Goal: Task Accomplishment & Management: Use online tool/utility

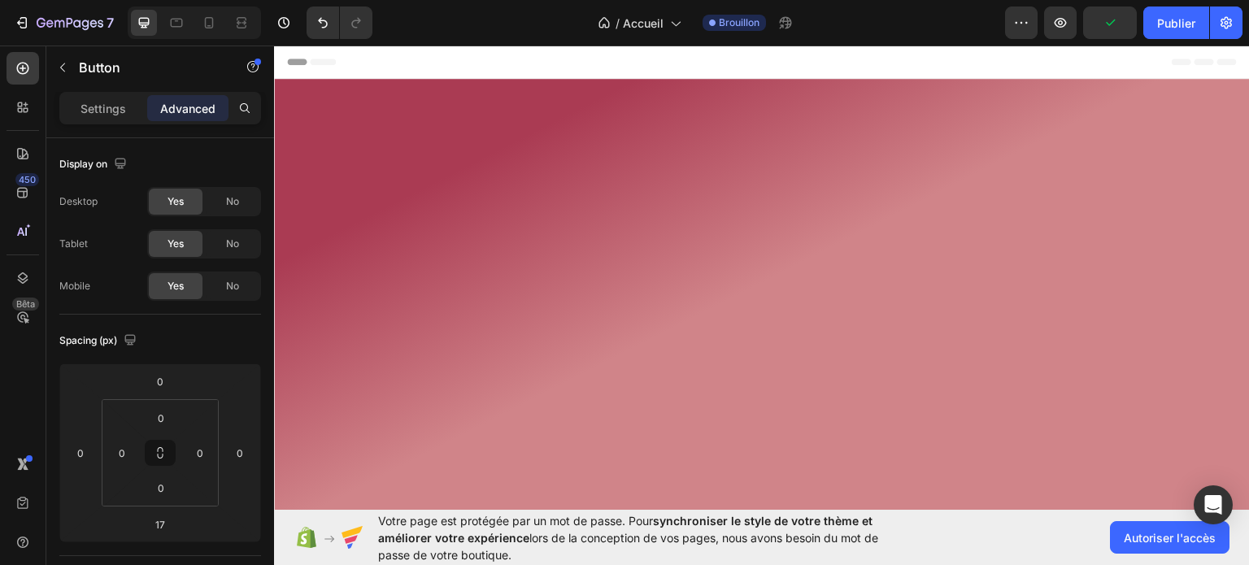
scroll to position [1298, 0]
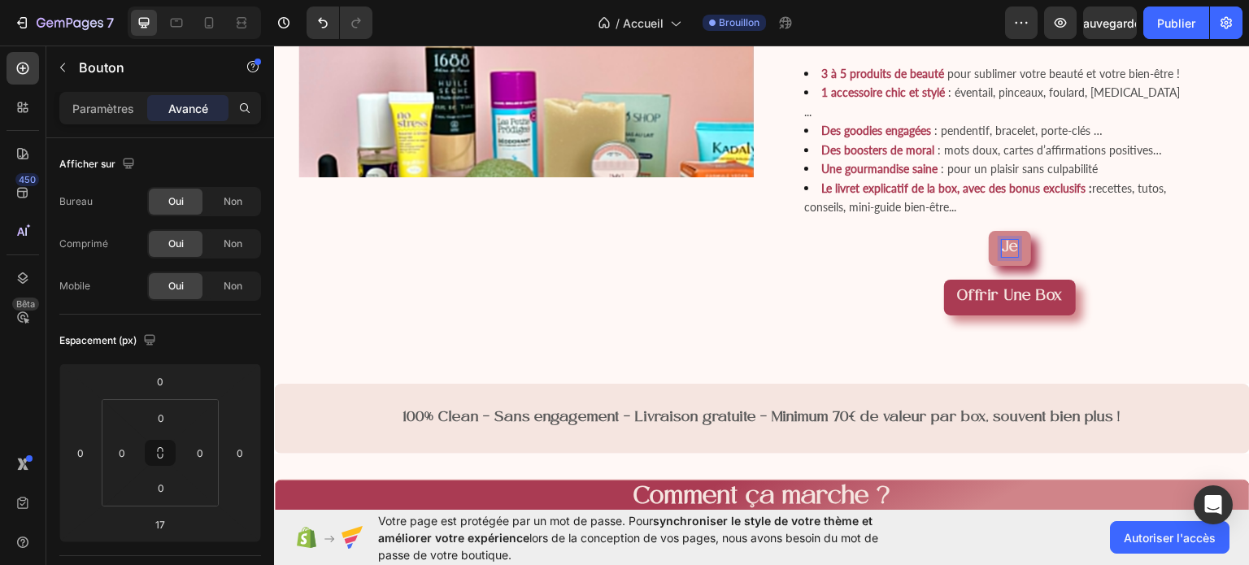
click at [989, 230] on button "Je" at bounding box center [1010, 248] width 42 height 36
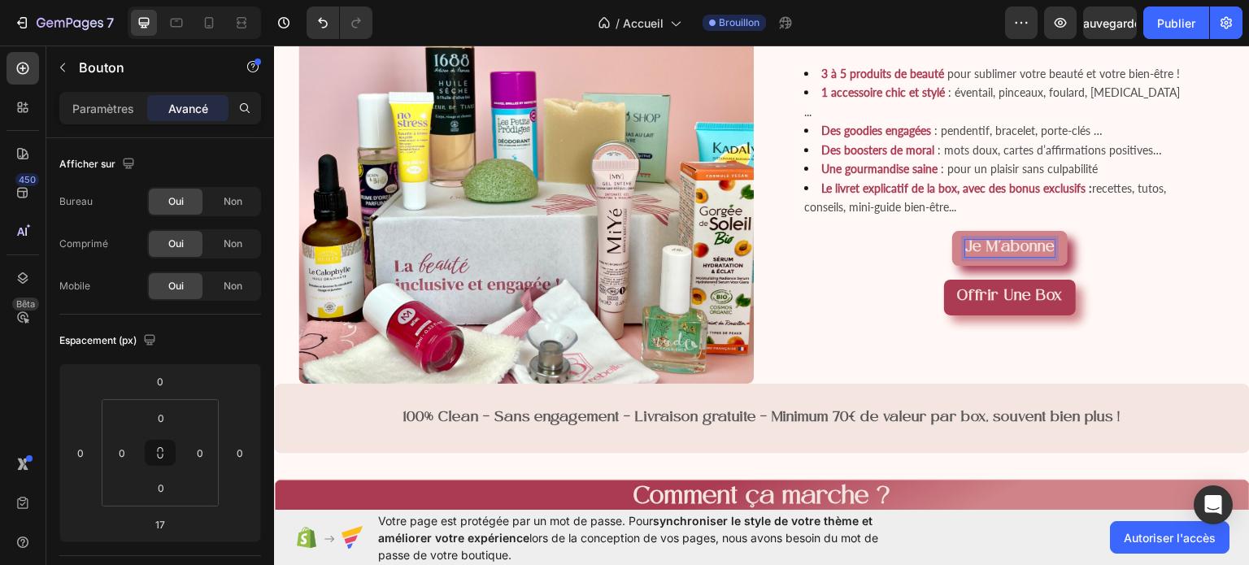
click at [987, 255] on span "Je m'abonne" at bounding box center [1009, 247] width 89 height 16
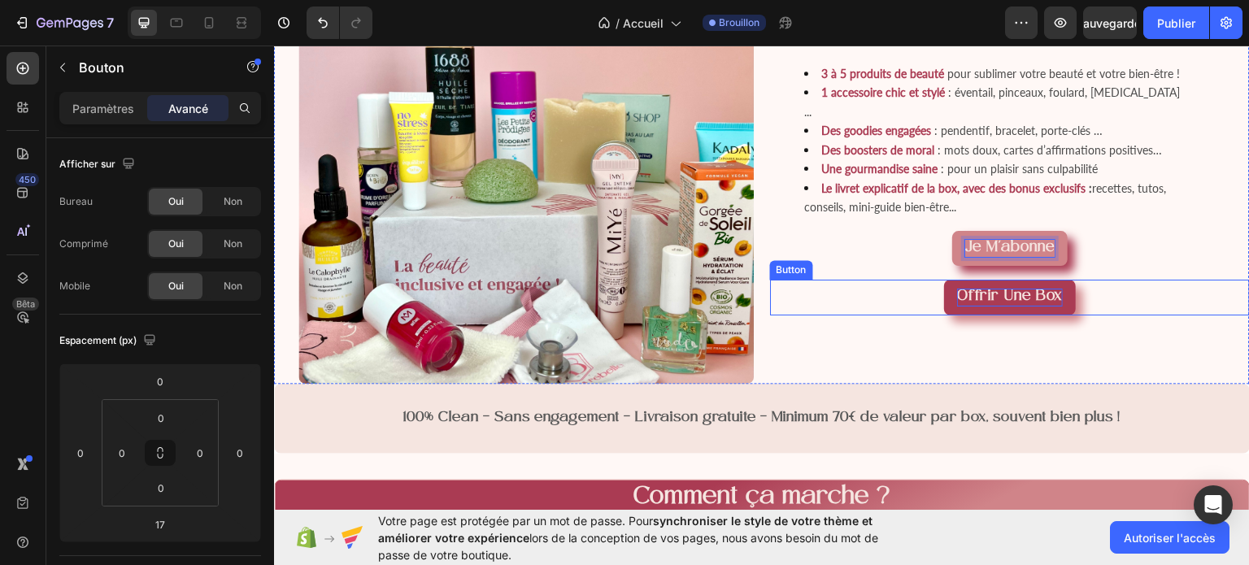
click at [995, 304] on strong "Offrir une box" at bounding box center [1010, 296] width 106 height 16
click at [943, 279] on button "J'offre une box" at bounding box center [1010, 297] width 135 height 36
click at [1157, 351] on div "Que contiennent nos Box ? Heading 3 à 5 produits de beauté pour sublimer votre …" at bounding box center [1010, 156] width 480 height 456
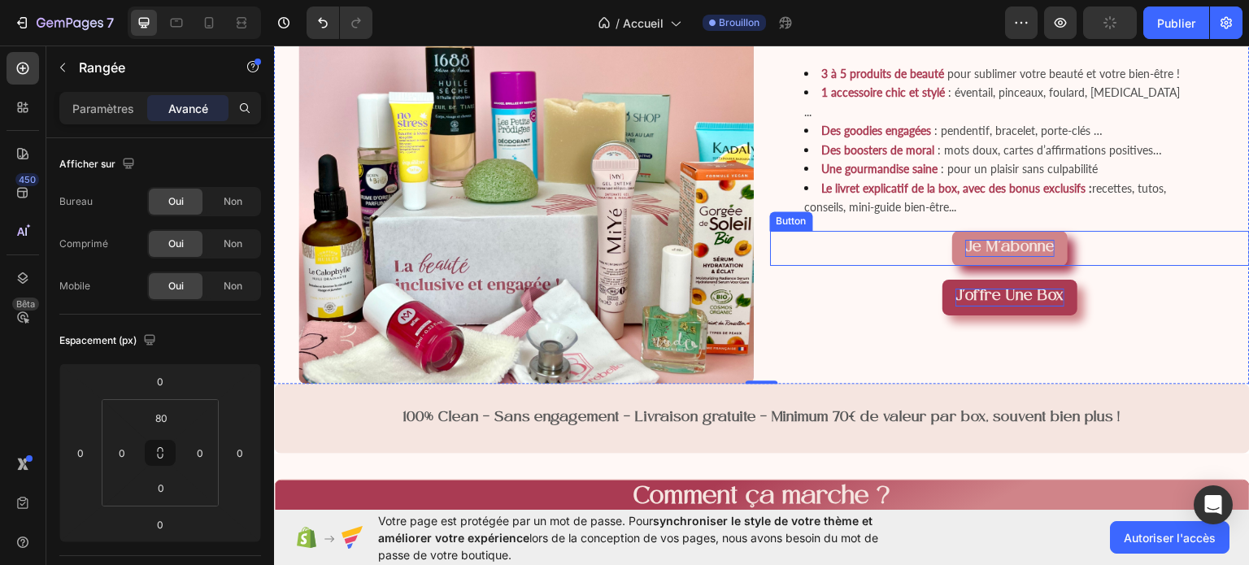
click at [1026, 255] on span "Je m'abonne" at bounding box center [1009, 247] width 89 height 16
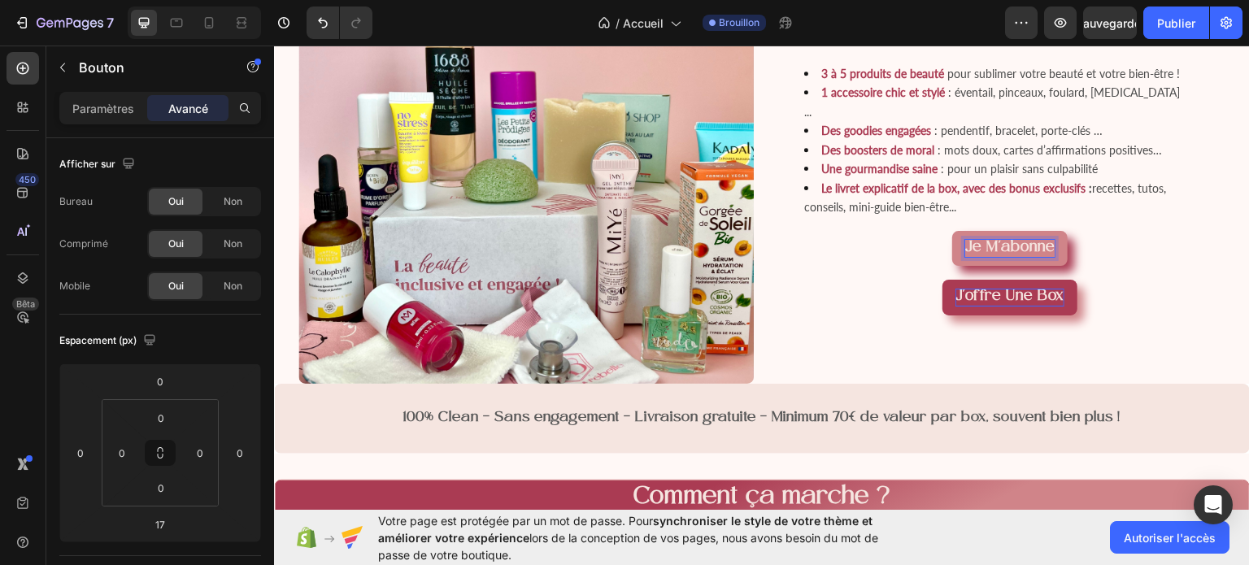
click at [1044, 255] on span "Je m'abonne" at bounding box center [1009, 247] width 89 height 16
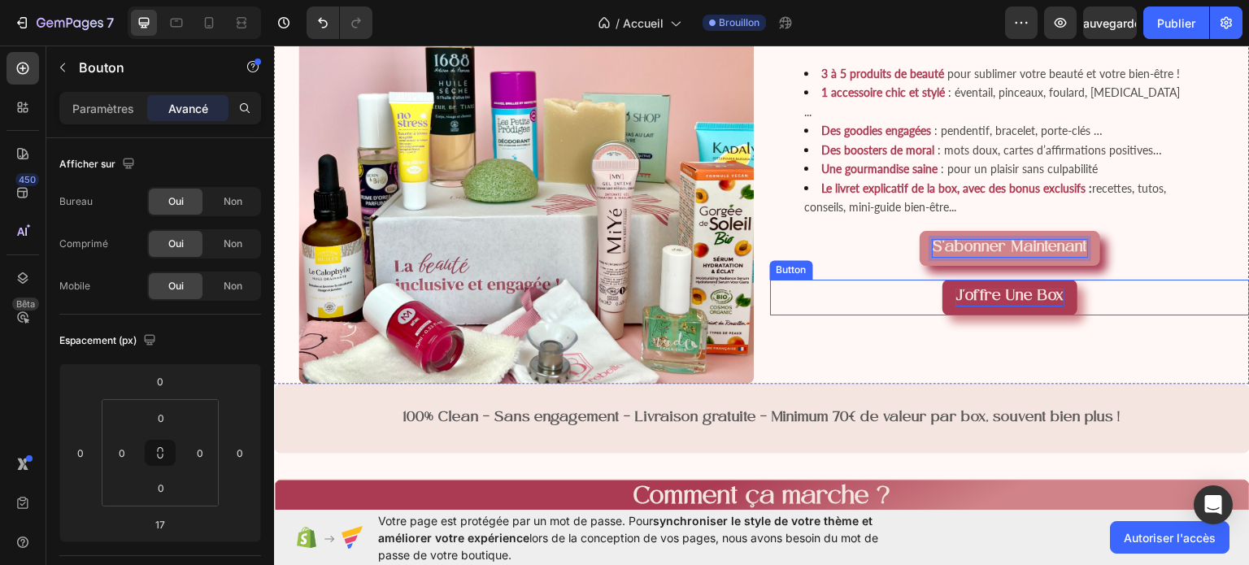
click at [1047, 304] on strong "J'offre une box" at bounding box center [1010, 296] width 109 height 16
click at [1116, 315] on div "Offrir une box Button 0" at bounding box center [1010, 297] width 480 height 36
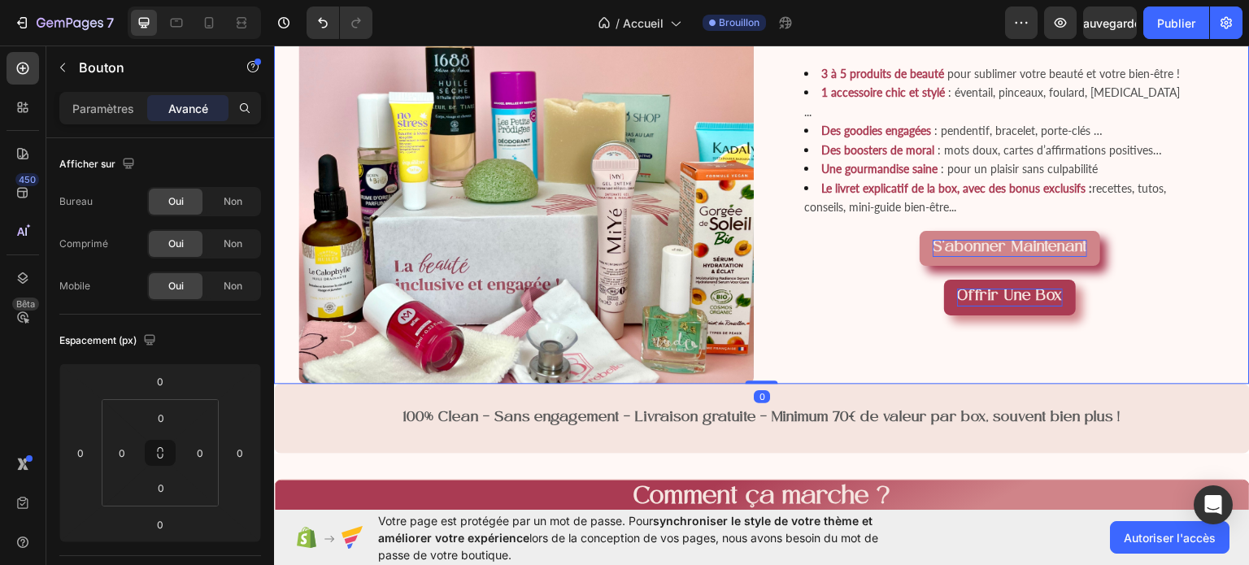
click at [1207, 234] on div "Que contiennent nos Box ? Heading 3 à 5 produits de beauté pour sublimer votre …" at bounding box center [1010, 156] width 480 height 456
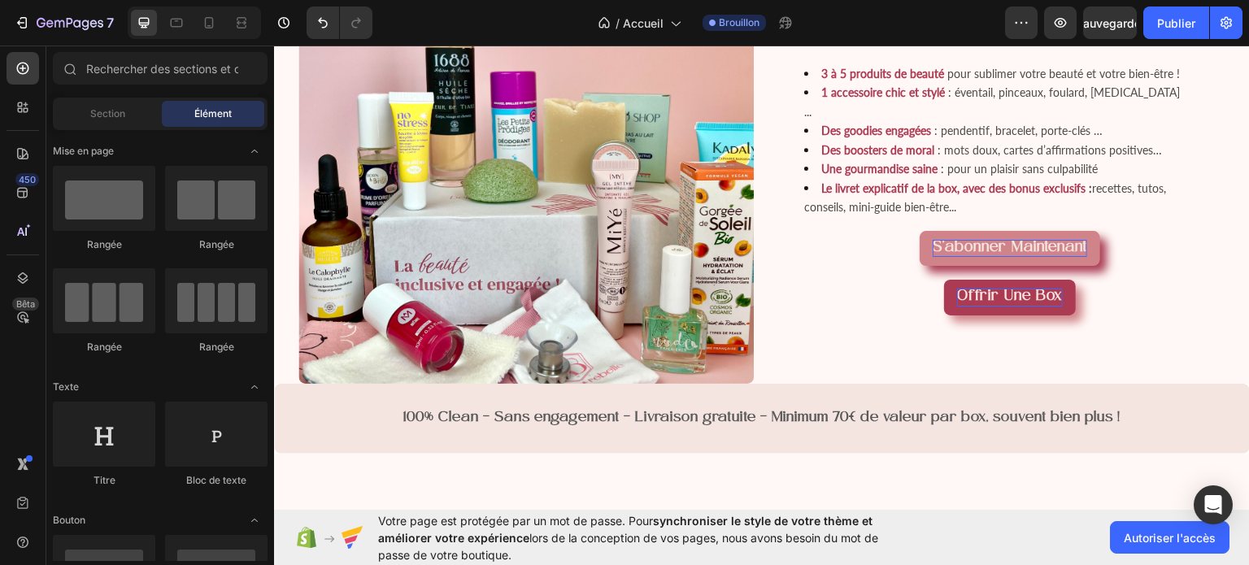
scroll to position [1194, 0]
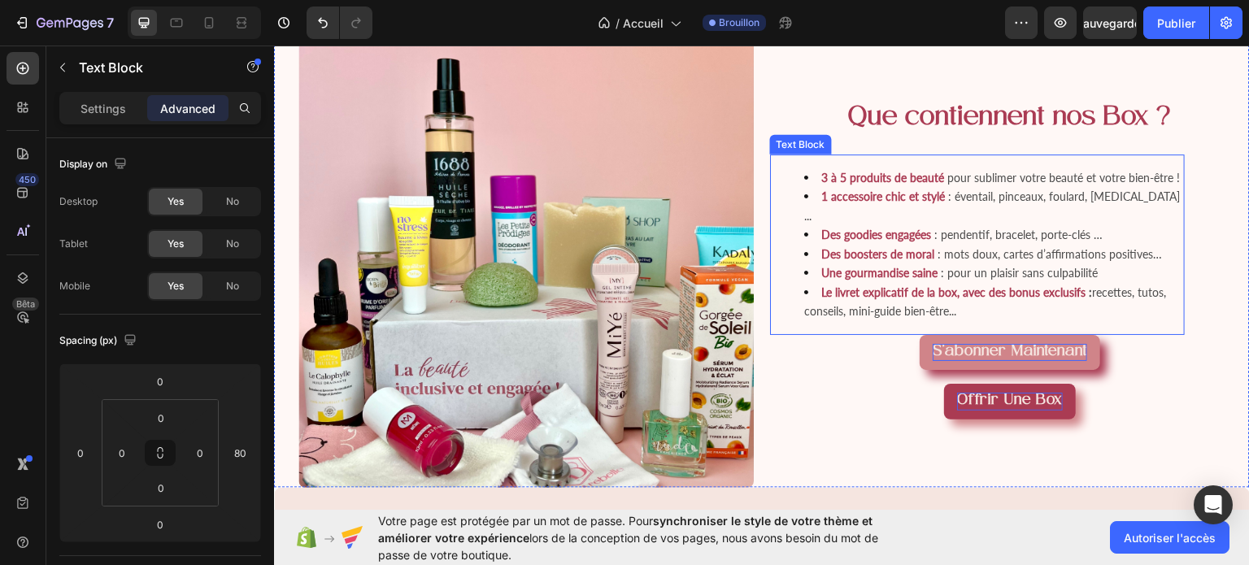
click at [860, 264] on li "Des boosters de moral : mots doux, cartes d’affirmations positives…" at bounding box center [993, 254] width 379 height 20
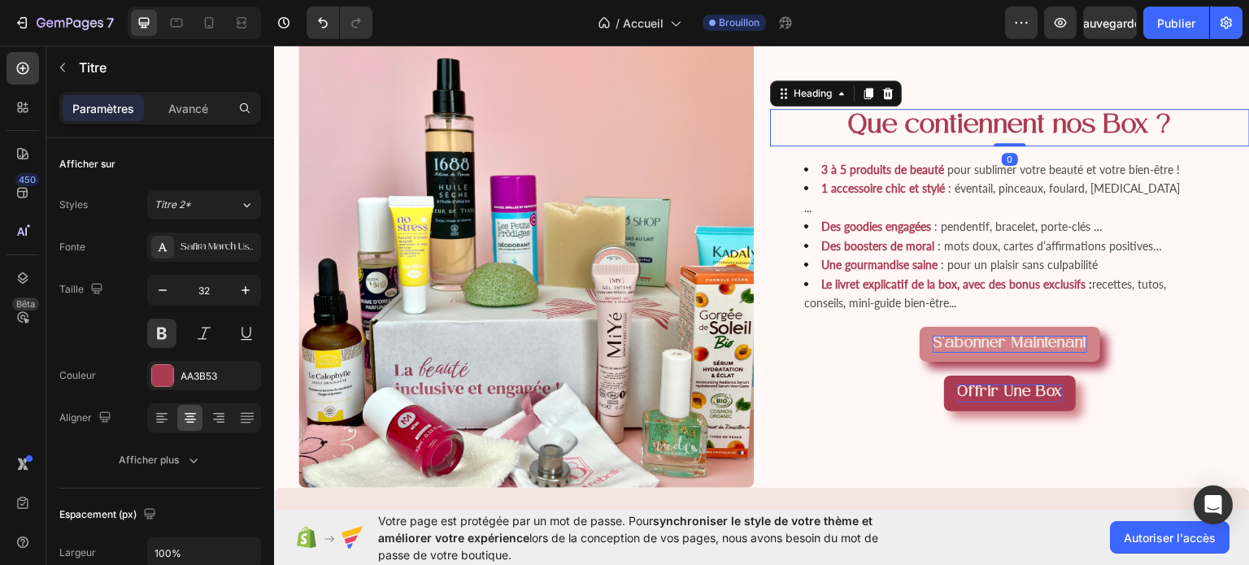
drag, startPoint x: 998, startPoint y: 206, endPoint x: 996, endPoint y: 181, distance: 25.3
click at [996, 146] on div "Que contiennent nos Box ? Heading 0" at bounding box center [1010, 126] width 480 height 37
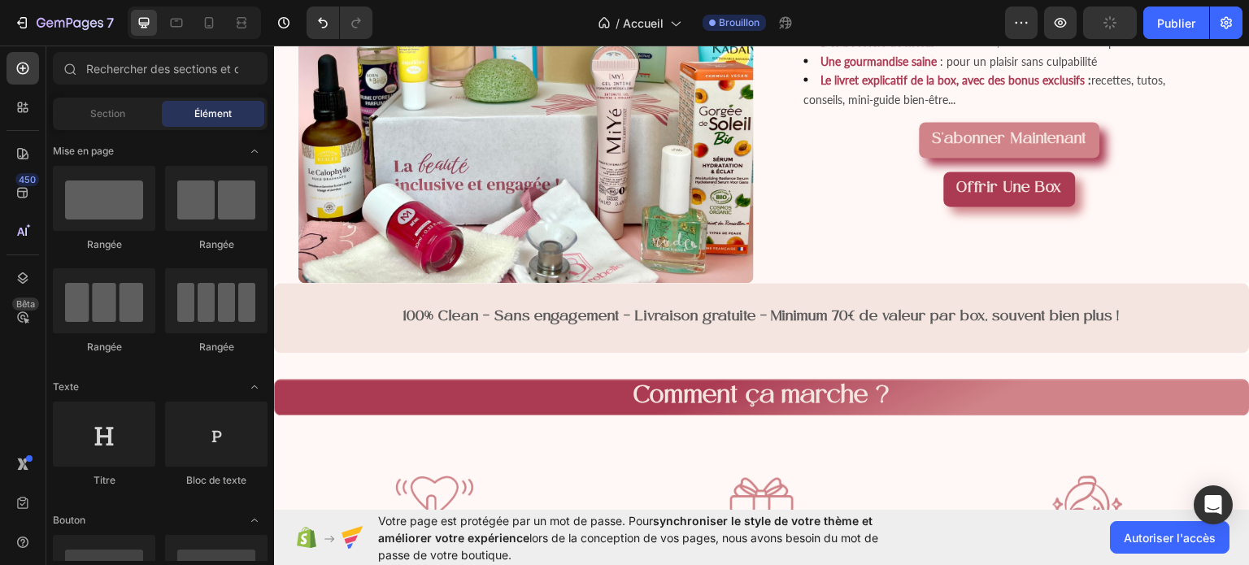
scroll to position [1370, 0]
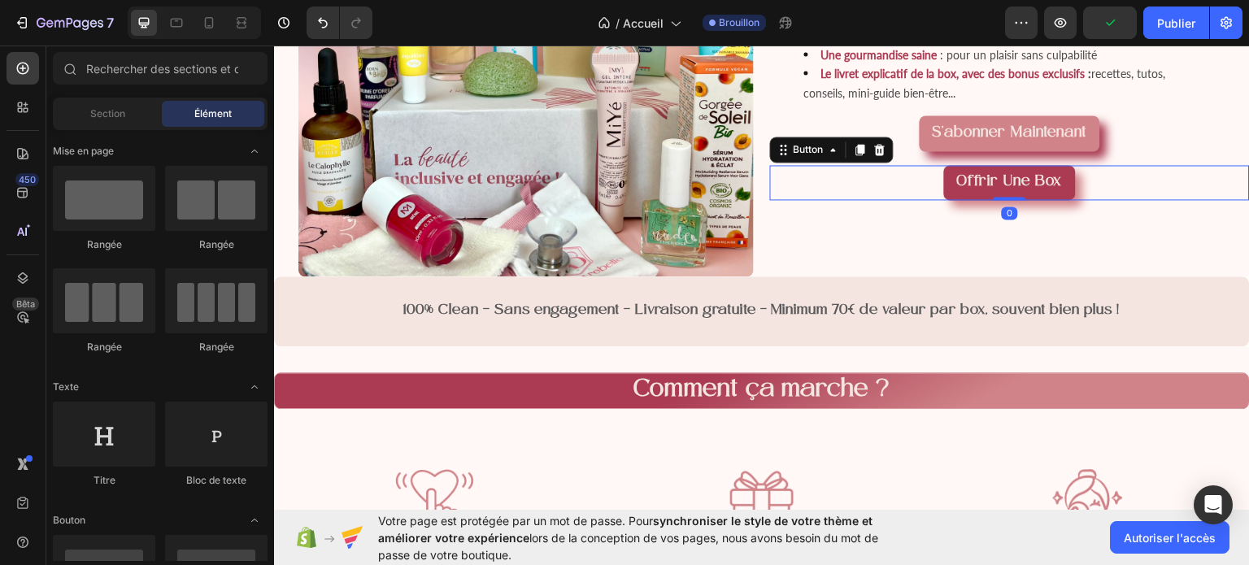
click at [1044, 200] on button "Offrir une box" at bounding box center [1010, 182] width 132 height 36
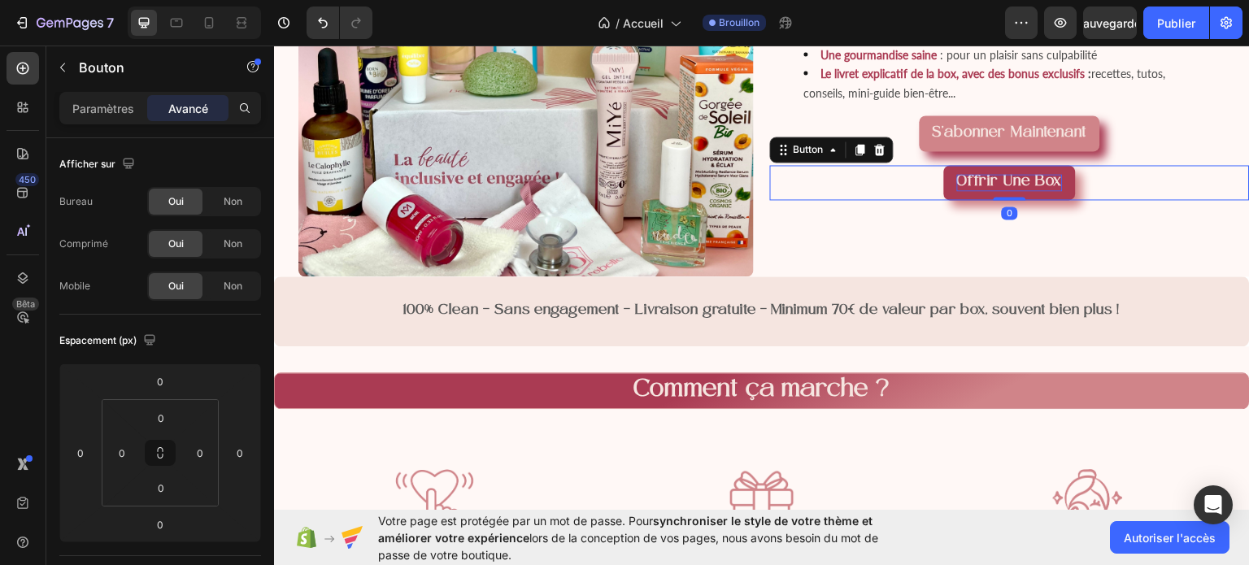
click at [1000, 200] on div "Offrir une box Button 0" at bounding box center [1010, 182] width 480 height 36
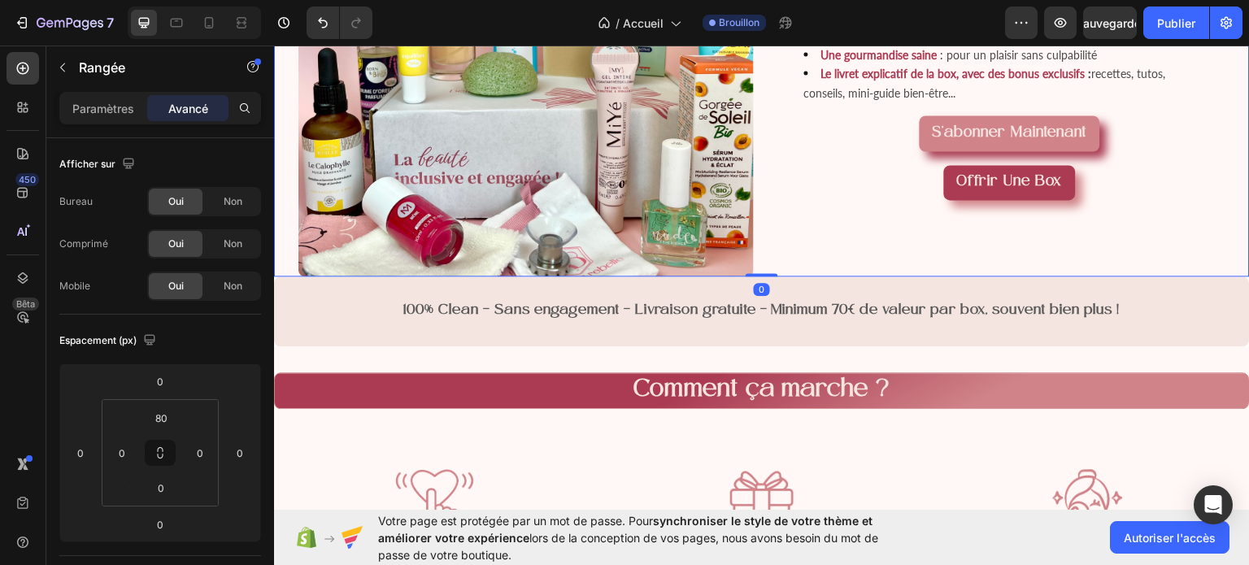
drag, startPoint x: 762, startPoint y: 315, endPoint x: 764, endPoint y: 222, distance: 92.7
click at [764, 222] on div "Image Que contiennent nos Box ? Heading 3 à 5 produits de beauté pour sublimer …" at bounding box center [762, 15] width 976 height 521
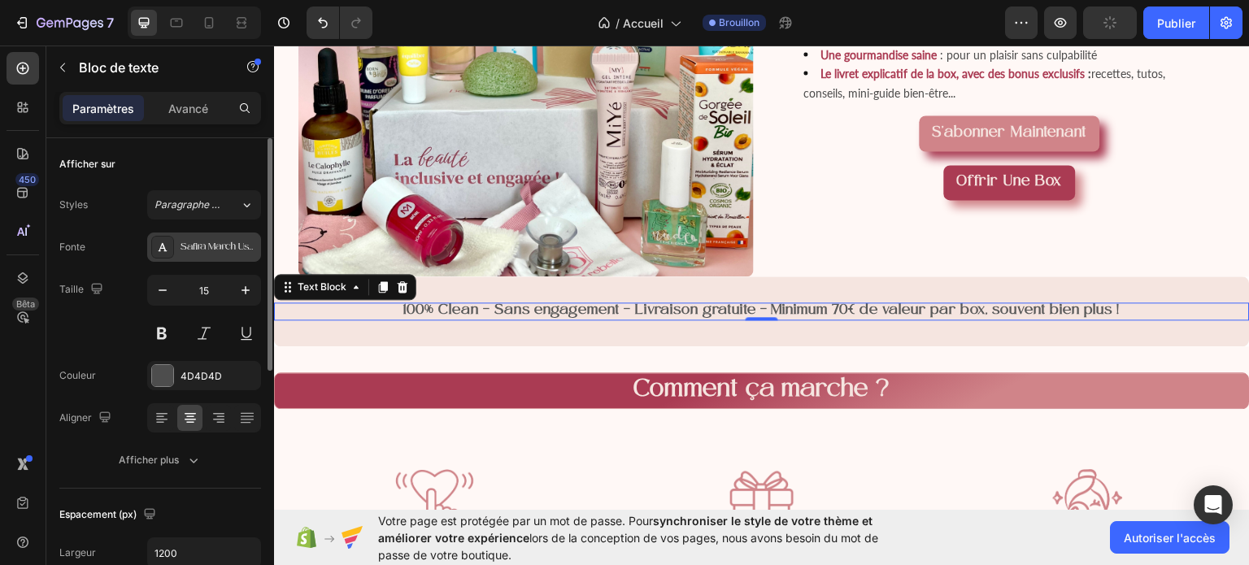
click at [212, 251] on font "Safira March Usage personnel uniquement" at bounding box center [271, 247] width 181 height 11
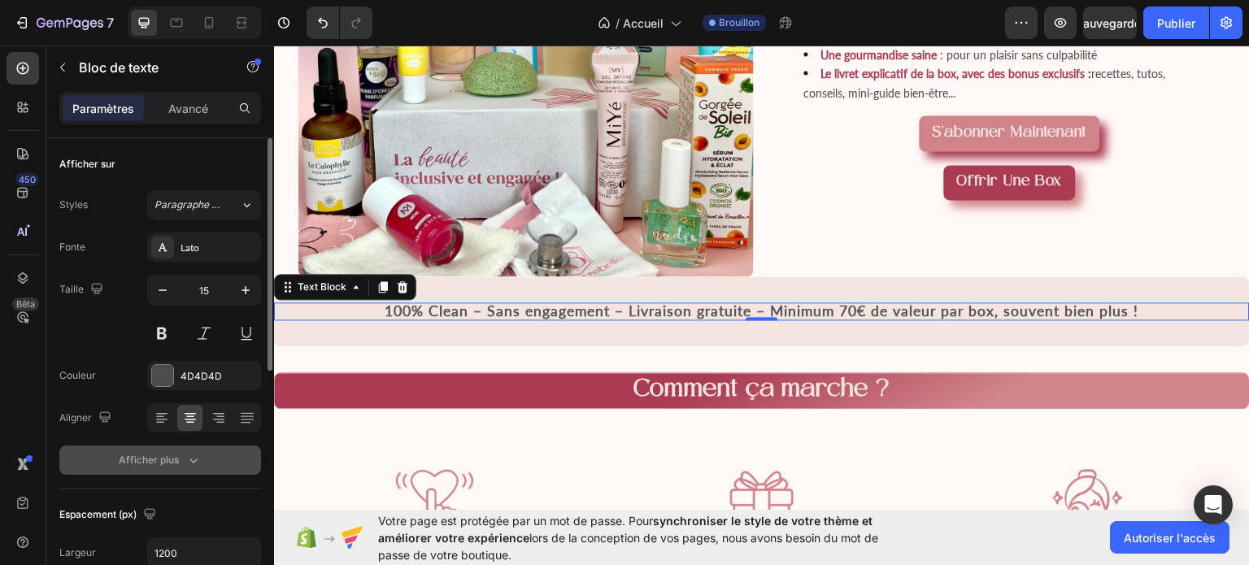
click at [226, 467] on button "Afficher plus" at bounding box center [160, 460] width 202 height 29
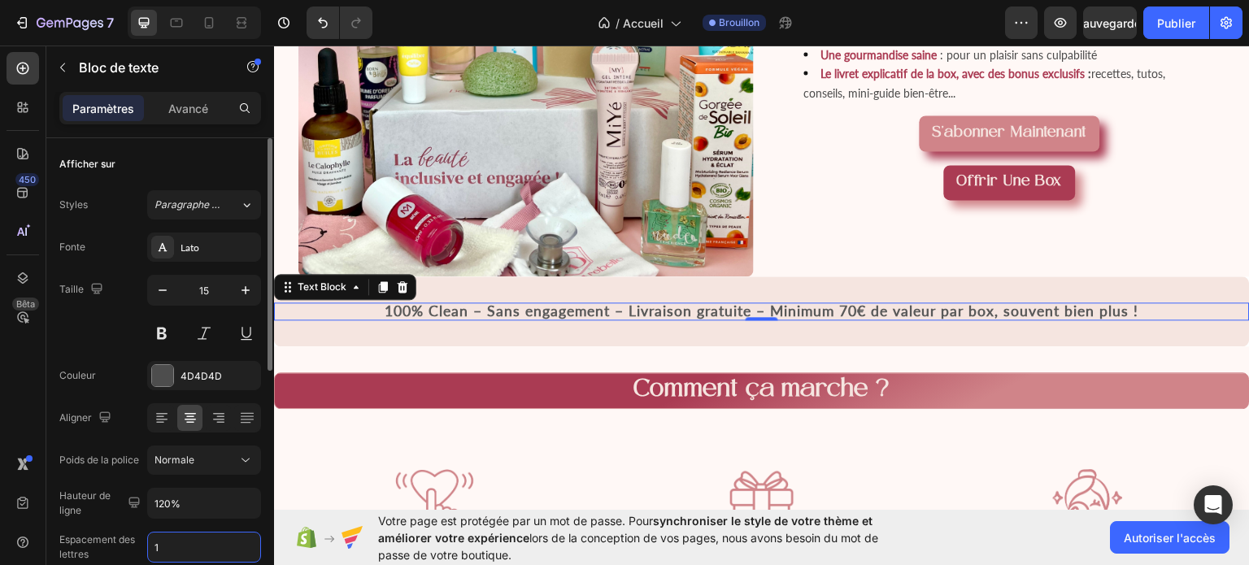
click at [198, 546] on input "1" at bounding box center [204, 547] width 112 height 29
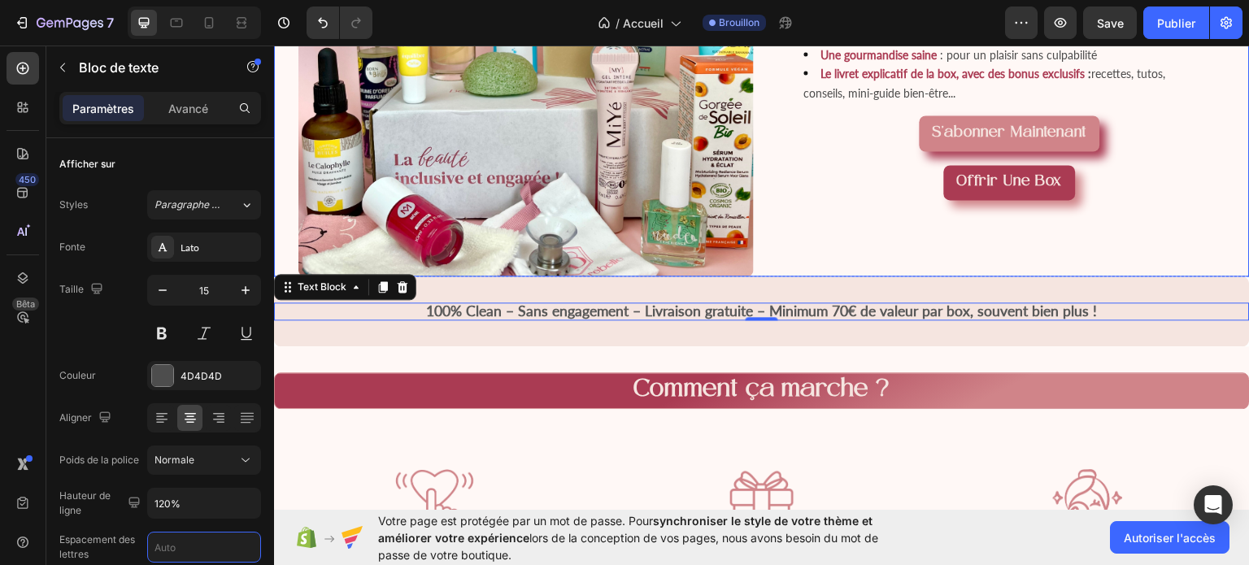
click at [841, 273] on div "Que contiennent nos Box ? Heading 3 à 5 produits de beauté pour sublimer votre …" at bounding box center [1010, 48] width 480 height 456
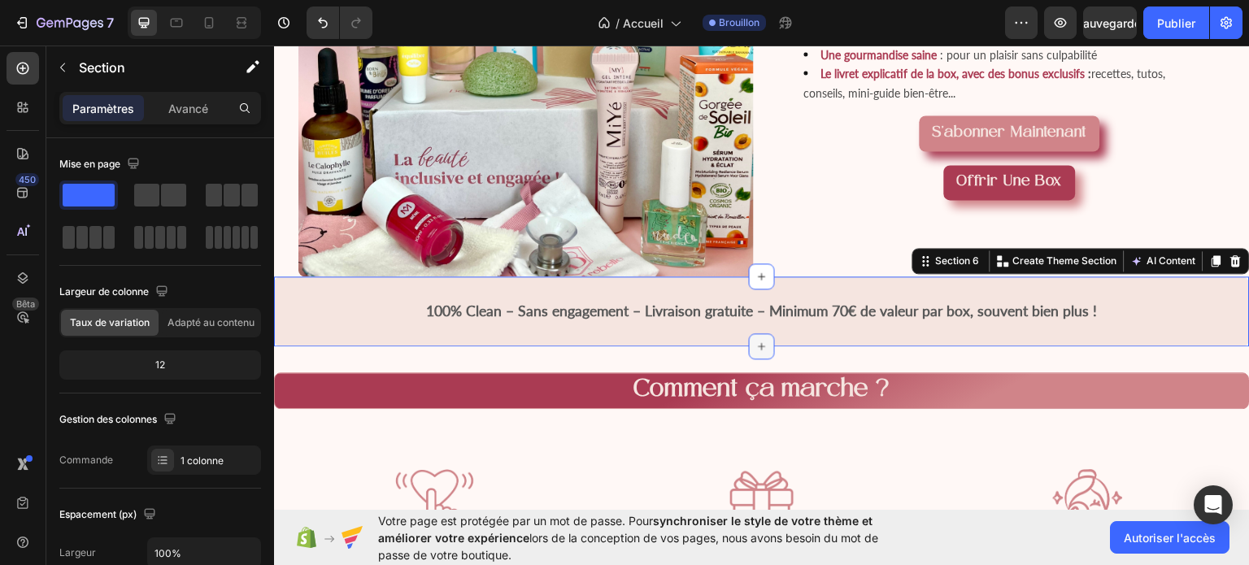
click at [756, 352] on icon at bounding box center [762, 345] width 13 height 13
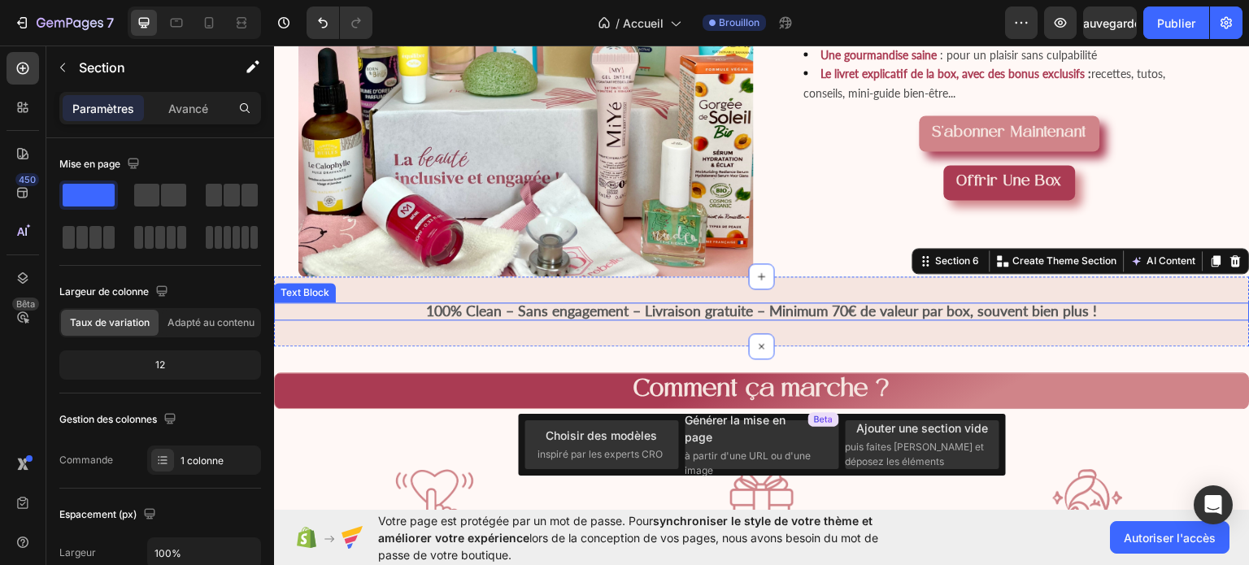
drag, startPoint x: 753, startPoint y: 386, endPoint x: 752, endPoint y: 360, distance: 26.0
click at [752, 346] on div "100% Clean – Sans engagement – Livraison gratuite – Minimum 70€ de valeur par b…" at bounding box center [762, 311] width 976 height 70
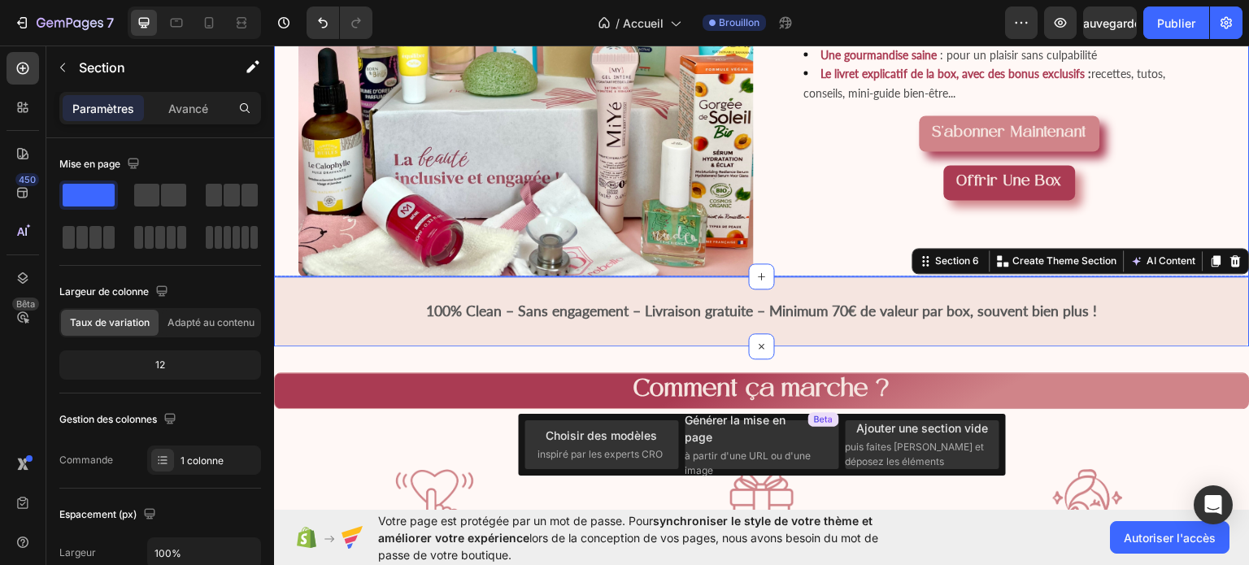
click at [1185, 248] on div "Que contiennent nos Box ? Heading 3 à 5 produits de beauté pour sublimer votre …" at bounding box center [1010, 48] width 480 height 456
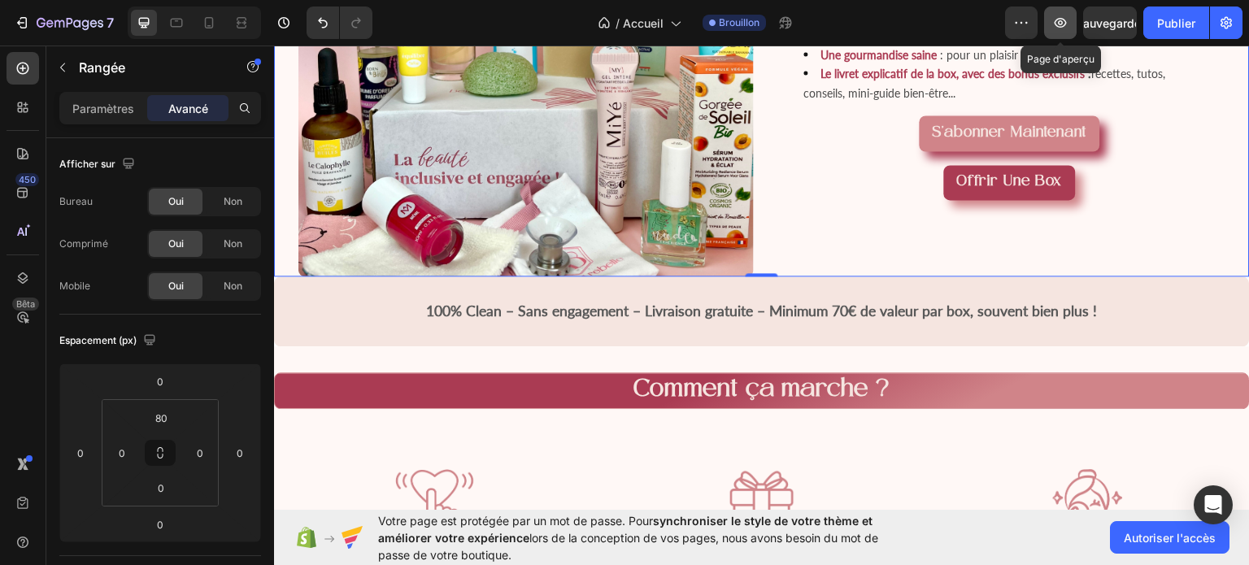
drag, startPoint x: 1058, startPoint y: 15, endPoint x: 1067, endPoint y: 32, distance: 18.6
click at [1067, 32] on button "button" at bounding box center [1060, 23] width 33 height 33
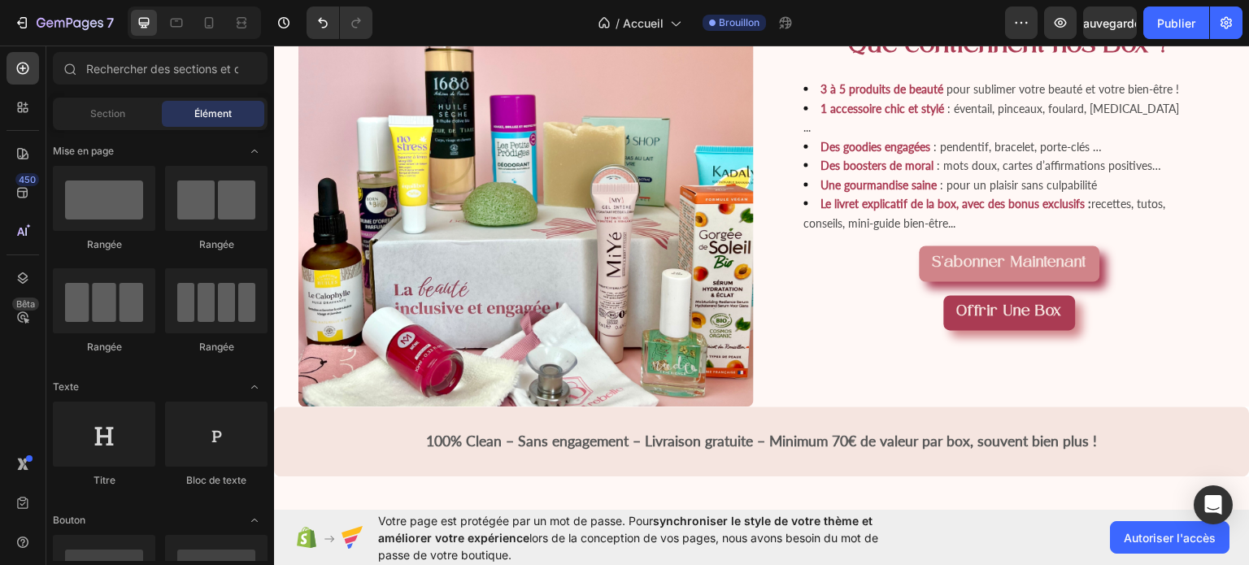
scroll to position [1374, 0]
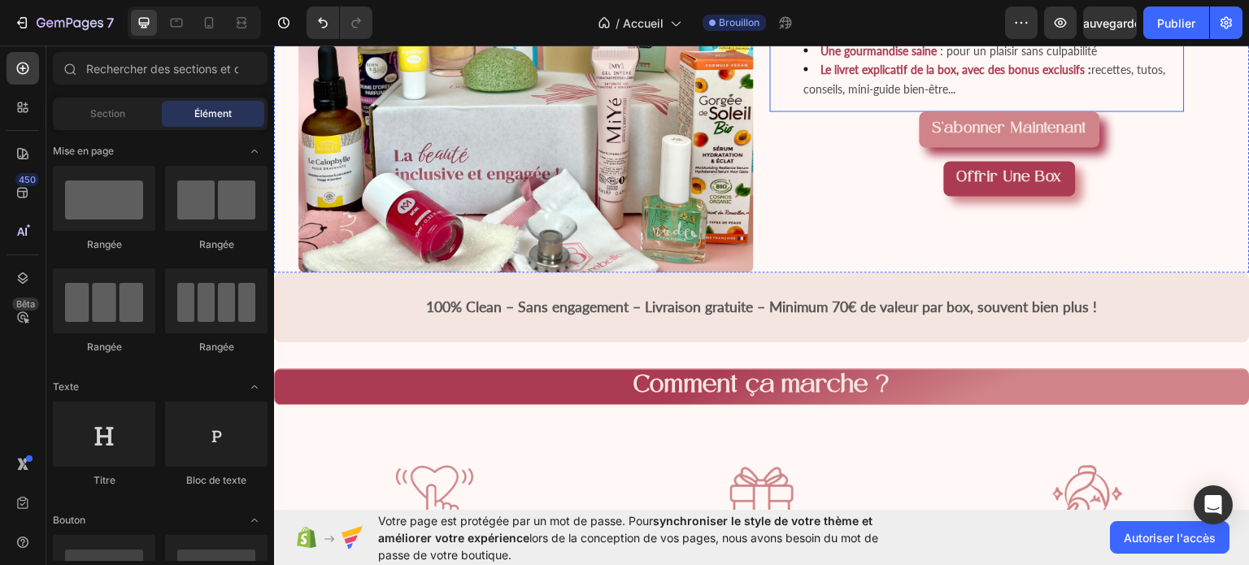
click at [987, 56] on span ": pour un plaisir sans culpabilité" at bounding box center [1019, 49] width 157 height 14
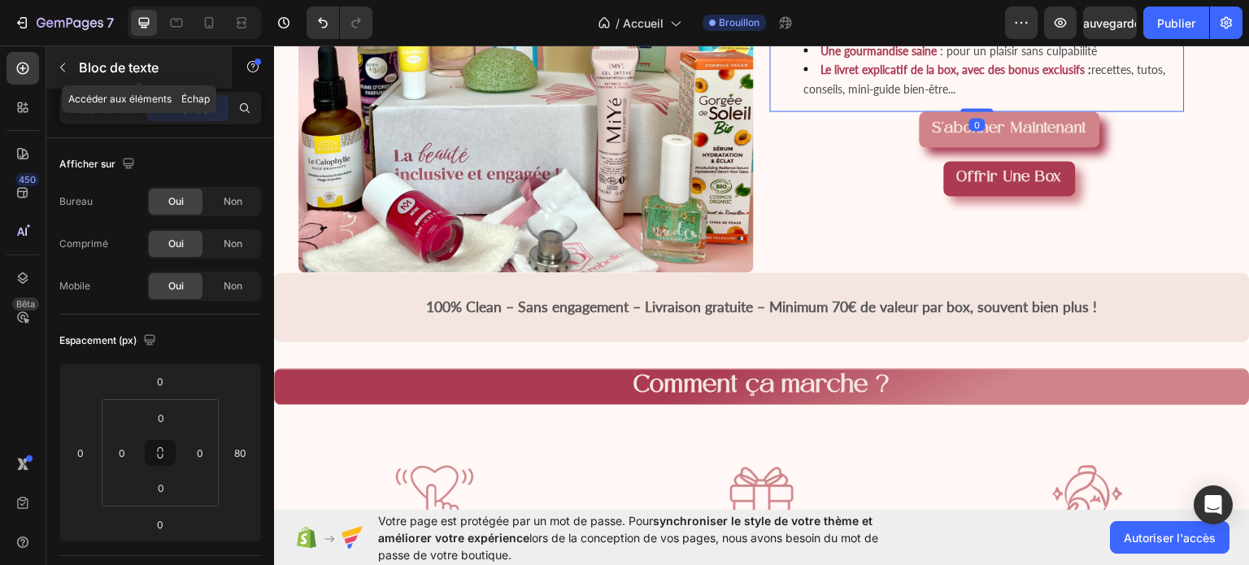
click at [55, 74] on button "button" at bounding box center [63, 67] width 26 height 26
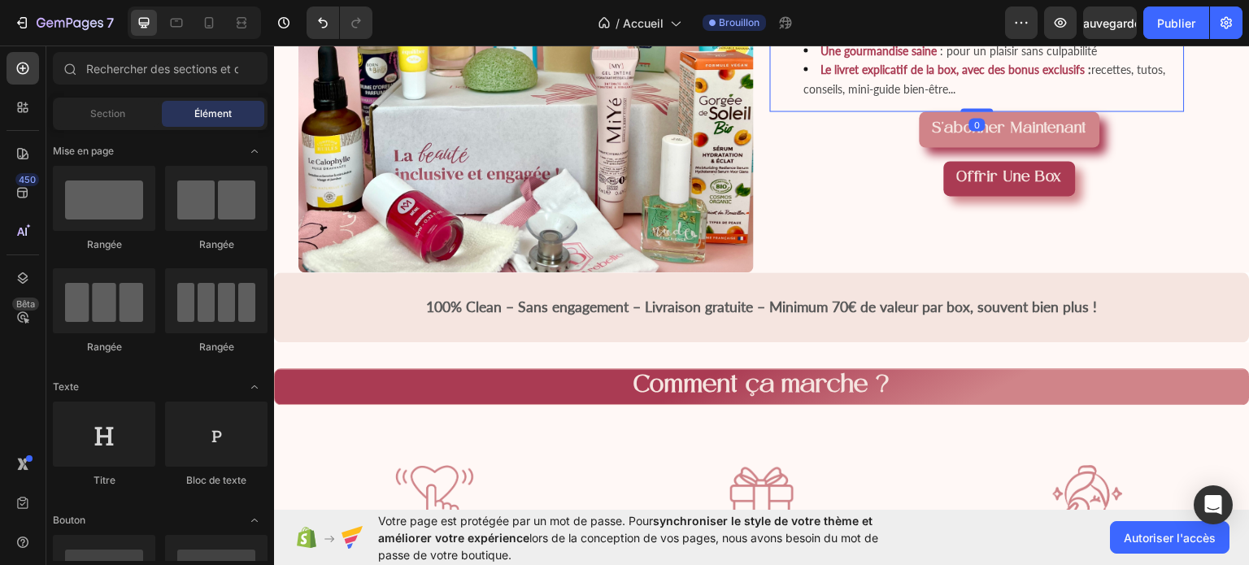
click at [868, 93] on li "Le livret explicatif de la box, avec des bonus exclusifs : recettes, tutos, con…" at bounding box center [993, 78] width 379 height 38
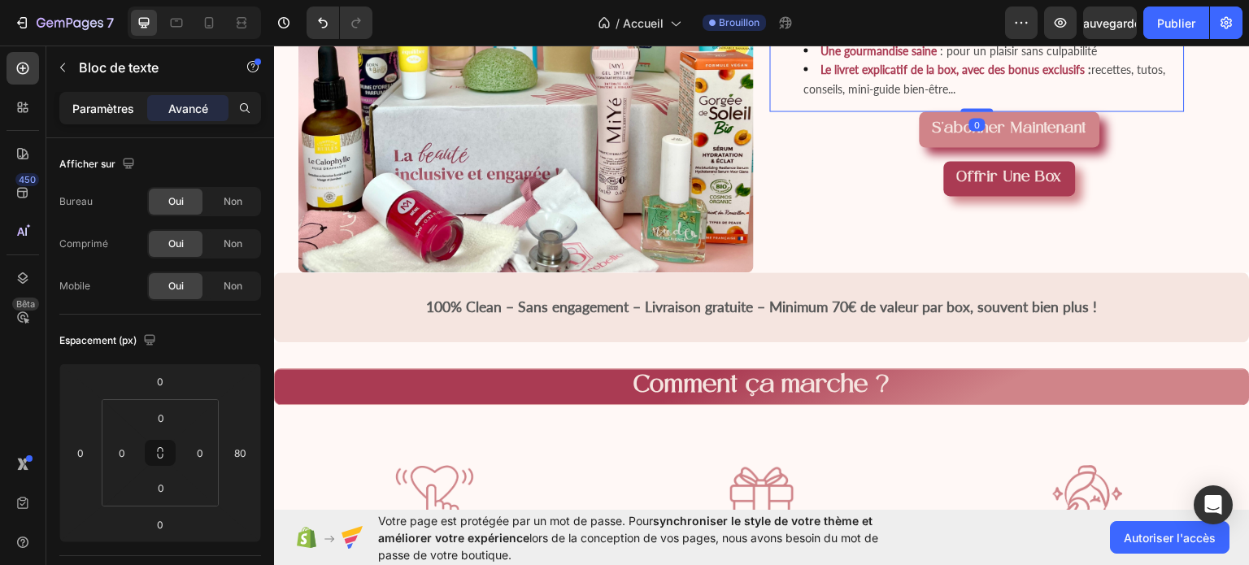
click at [127, 102] on font "Paramètres" at bounding box center [103, 109] width 62 height 14
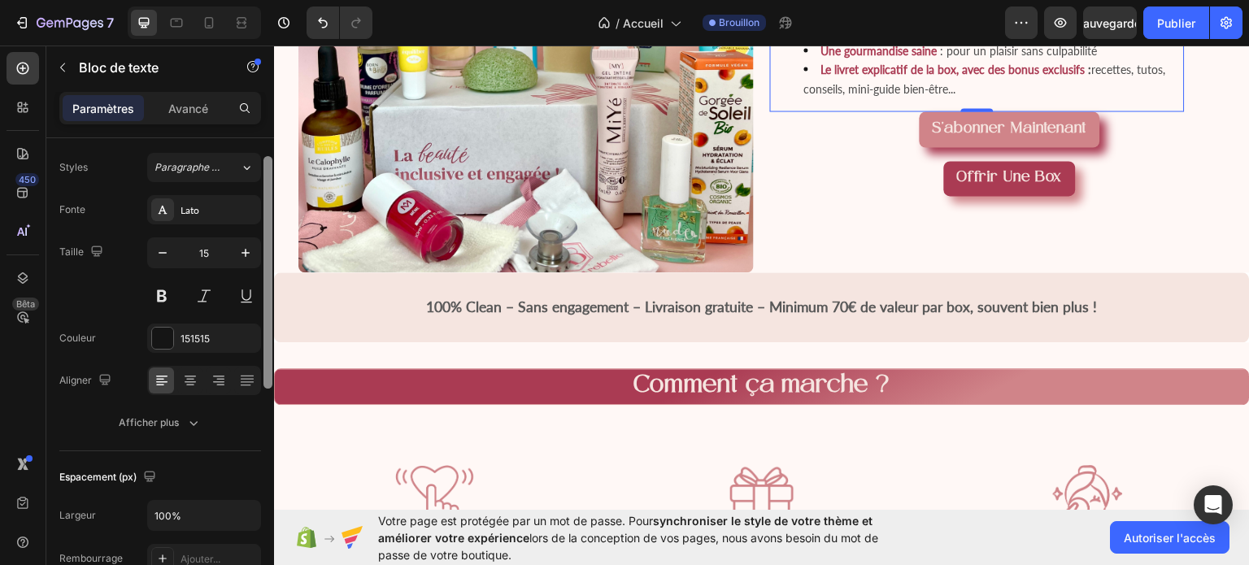
scroll to position [45, 0]
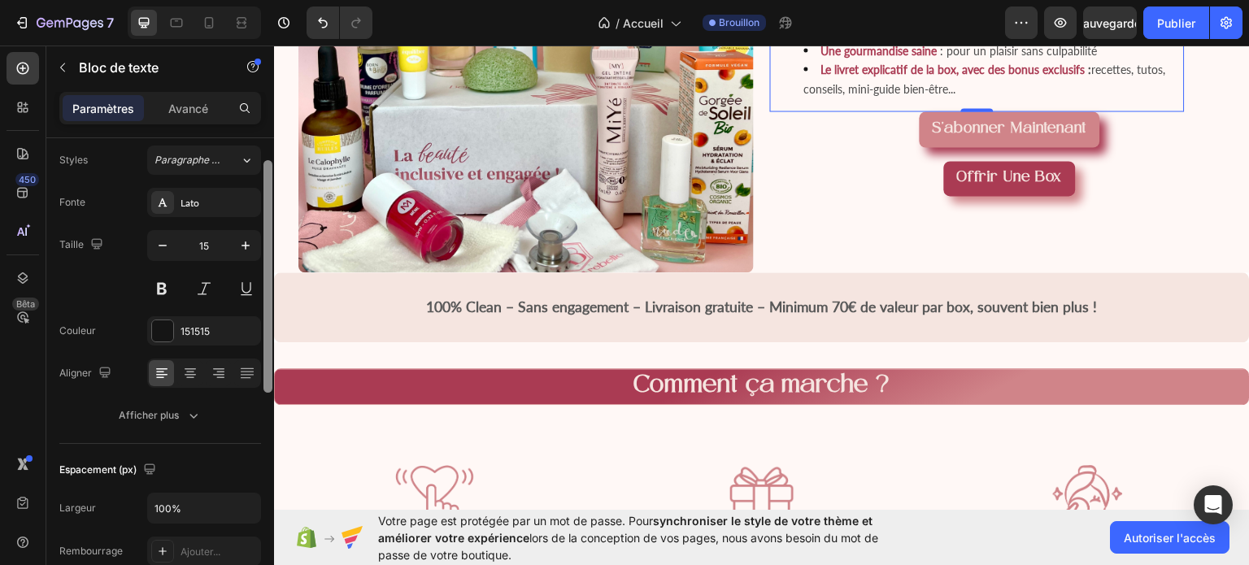
drag, startPoint x: 268, startPoint y: 198, endPoint x: 269, endPoint y: 220, distance: 22.0
click at [269, 220] on div at bounding box center [268, 276] width 9 height 233
click at [220, 334] on div "151515" at bounding box center [204, 332] width 47 height 15
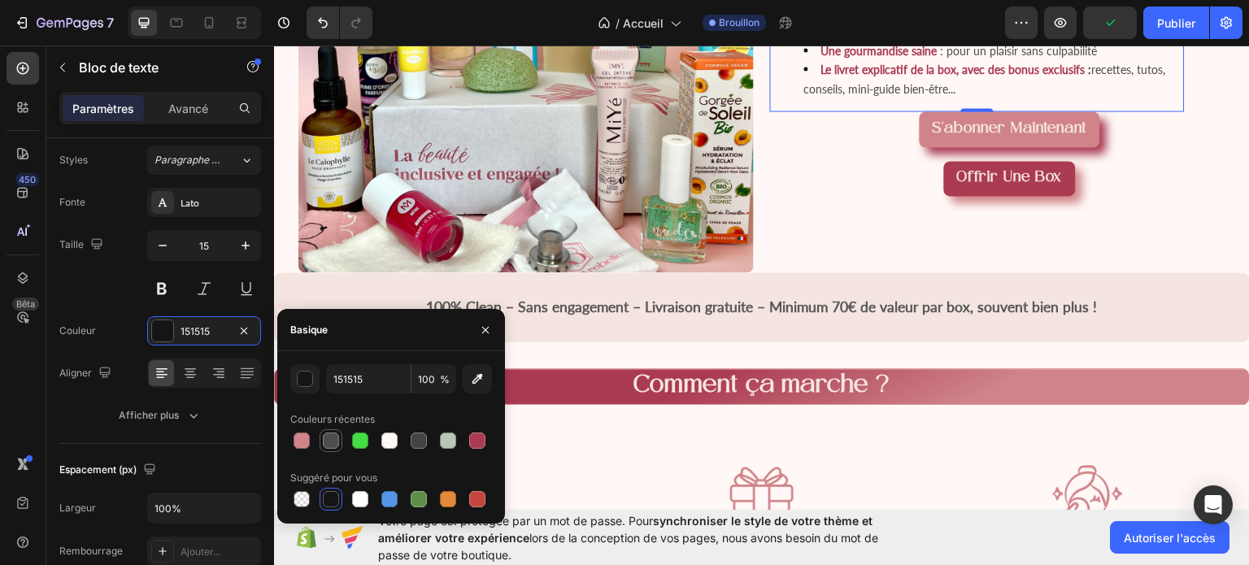
click at [338, 444] on div at bounding box center [331, 441] width 16 height 16
type input "4D4D4D"
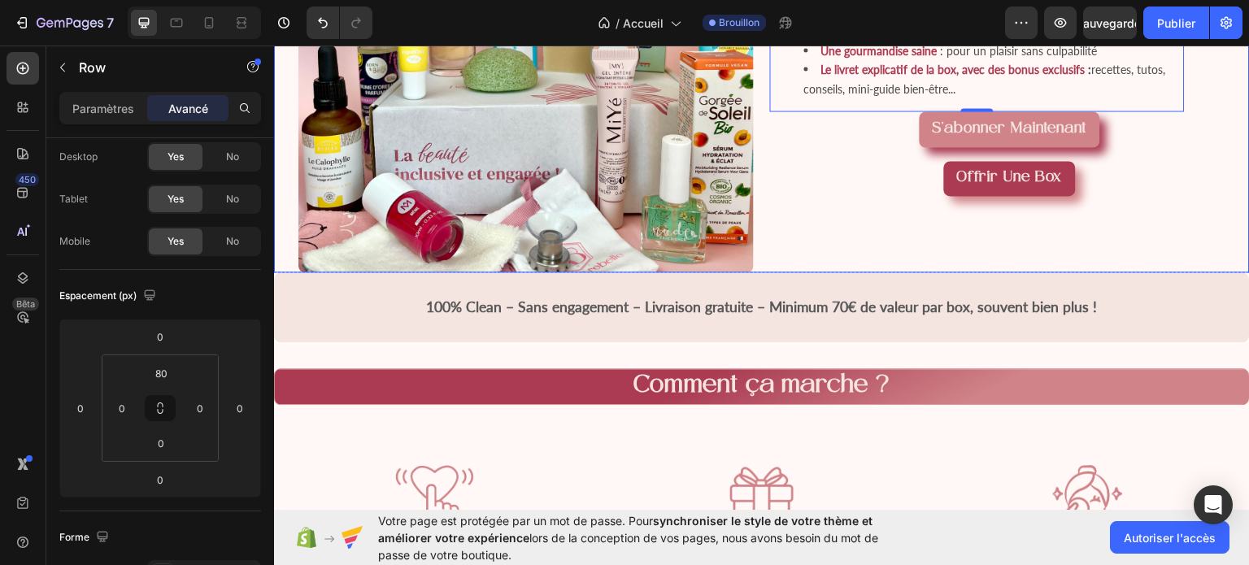
click at [859, 243] on div "Que contiennent nos Box ? Heading 3 à 5 produits de beauté pour sublimer votre …" at bounding box center [1010, 44] width 480 height 456
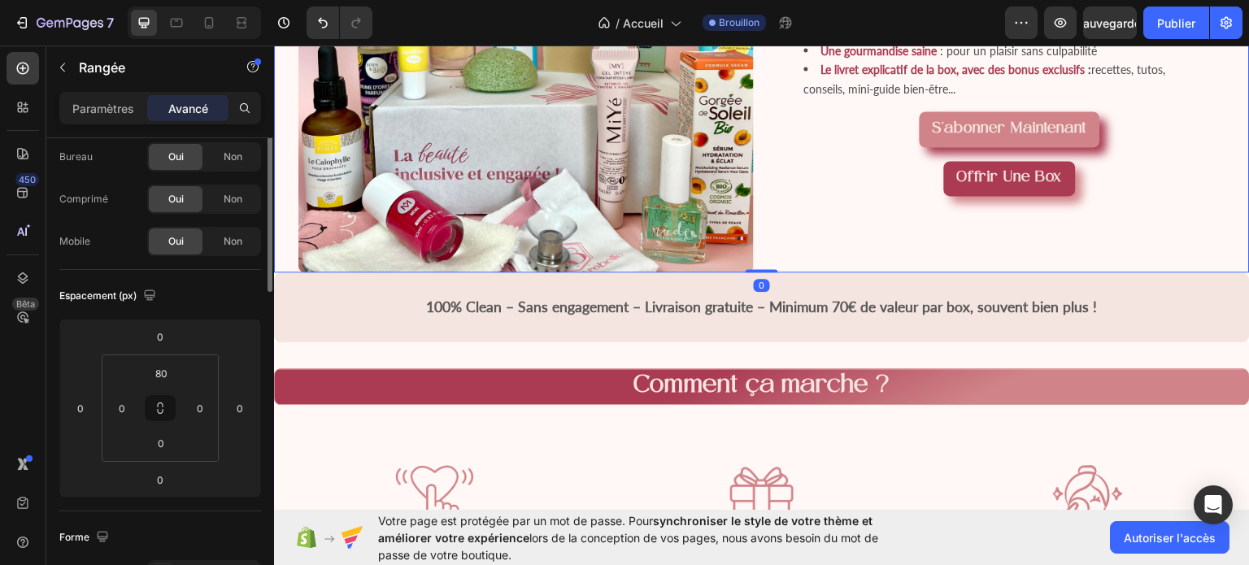
scroll to position [0, 0]
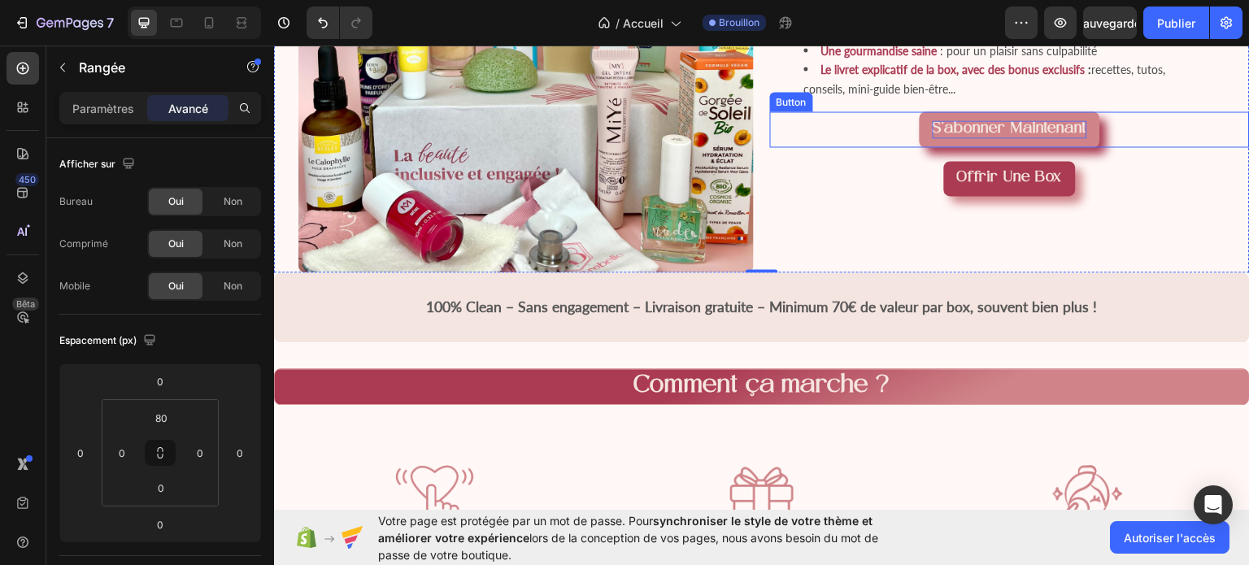
click at [1040, 136] on span "S’abonner maintenant" at bounding box center [1010, 128] width 155 height 16
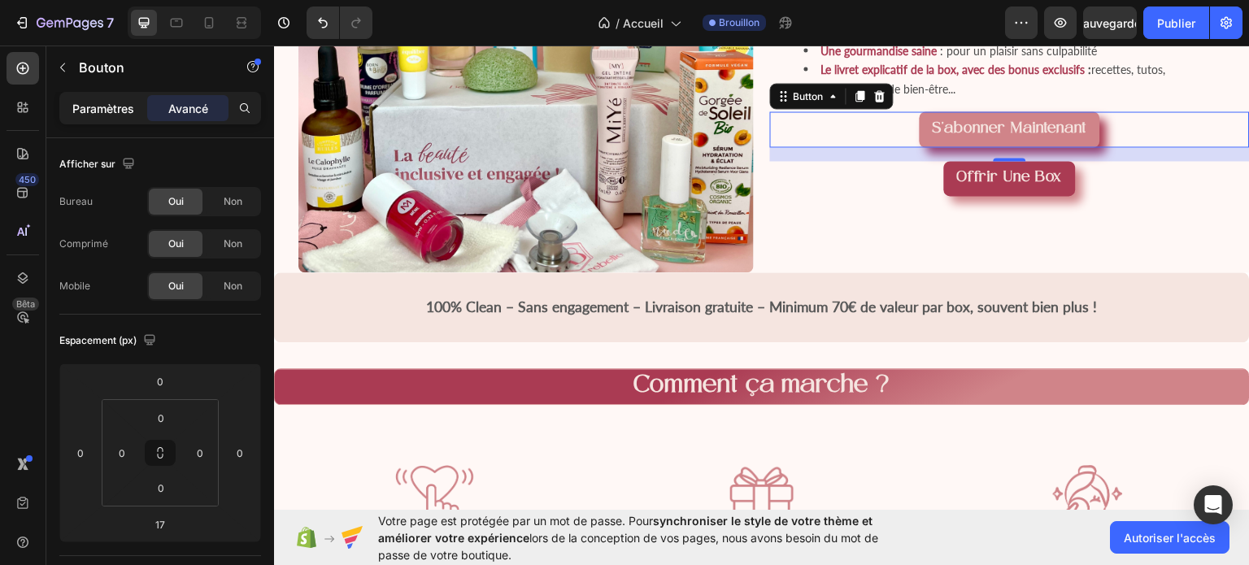
click at [107, 109] on font "Paramètres" at bounding box center [103, 109] width 62 height 14
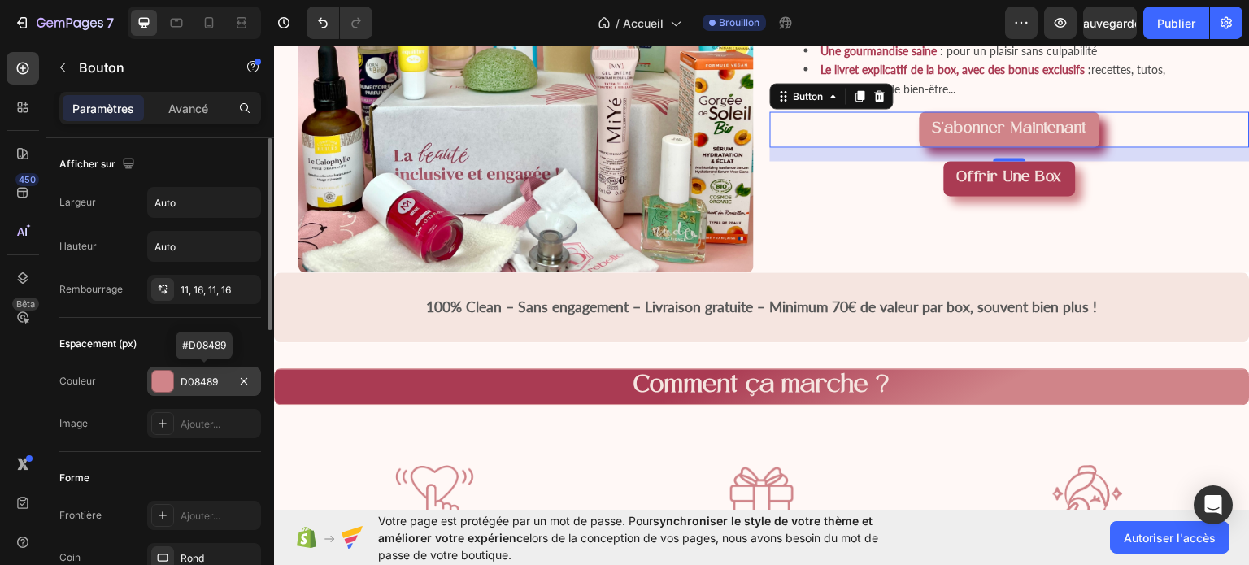
click at [187, 371] on div "D08489" at bounding box center [204, 381] width 114 height 29
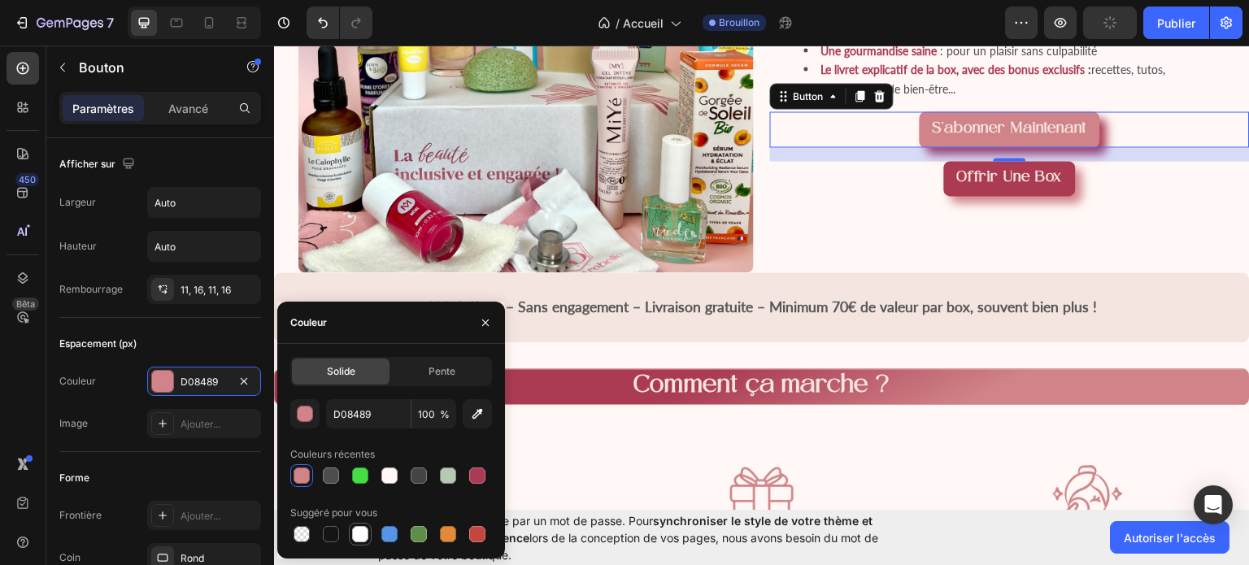
click at [365, 539] on div at bounding box center [360, 534] width 16 height 16
type input "FFFFFF"
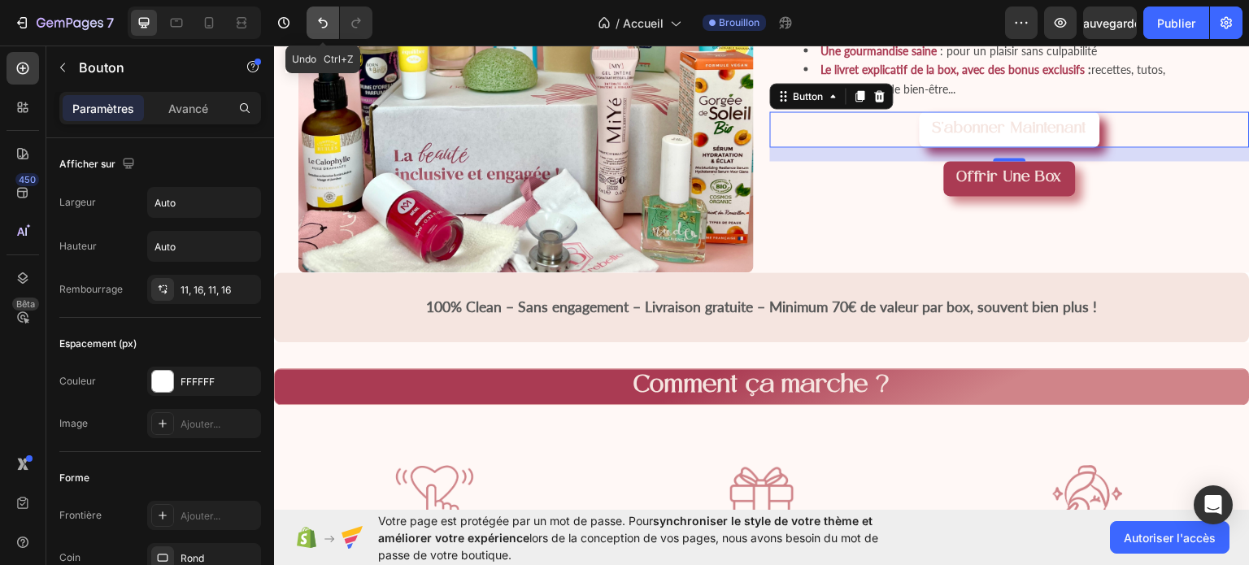
click at [316, 23] on icon "Annuler/Rétablir" at bounding box center [323, 23] width 16 height 16
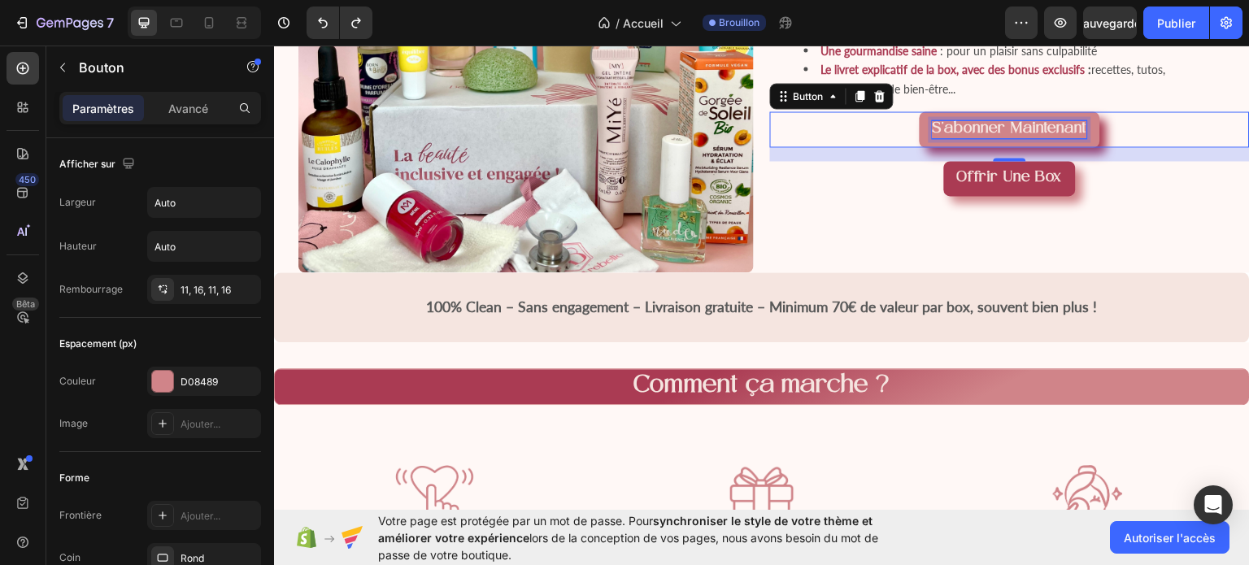
click at [1044, 136] on span "S’abonner maintenant" at bounding box center [1010, 128] width 155 height 16
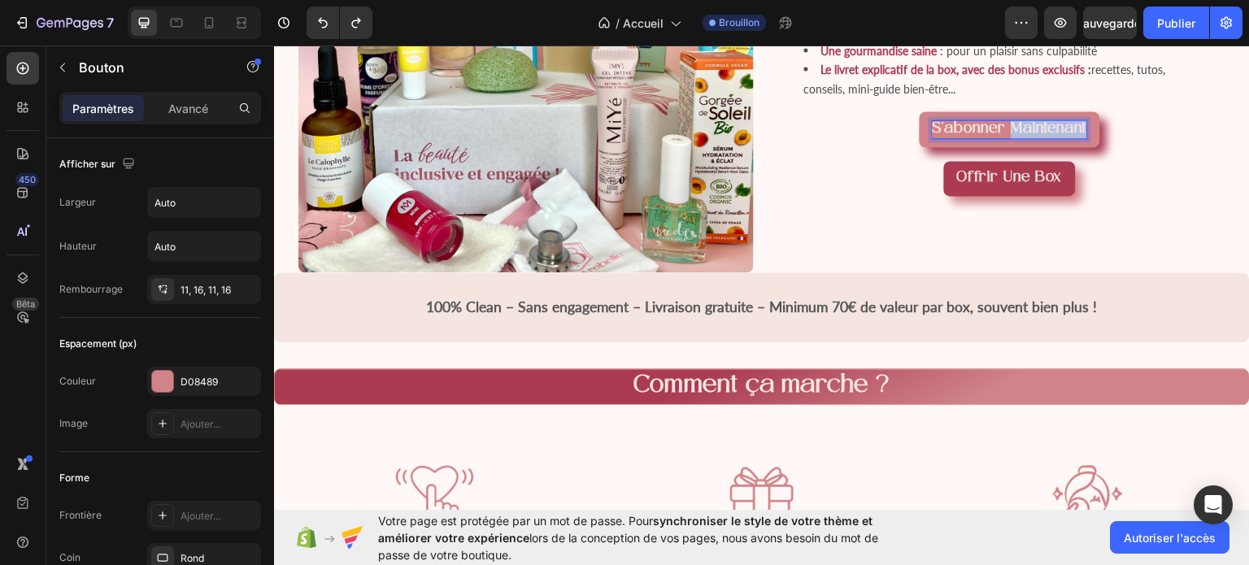
click at [1044, 136] on span "S’abonner maintenant" at bounding box center [1010, 128] width 155 height 16
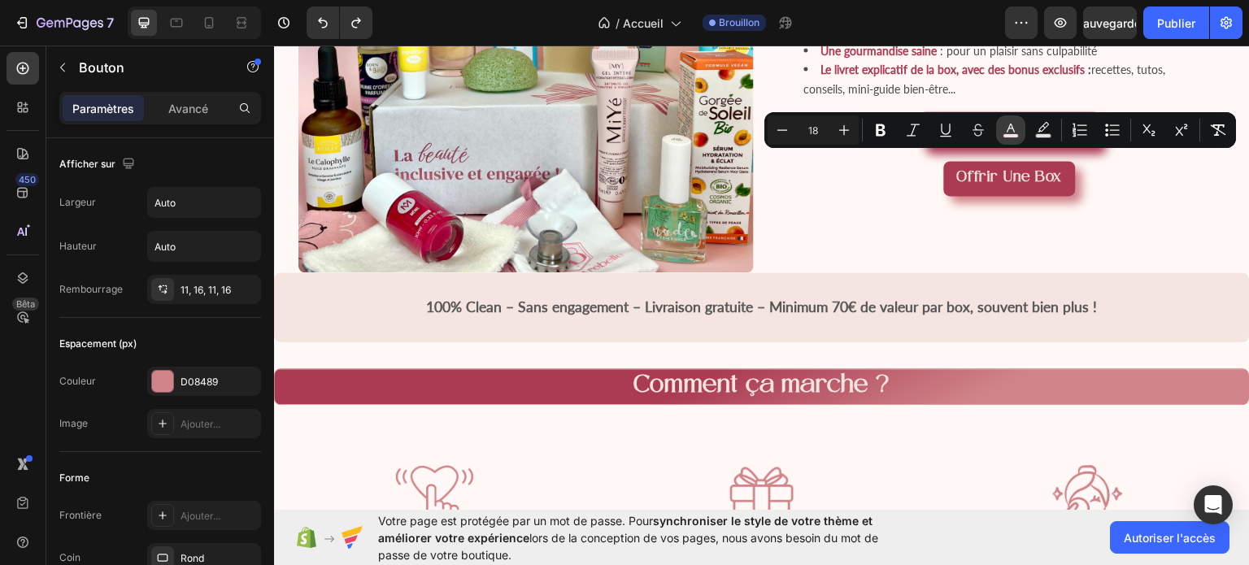
click at [1012, 132] on icon "Editor contextual toolbar" at bounding box center [1011, 130] width 16 height 16
type input "F5E5E0"
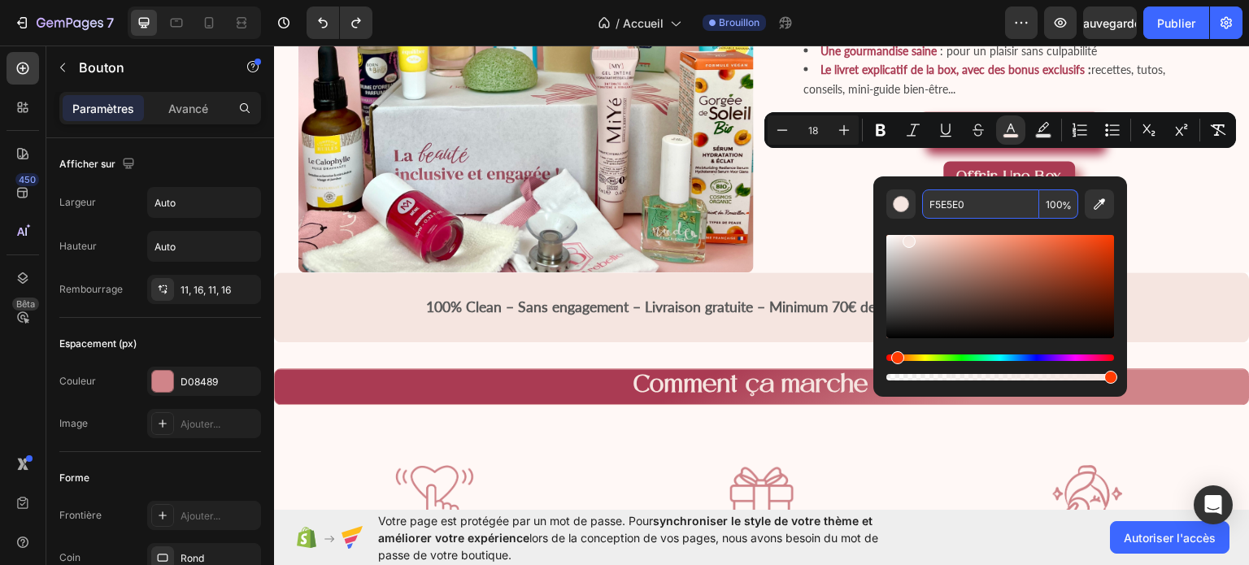
click at [965, 211] on input "F5E5E0" at bounding box center [980, 204] width 117 height 29
type input "FFFFF"
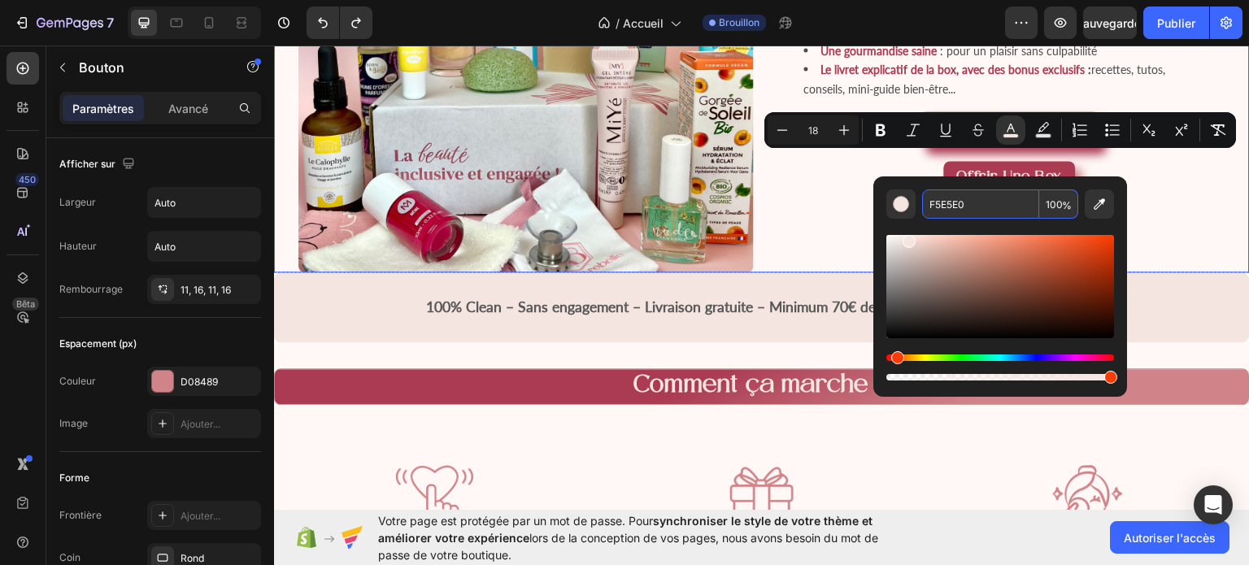
click at [1179, 256] on div "Que contiennent nos Box ? Heading 3 à 5 produits de beauté pour sublimer votre …" at bounding box center [1010, 44] width 480 height 456
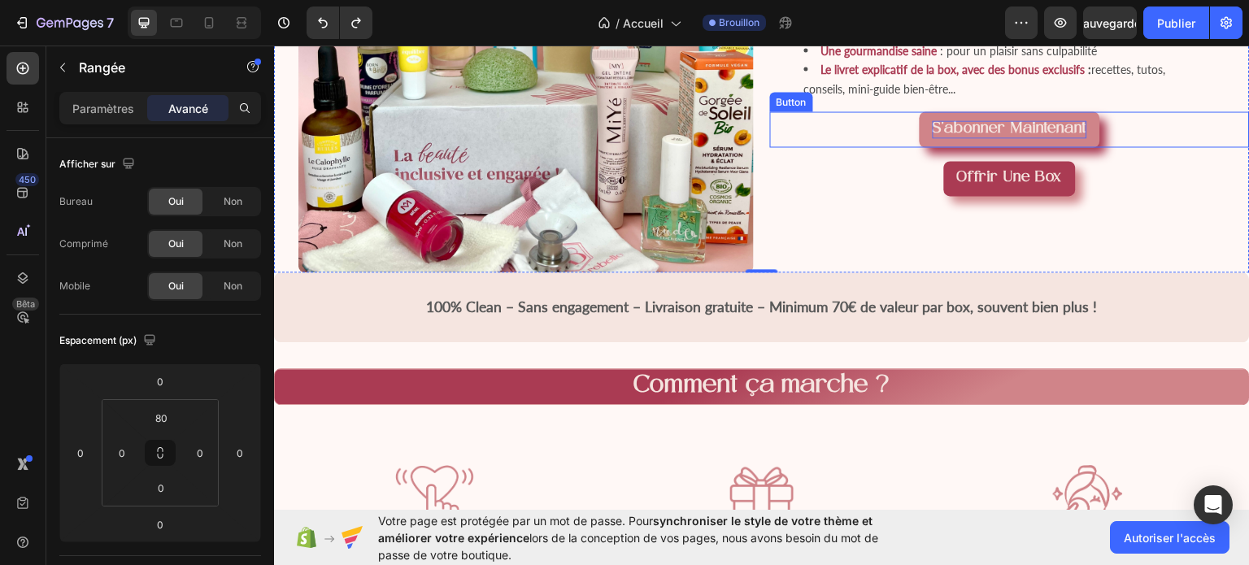
click at [1042, 136] on span "S’abonner maintenant" at bounding box center [1010, 128] width 155 height 16
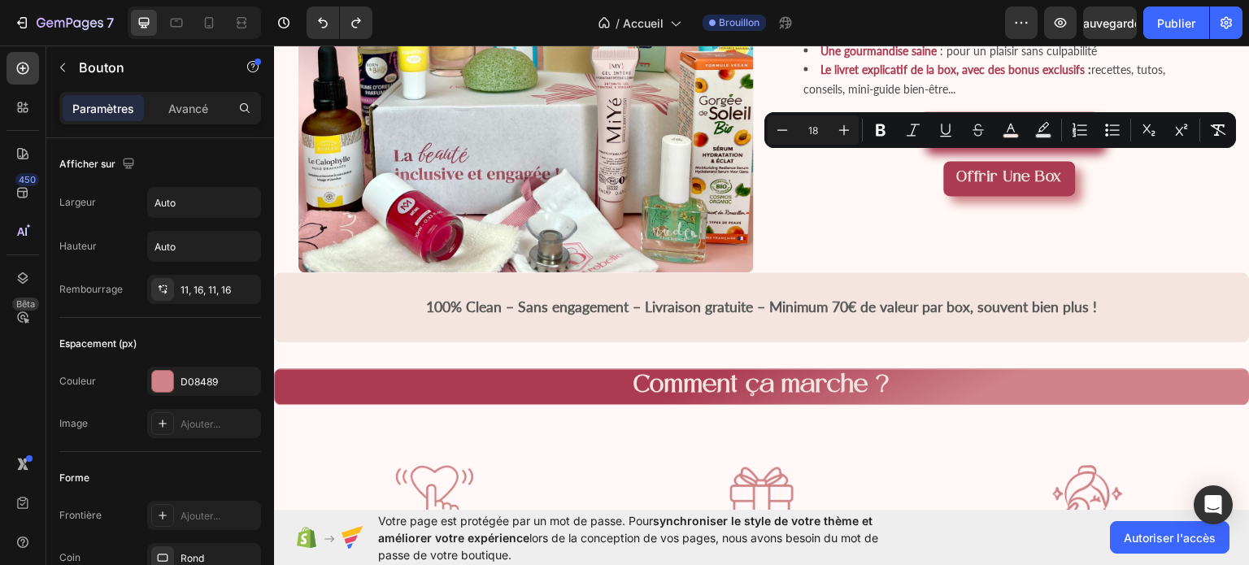
drag, startPoint x: 1003, startPoint y: 159, endPoint x: 1078, endPoint y: 159, distance: 74.8
click at [1078, 136] on span "S’abonner maintenant" at bounding box center [1010, 128] width 155 height 16
click at [1023, 133] on button "color" at bounding box center [1010, 130] width 29 height 29
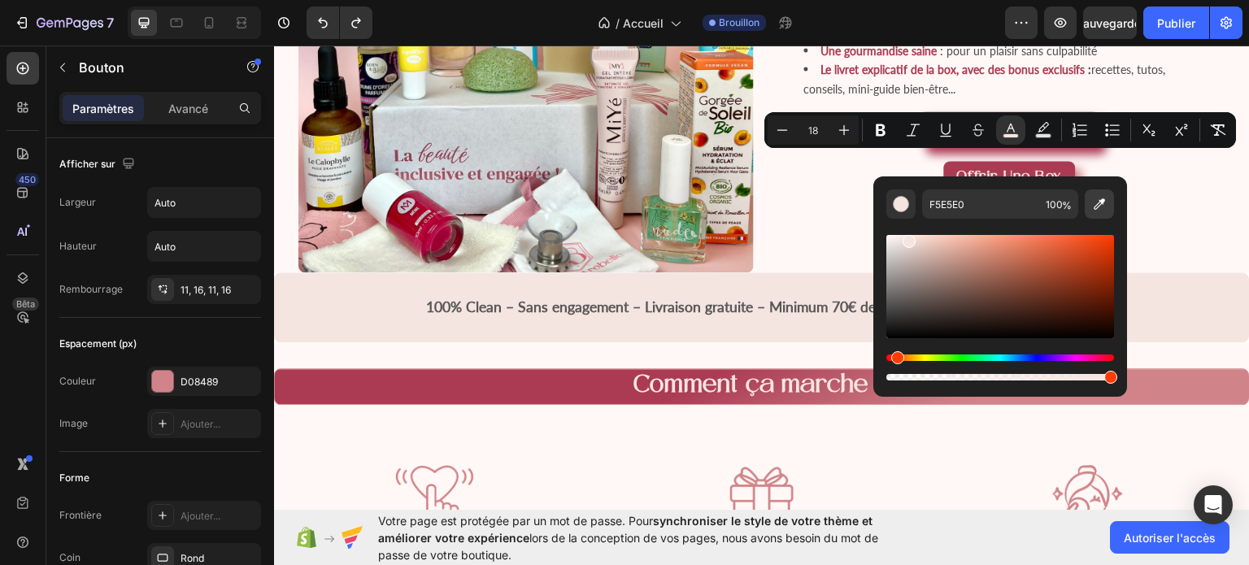
click at [1101, 204] on icon "Editor contextual toolbar" at bounding box center [1099, 203] width 11 height 11
type input "FFF8F6"
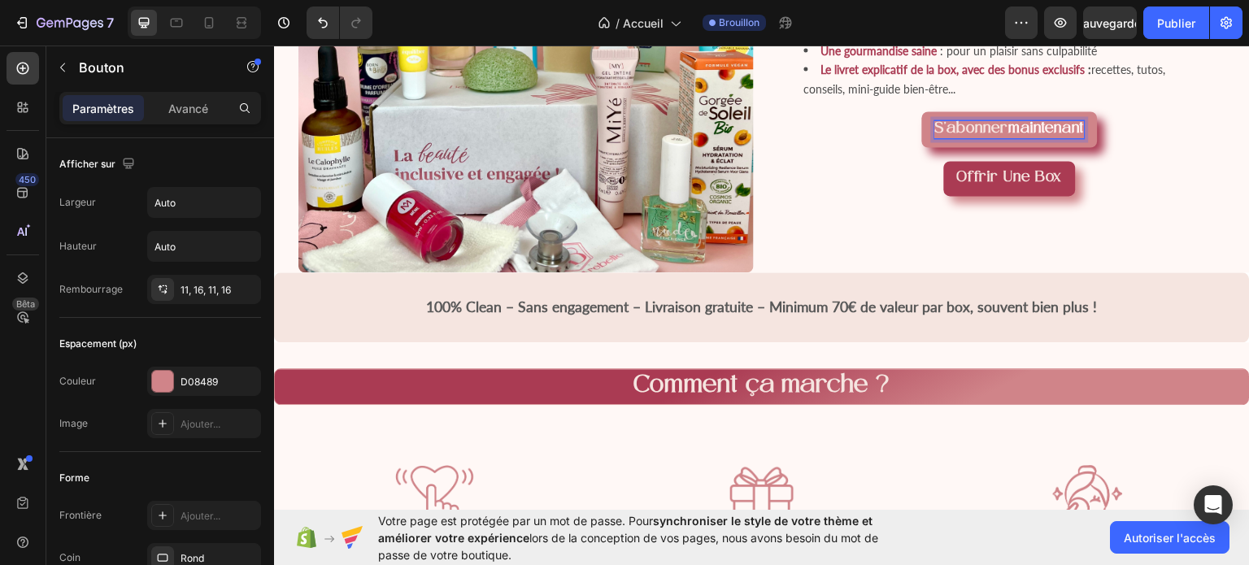
click at [998, 136] on span "S’abonner" at bounding box center [972, 128] width 74 height 16
drag, startPoint x: 998, startPoint y: 162, endPoint x: 923, endPoint y: 157, distance: 75.0
click at [935, 136] on span "S’abonner" at bounding box center [972, 128] width 74 height 16
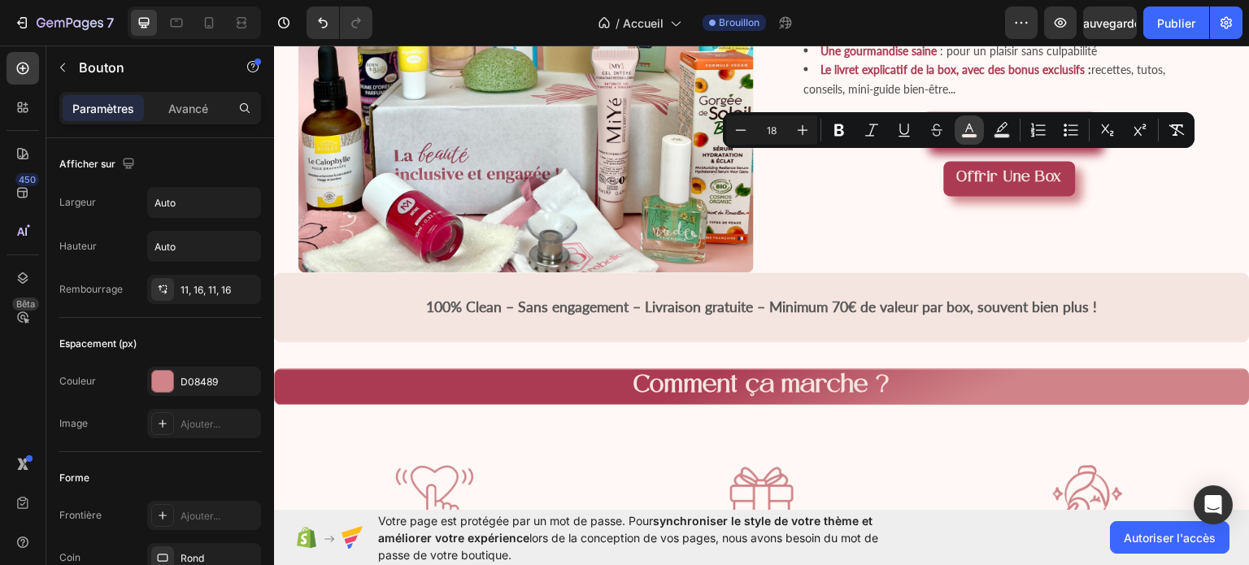
click at [961, 136] on button "color" at bounding box center [969, 130] width 29 height 29
type input "F5E5E0"
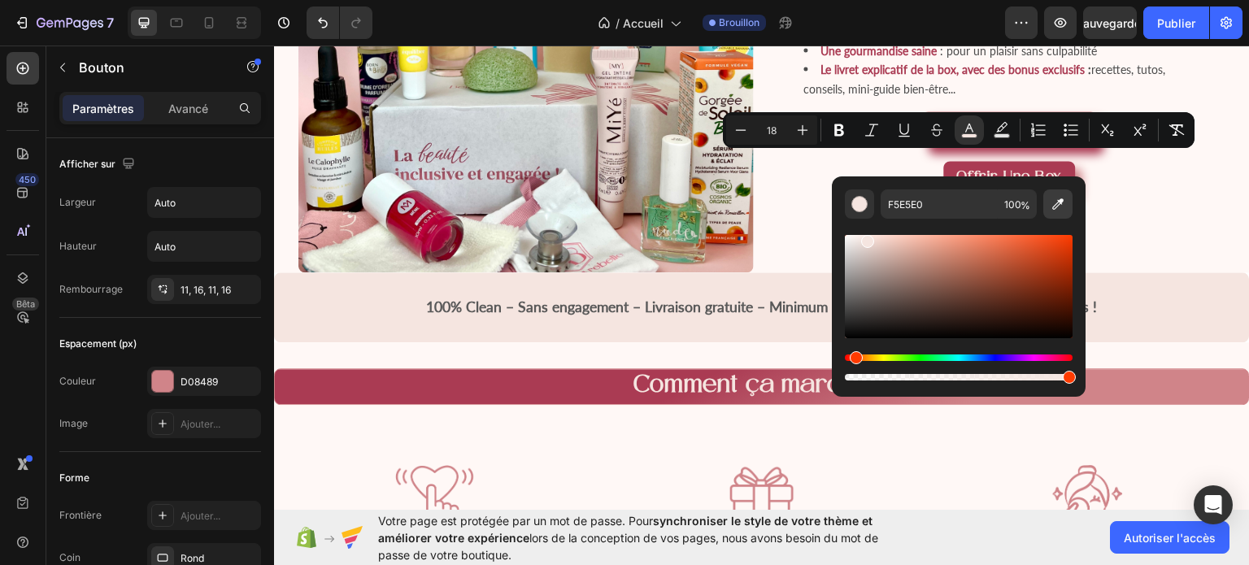
click at [1052, 203] on icon "Editor contextual toolbar" at bounding box center [1058, 204] width 16 height 16
type input "FFF8F6"
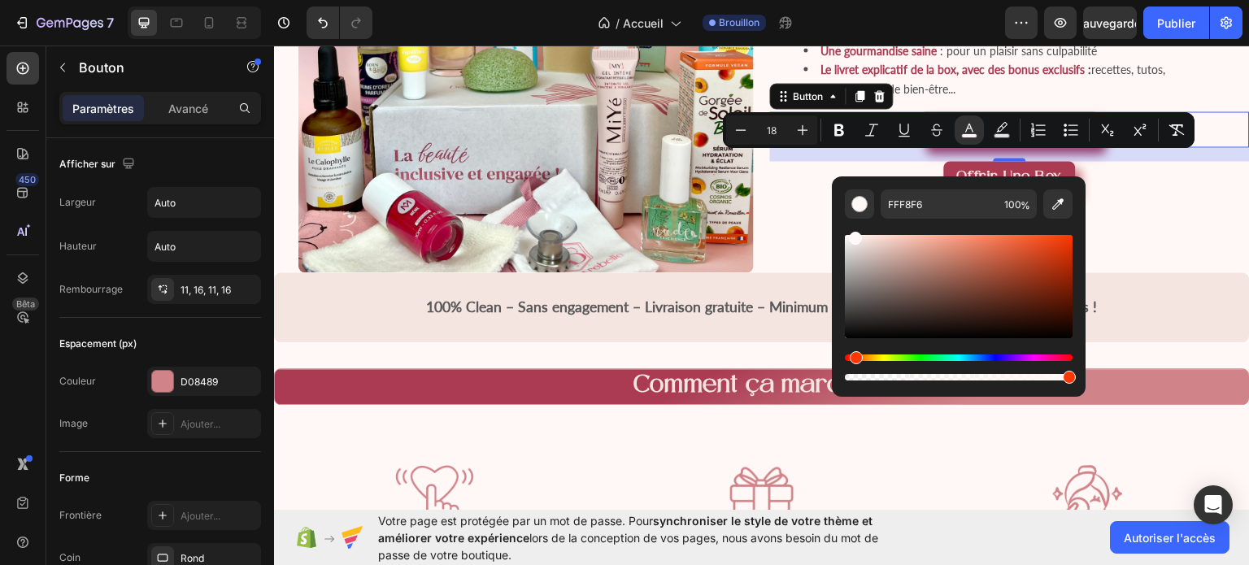
click at [1195, 146] on div "S’abonner maintenant Button 17" at bounding box center [1010, 129] width 480 height 36
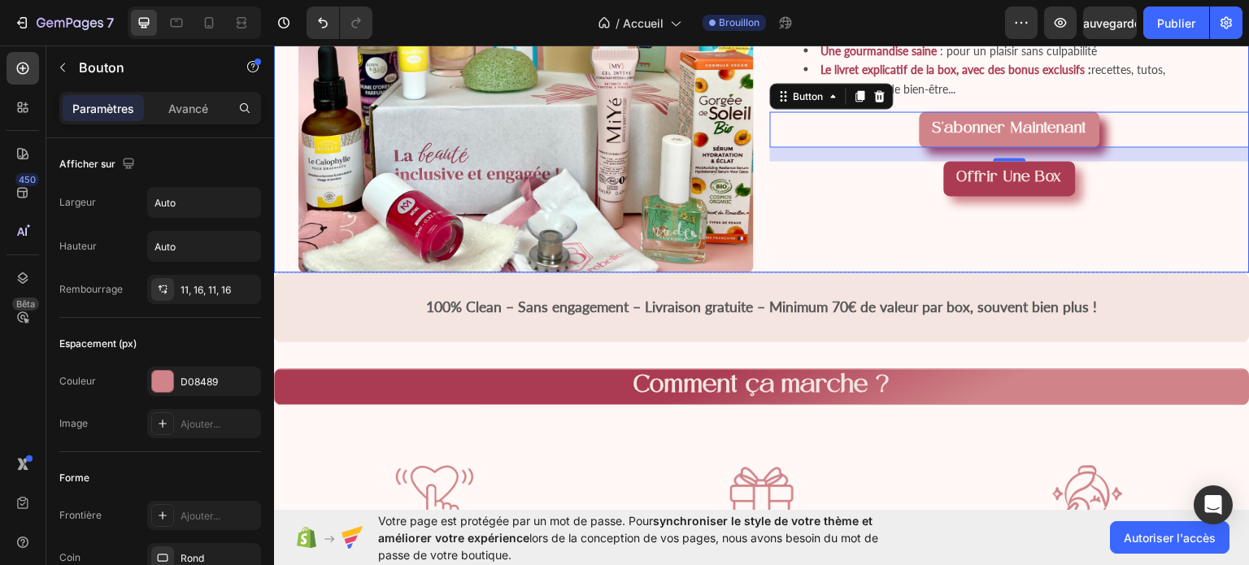
click at [1175, 252] on div "Que contiennent nos Box ? Heading 3 à 5 produits de beauté pour sublimer votre …" at bounding box center [1010, 44] width 480 height 456
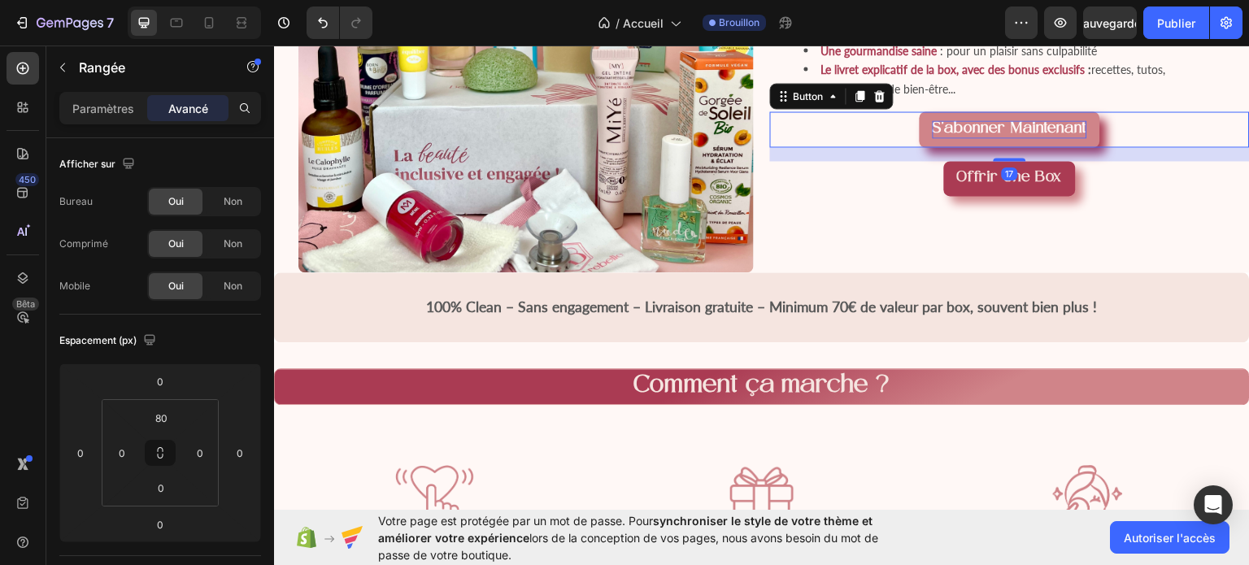
click at [1014, 136] on span "maintenant" at bounding box center [1050, 128] width 76 height 16
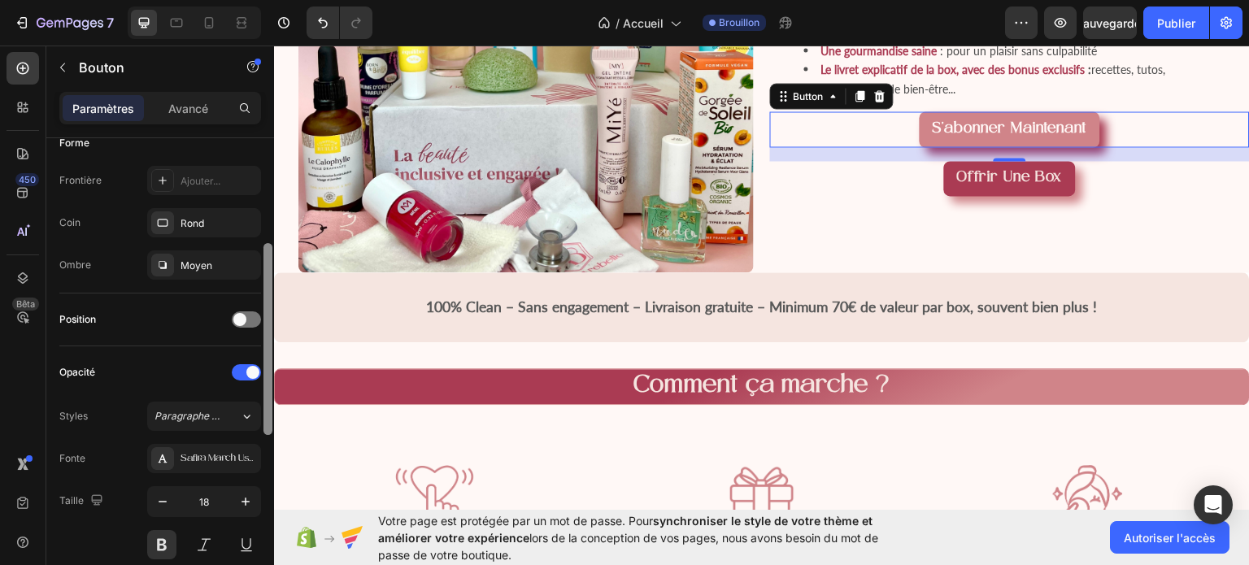
scroll to position [368, 0]
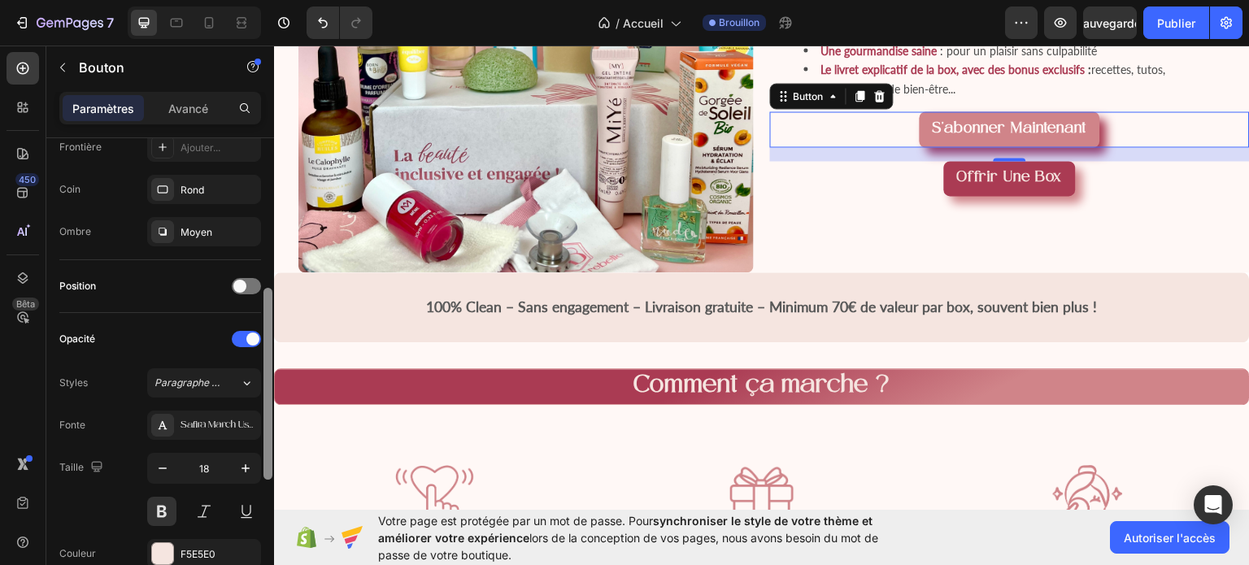
drag, startPoint x: 268, startPoint y: 168, endPoint x: 259, endPoint y: 318, distance: 150.7
click at [259, 318] on div "Afficher sur Largeur Auto Hauteur Auto Rembourrage 11, 16, 11, 16 Espacement (p…" at bounding box center [160, 374] width 228 height 473
click at [1046, 185] on strong "Offrir une box" at bounding box center [1010, 177] width 106 height 16
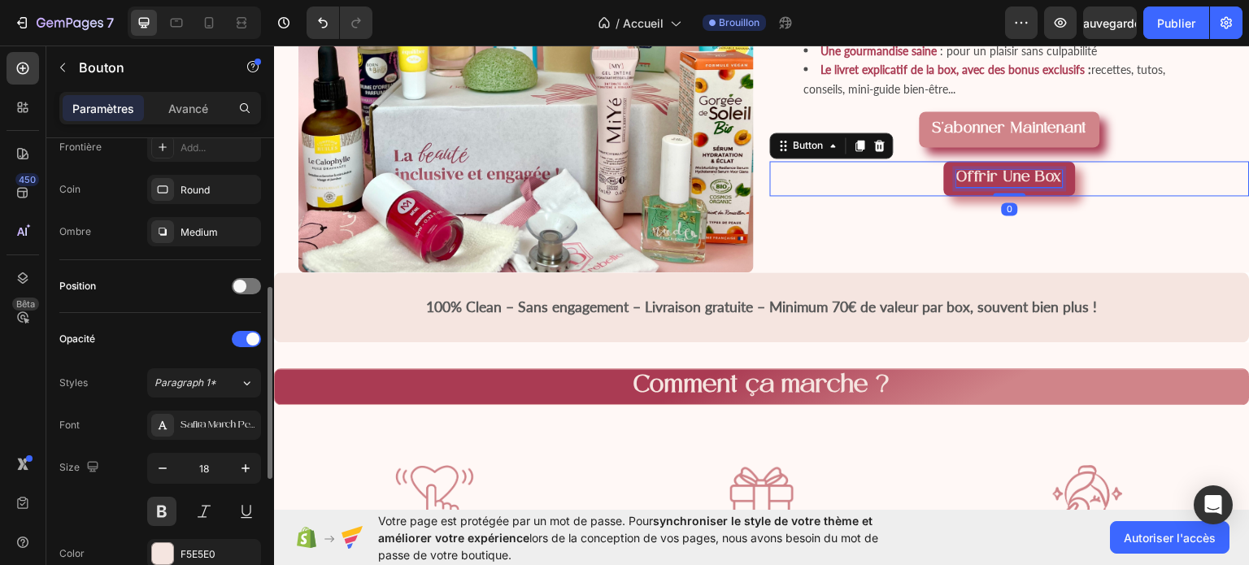
scroll to position [368, 0]
click at [1046, 185] on strong "Offrir une box" at bounding box center [1010, 177] width 106 height 16
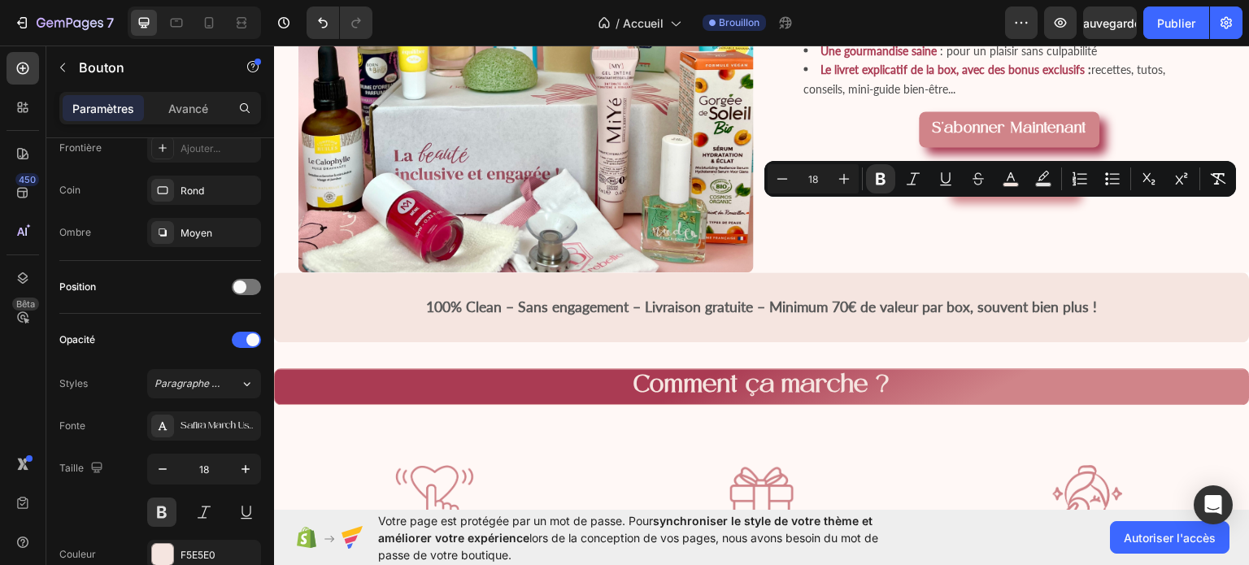
click at [1046, 185] on strong "Offrir une box" at bounding box center [1010, 177] width 106 height 16
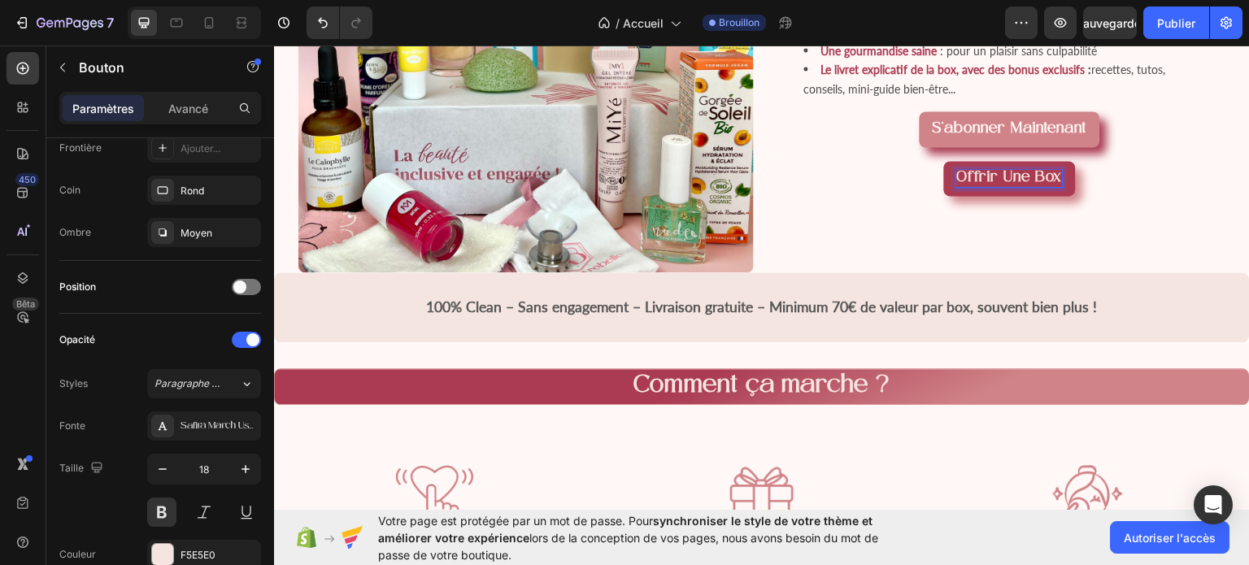
click at [1046, 185] on strong "Offrir une box" at bounding box center [1010, 177] width 106 height 16
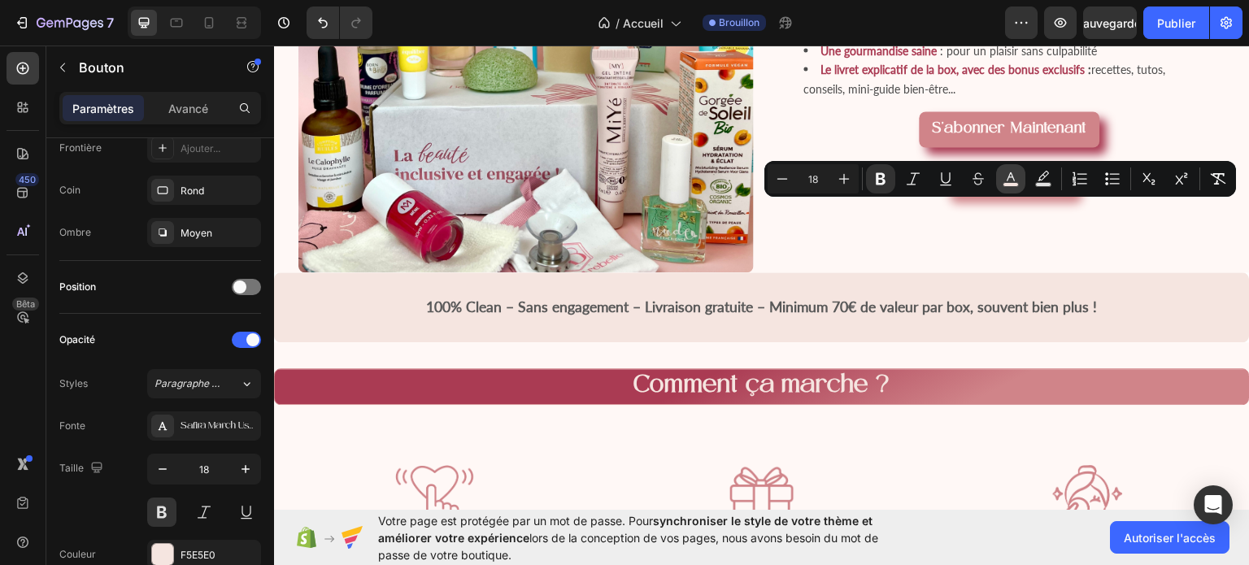
click at [1013, 175] on icon "Editor contextual toolbar" at bounding box center [1011, 179] width 16 height 16
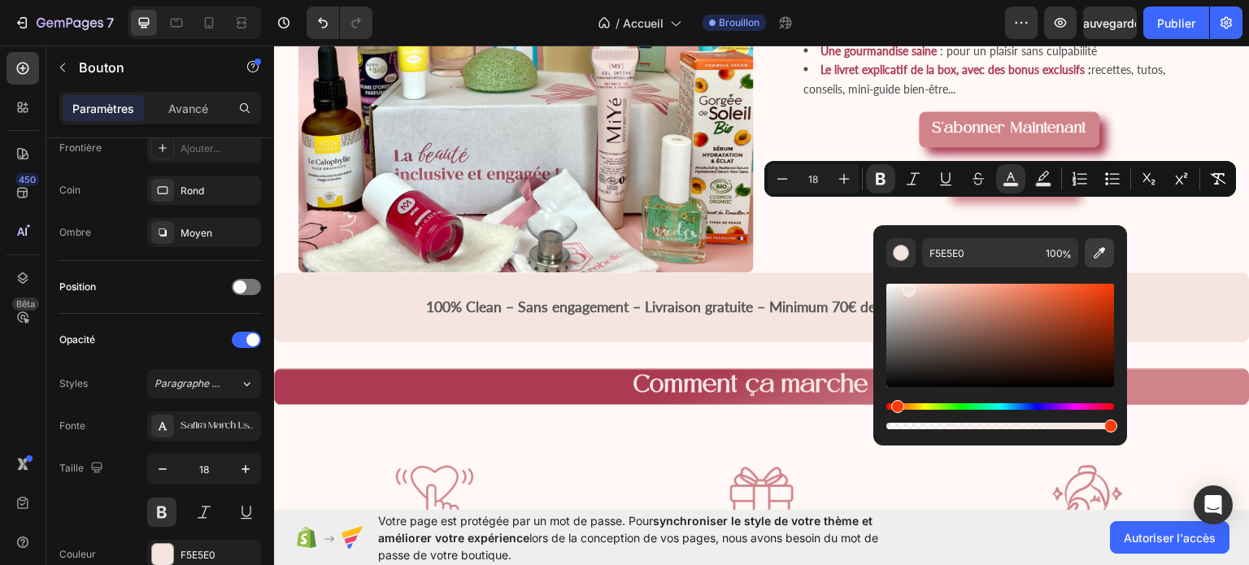
click at [1106, 264] on button "Editor contextual toolbar" at bounding box center [1099, 252] width 29 height 29
type input "FFF8F6"
click at [1175, 196] on div "Offrir une box Button 0" at bounding box center [1010, 178] width 480 height 36
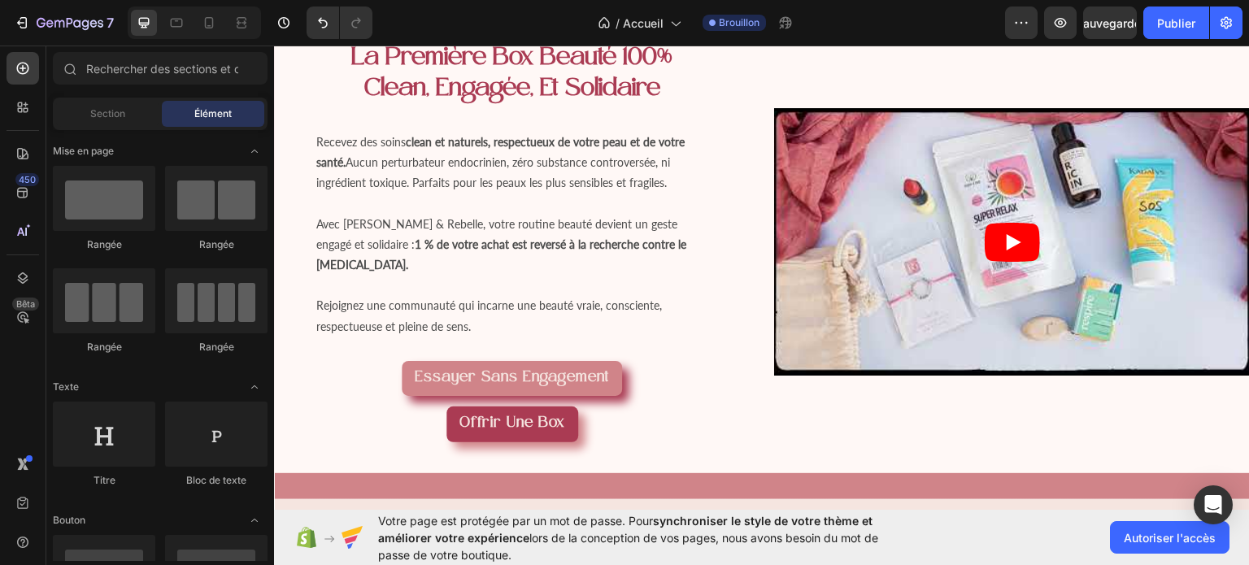
scroll to position [199, 0]
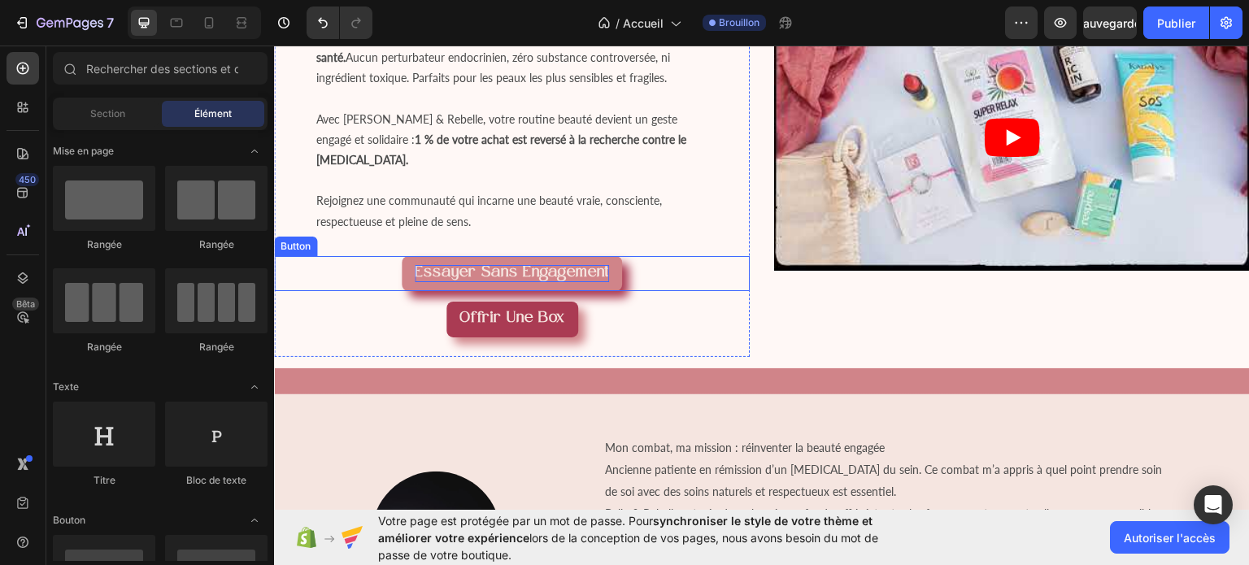
click at [523, 264] on strong "Essayer sans engagement" at bounding box center [512, 272] width 194 height 16
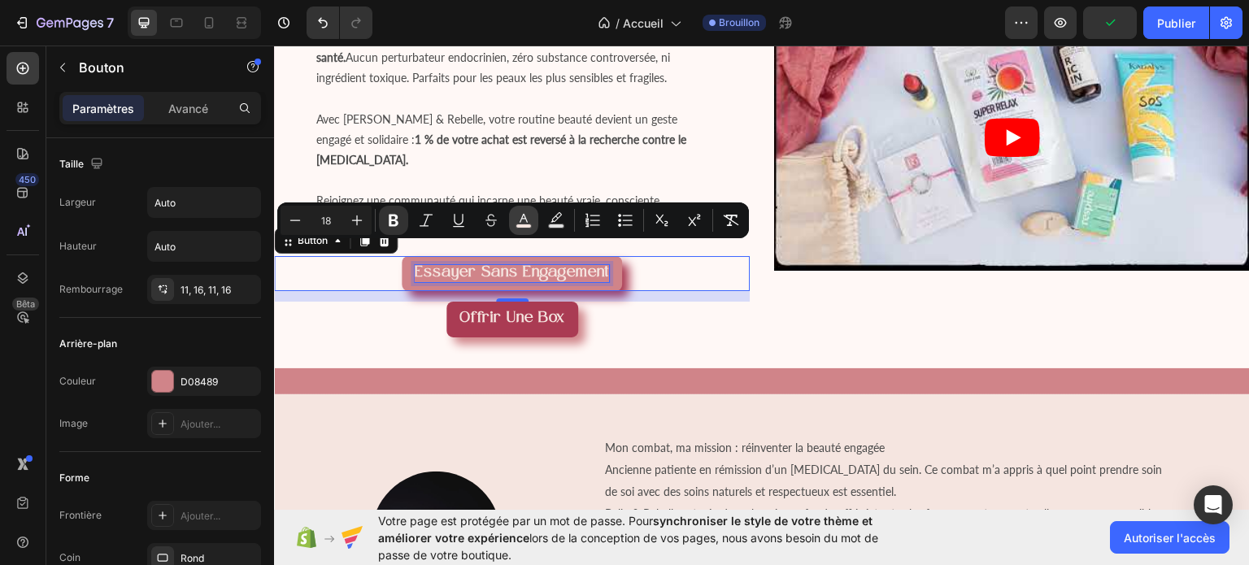
click at [522, 229] on button "color" at bounding box center [523, 220] width 29 height 29
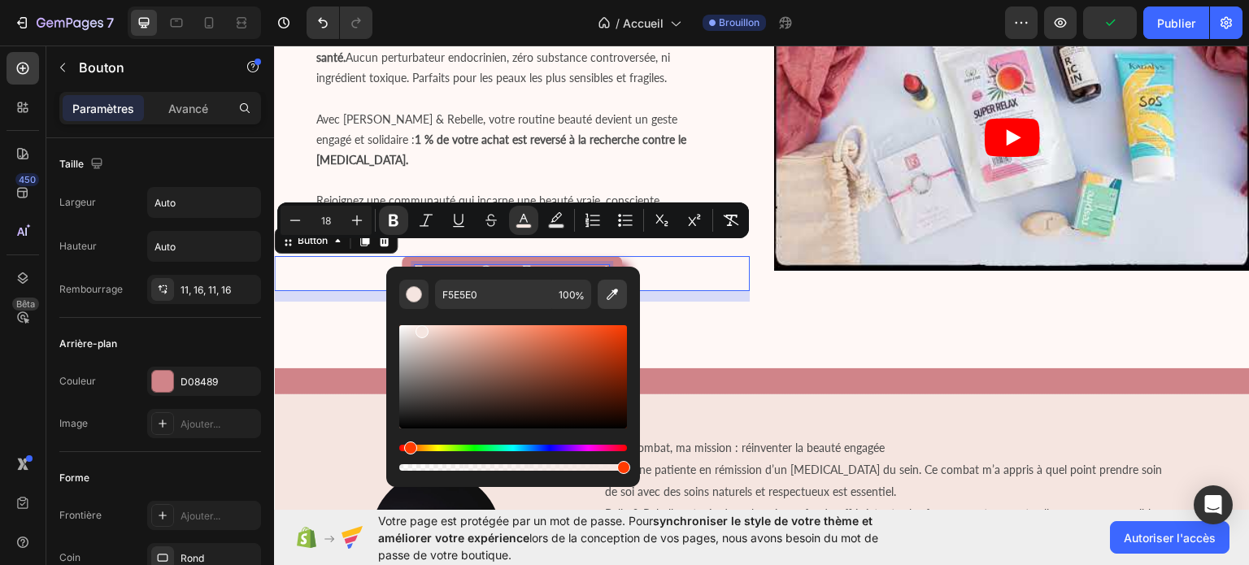
click at [603, 290] on button "Editor contextual toolbar" at bounding box center [612, 294] width 29 height 29
type input "FFF8F6"
click at [598, 280] on button "Barre d'outils contextuelle de l'éditeur" at bounding box center [612, 294] width 29 height 29
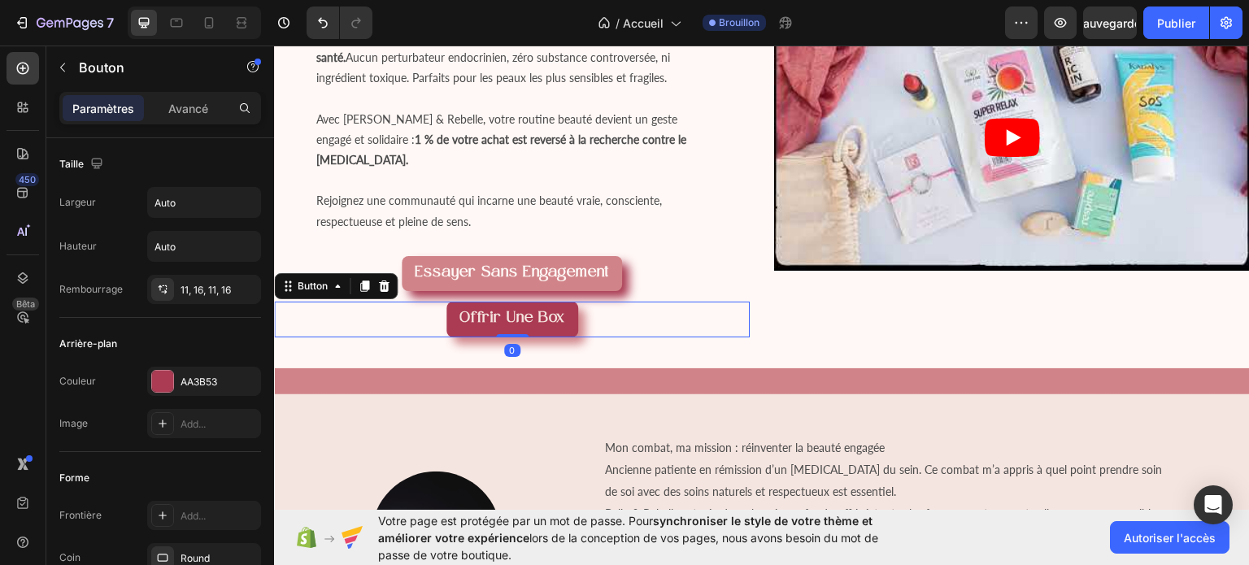
click at [693, 308] on div "Offrir une box Button 0" at bounding box center [512, 319] width 476 height 36
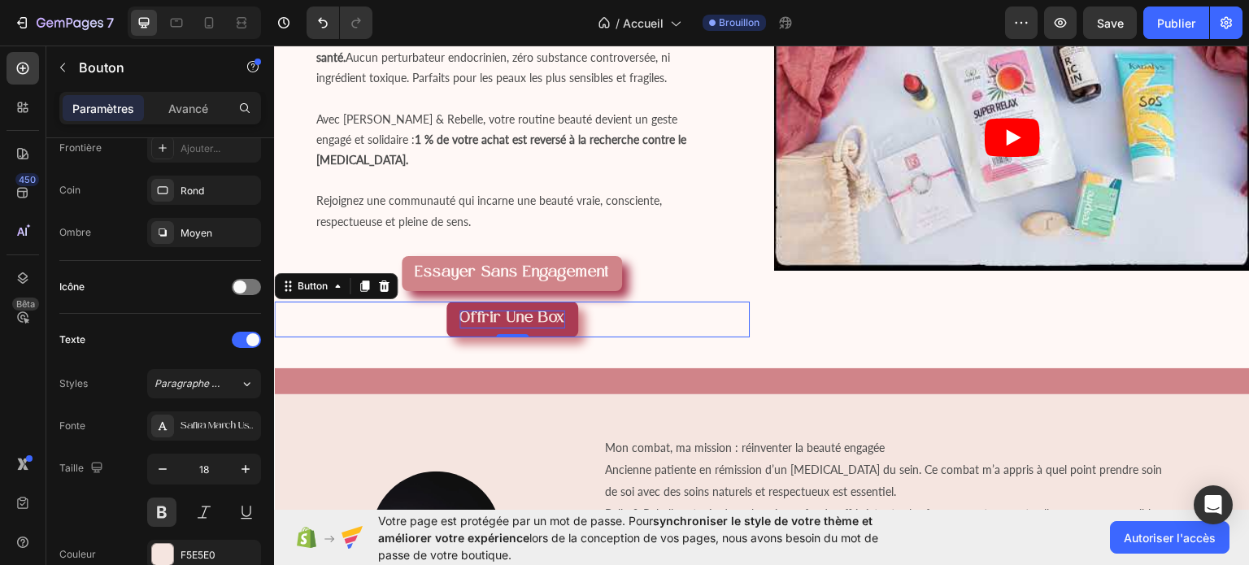
click at [556, 310] on strong "Offrir une box" at bounding box center [513, 318] width 106 height 16
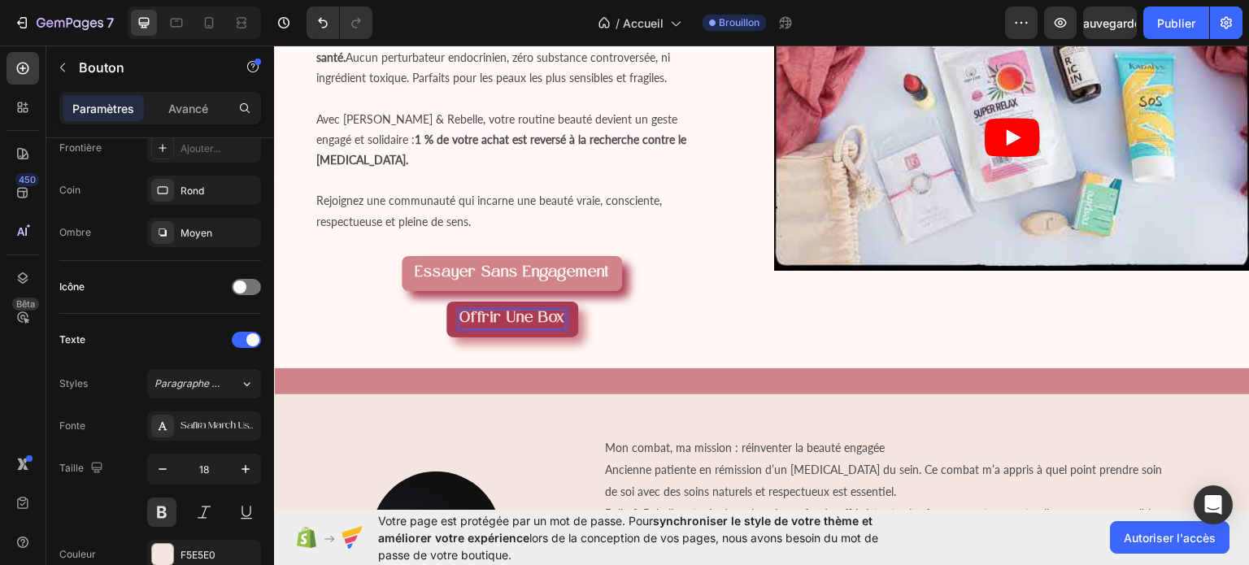
click at [556, 310] on strong "Offrir une box" at bounding box center [513, 318] width 106 height 16
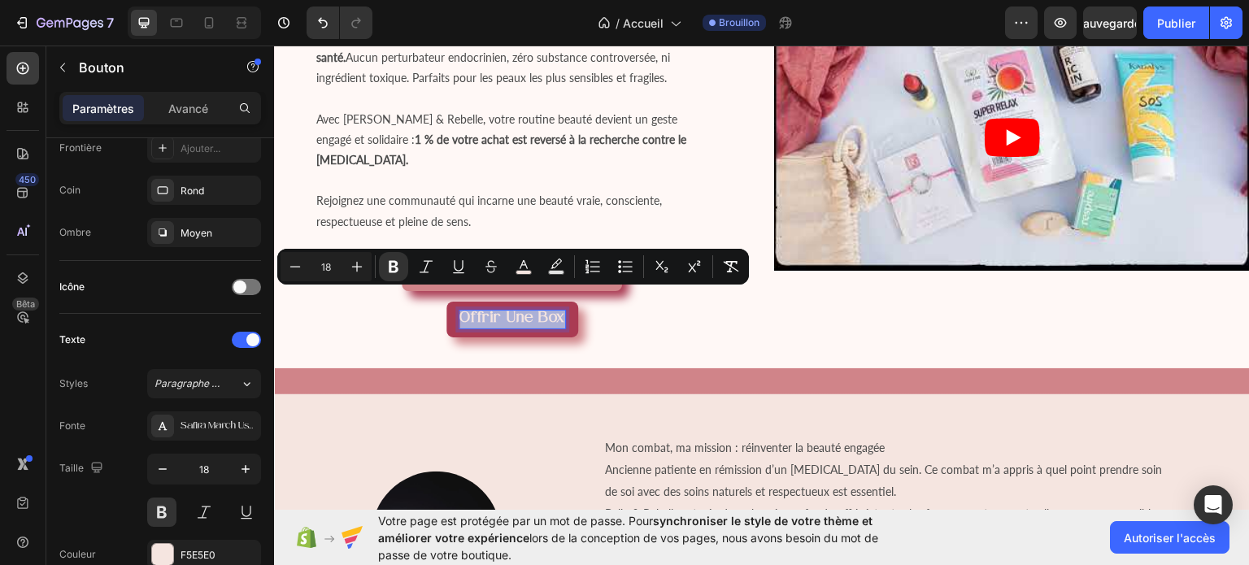
drag, startPoint x: 556, startPoint y: 295, endPoint x: 452, endPoint y: 294, distance: 104.1
click at [452, 301] on button "Offrir une box" at bounding box center [513, 319] width 132 height 36
click at [530, 276] on button "color" at bounding box center [523, 266] width 29 height 29
click at [529, 273] on rect "Editor contextual toolbar" at bounding box center [524, 273] width 15 height 4
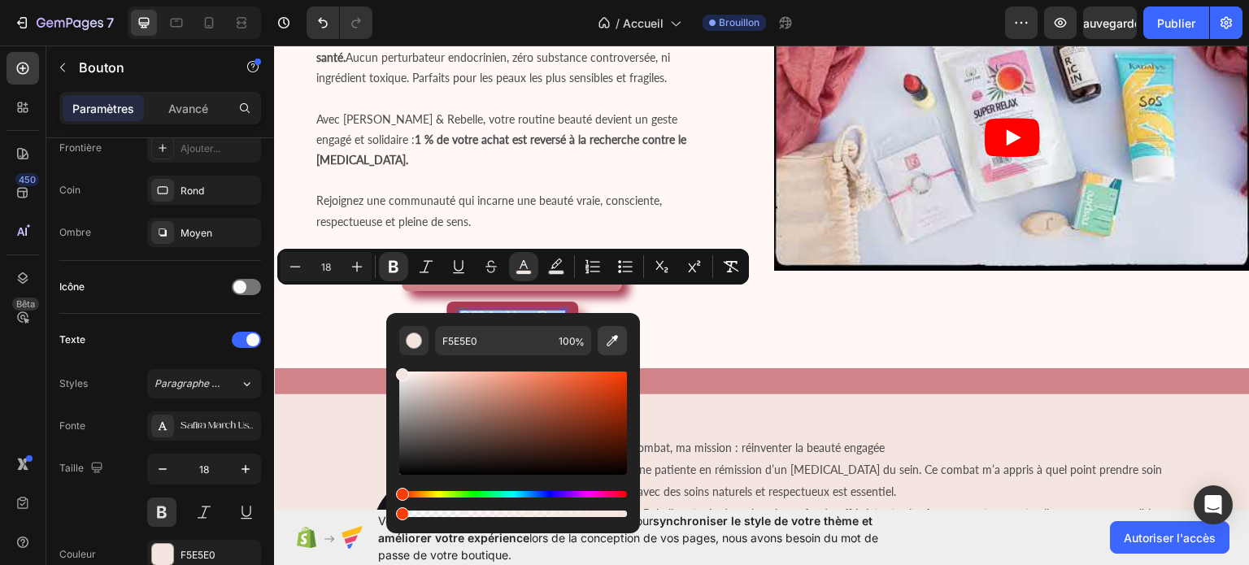
click at [612, 338] on icon "Editor contextual toolbar" at bounding box center [612, 340] width 11 height 11
type input "FFF8F6"
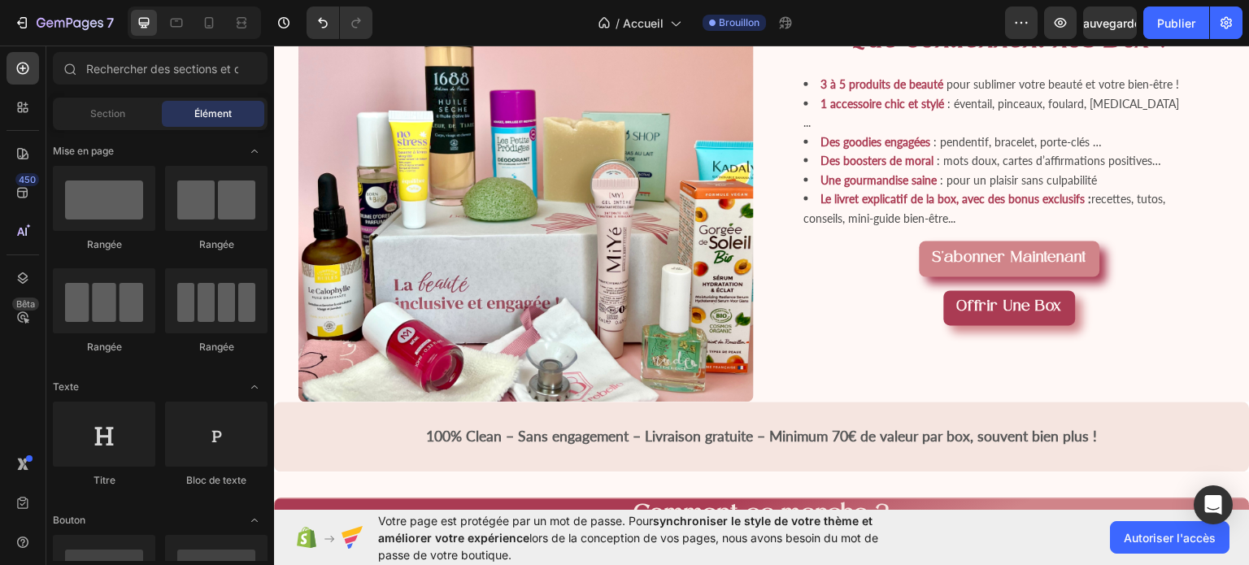
scroll to position [1175, 0]
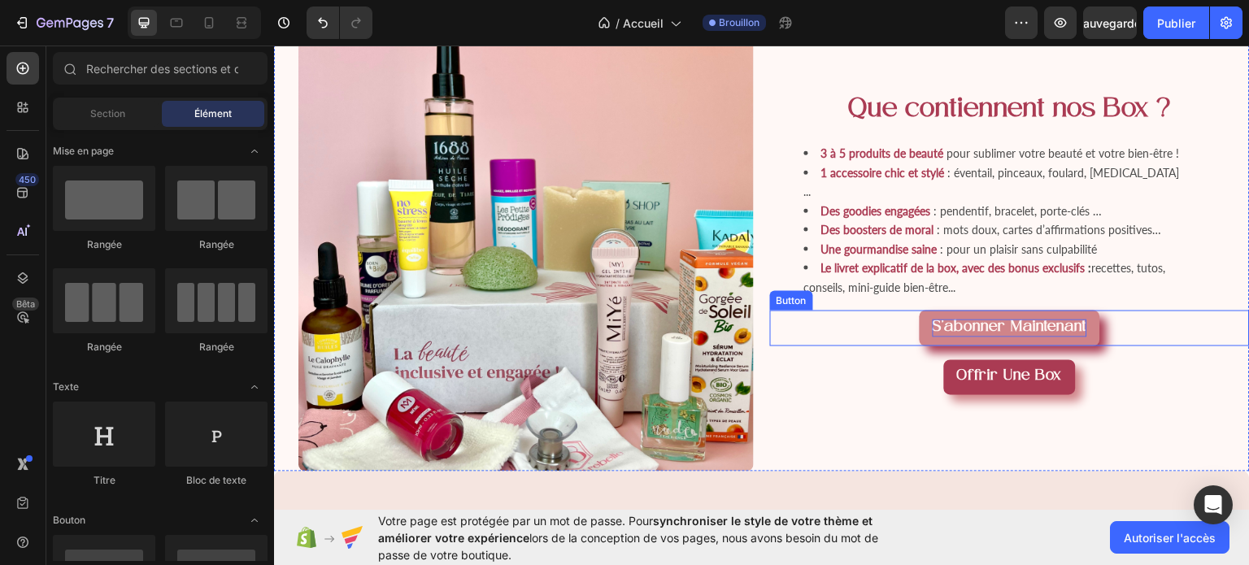
click at [1064, 335] on span "maintenant" at bounding box center [1050, 327] width 76 height 16
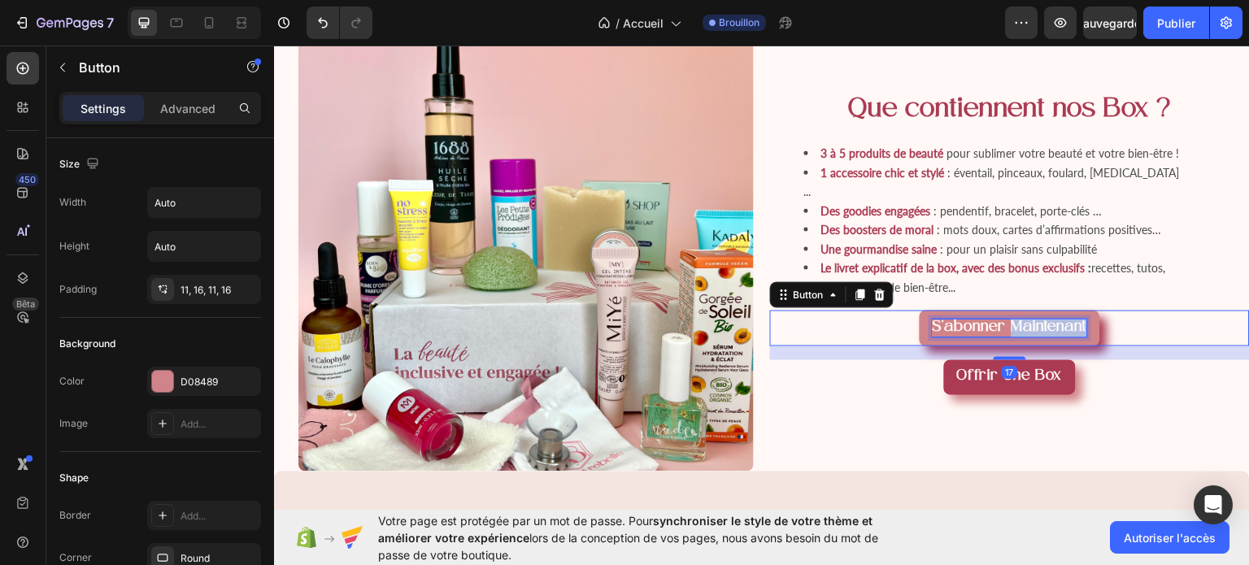
click at [1064, 335] on span "maintenant" at bounding box center [1050, 327] width 76 height 16
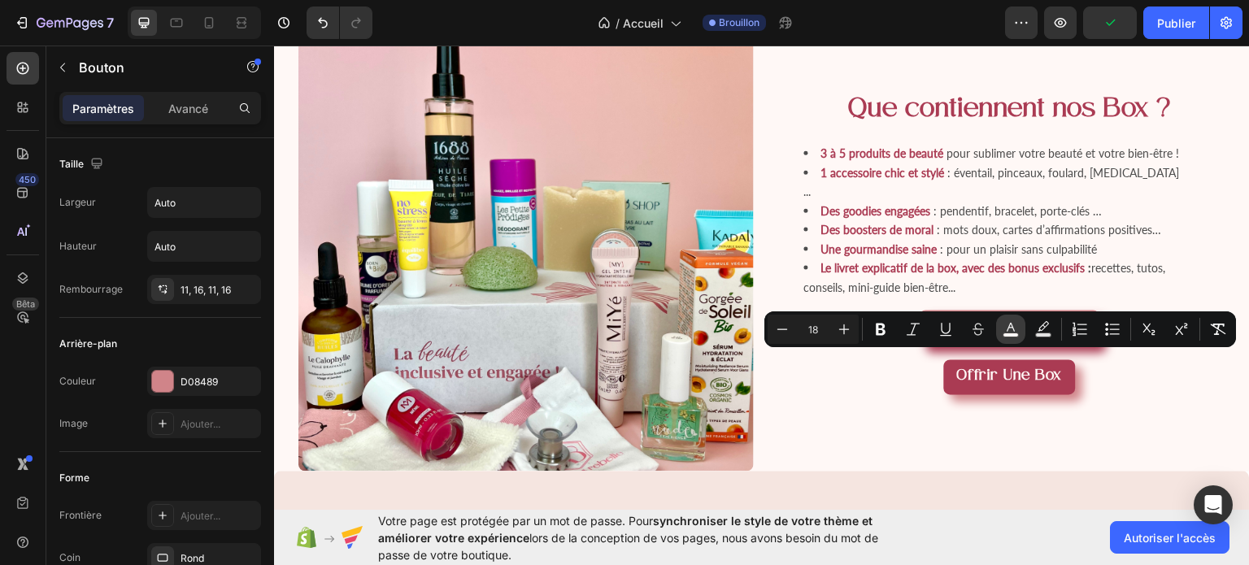
click at [1008, 334] on rect "Editor contextual toolbar" at bounding box center [1011, 335] width 15 height 4
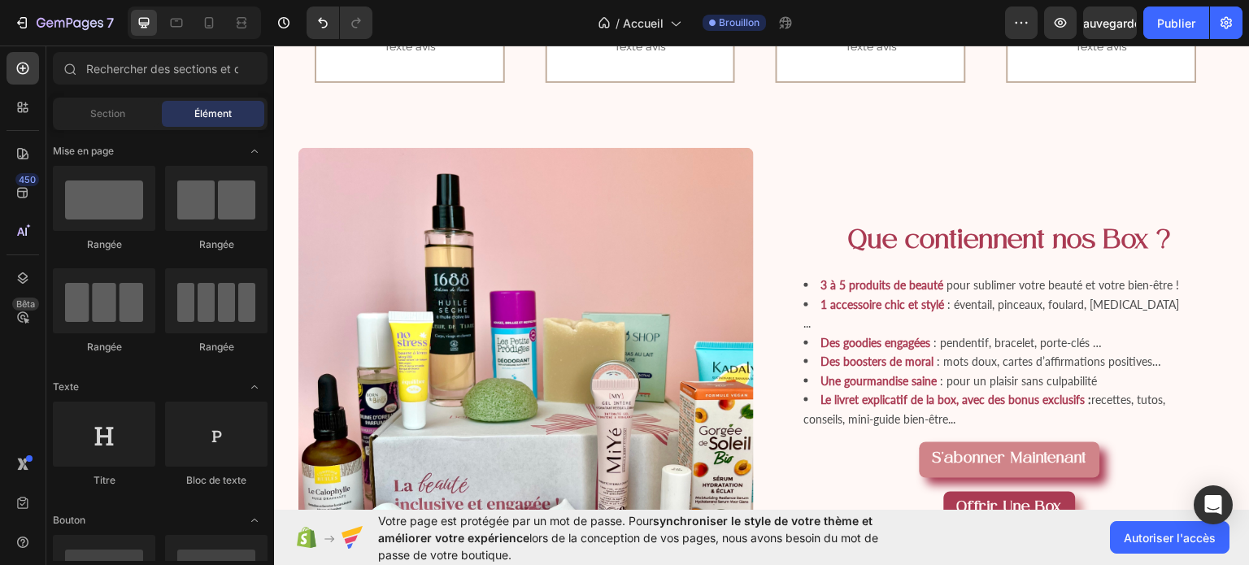
scroll to position [1036, 0]
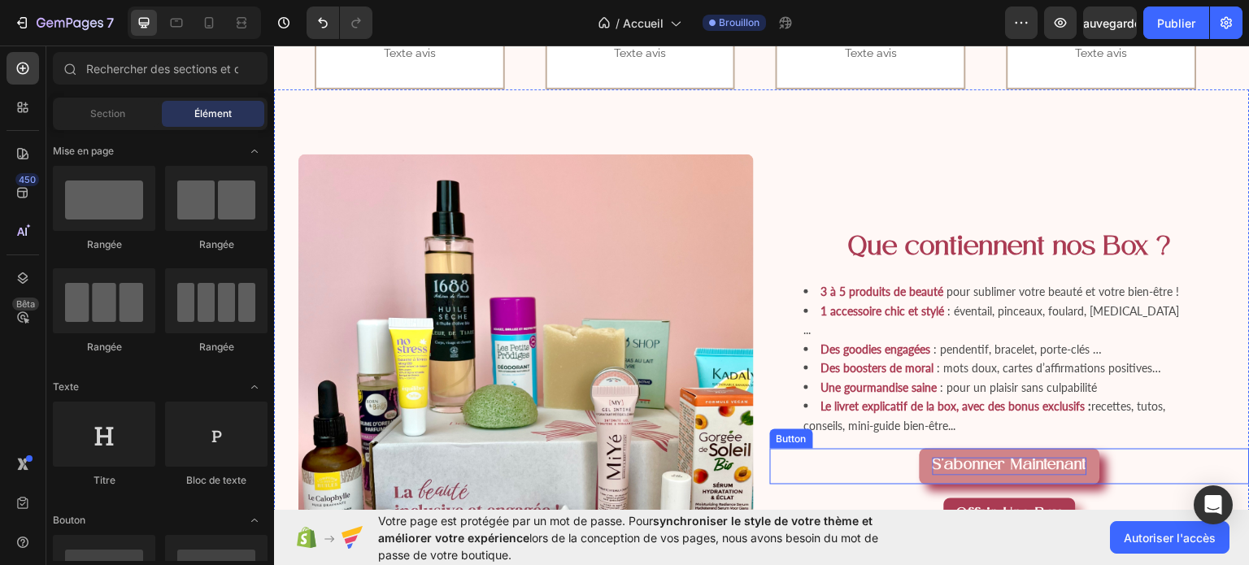
click at [1074, 473] on span "maintenant" at bounding box center [1050, 465] width 76 height 16
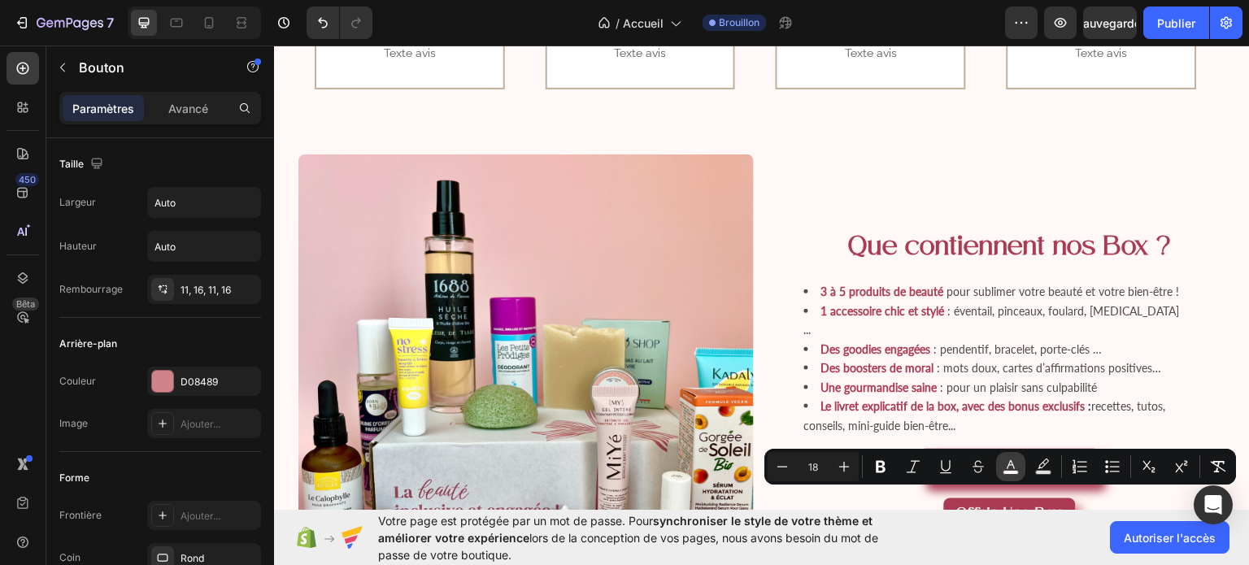
click at [1005, 455] on button "color" at bounding box center [1010, 466] width 29 height 29
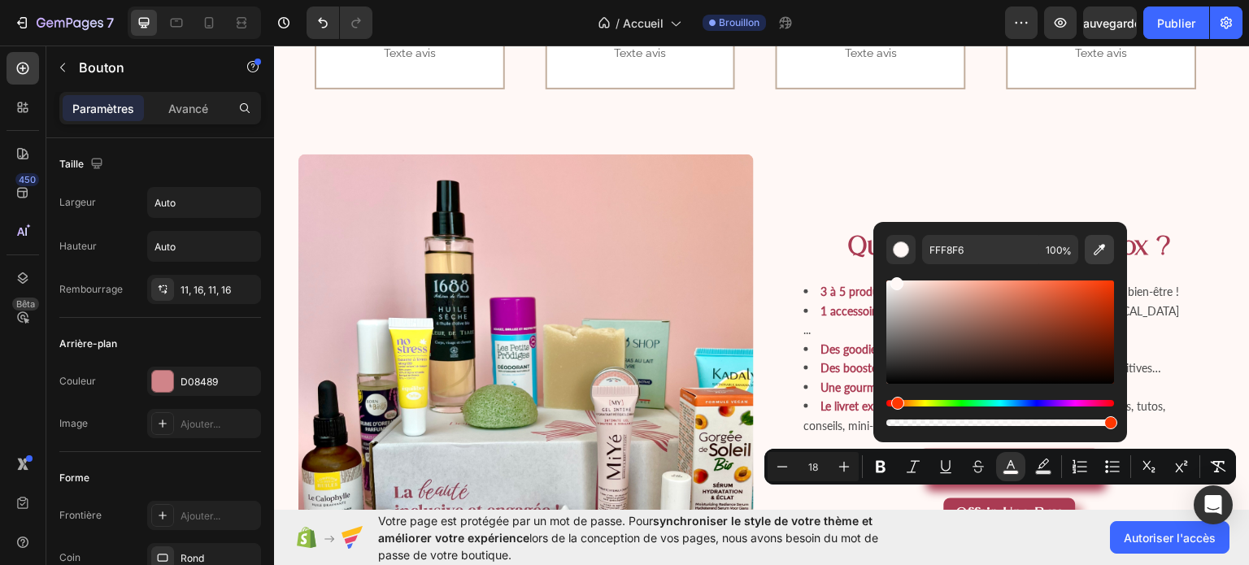
click at [1101, 253] on icon "Editor contextual toolbar" at bounding box center [1100, 250] width 16 height 16
type input "FFFFFF"
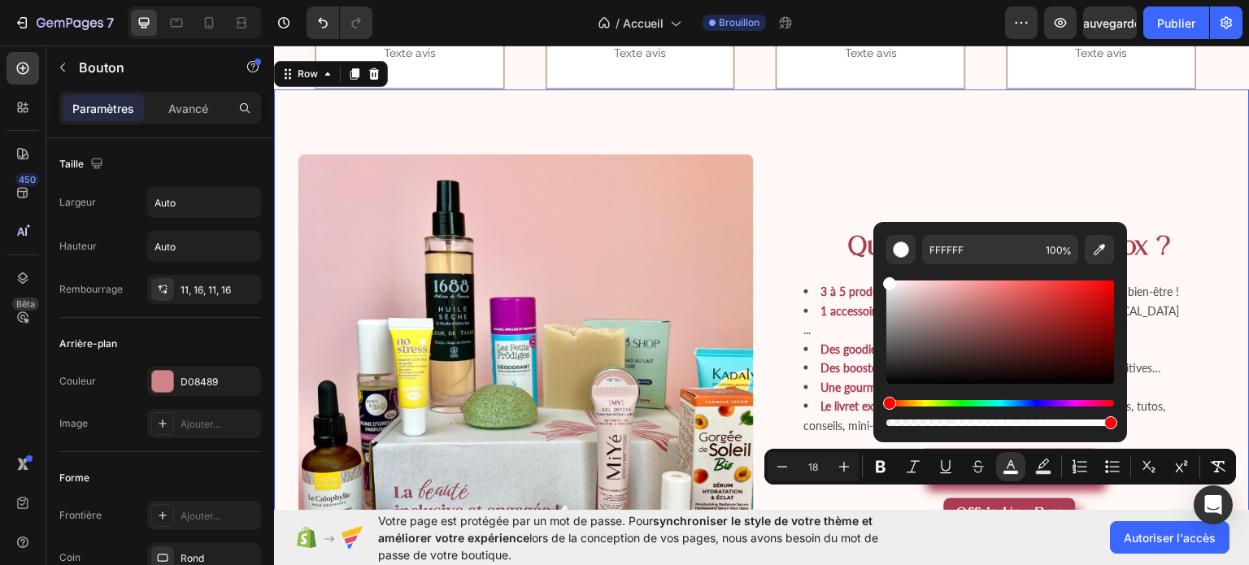
click at [1174, 240] on div "Que contiennent nos Box ? Heading 3 à 5 produits de beauté pour sublimer votre …" at bounding box center [1010, 382] width 480 height 456
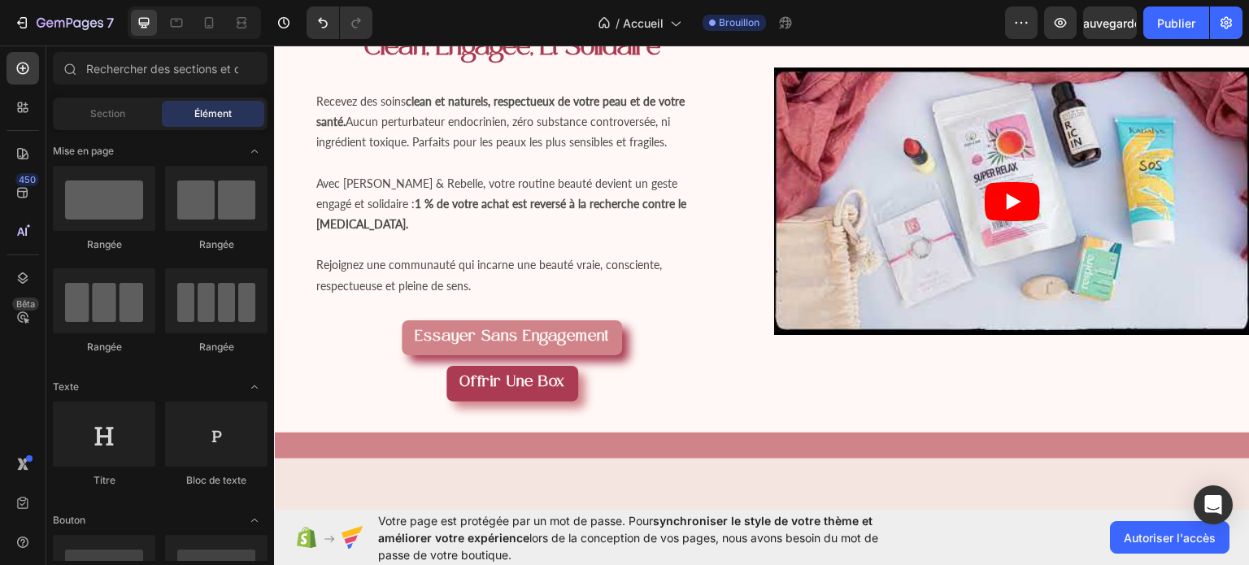
scroll to position [0, 0]
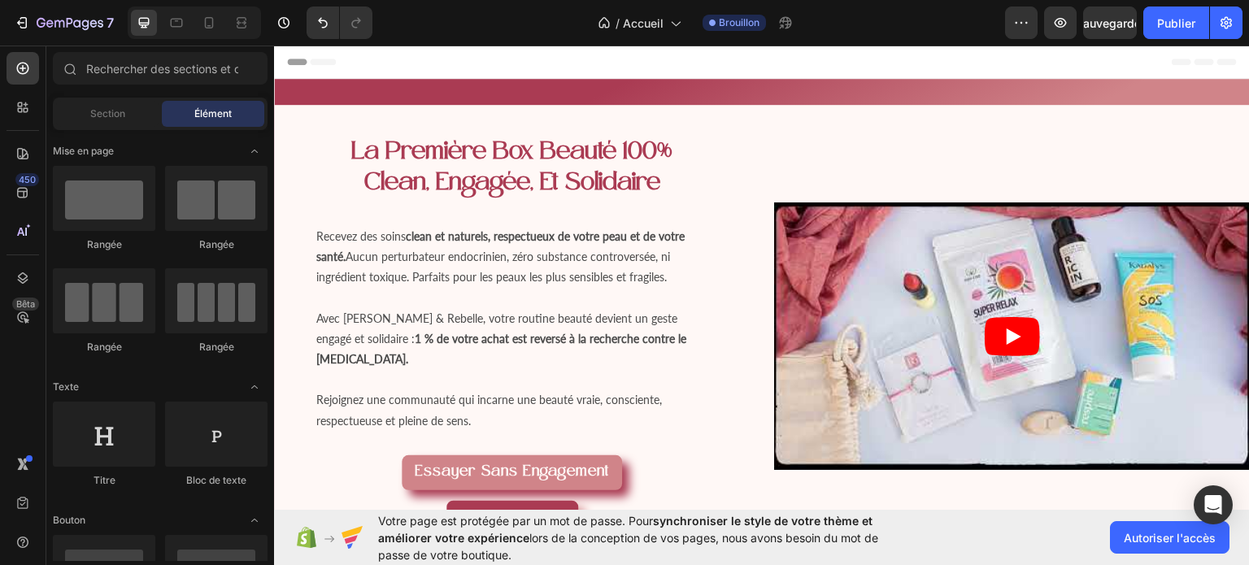
drag, startPoint x: 1249, startPoint y: 181, endPoint x: 1510, endPoint y: 87, distance: 278.4
click at [512, 464] on strong "Essayer sans engagement" at bounding box center [512, 472] width 194 height 16
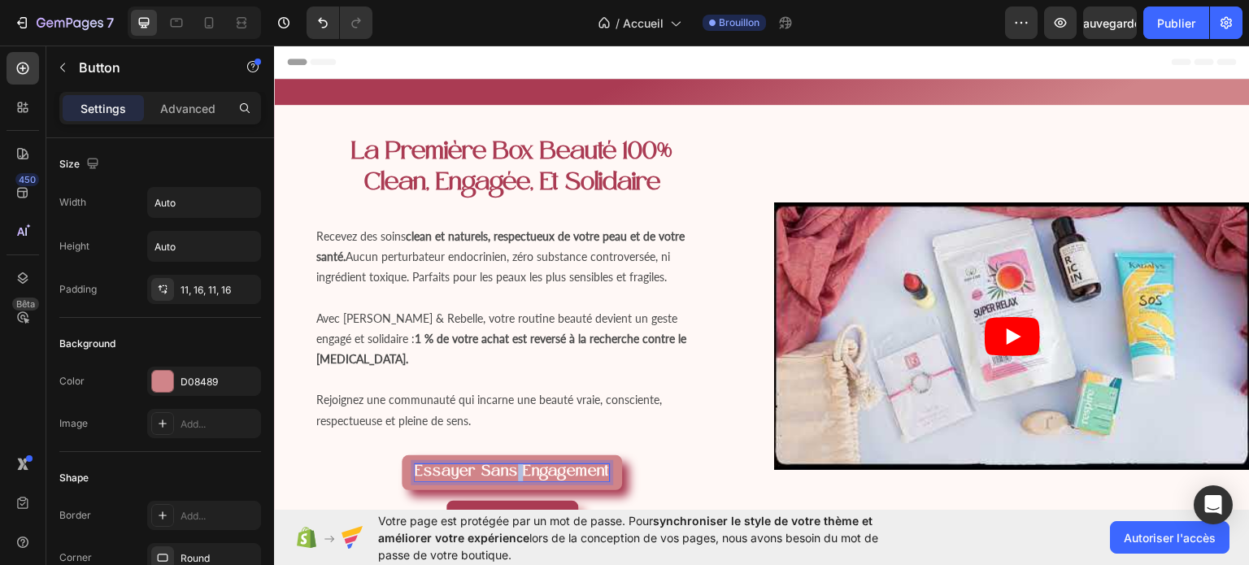
click at [512, 464] on strong "Essayer sans engagement" at bounding box center [512, 472] width 194 height 16
drag, startPoint x: 512, startPoint y: 444, endPoint x: 417, endPoint y: 447, distance: 94.4
click at [417, 464] on strong "Essayer sans engagement" at bounding box center [512, 472] width 194 height 16
drag, startPoint x: 417, startPoint y: 447, endPoint x: 499, endPoint y: 446, distance: 81.3
click at [499, 464] on strong "Essayer sans engagement" at bounding box center [512, 472] width 194 height 16
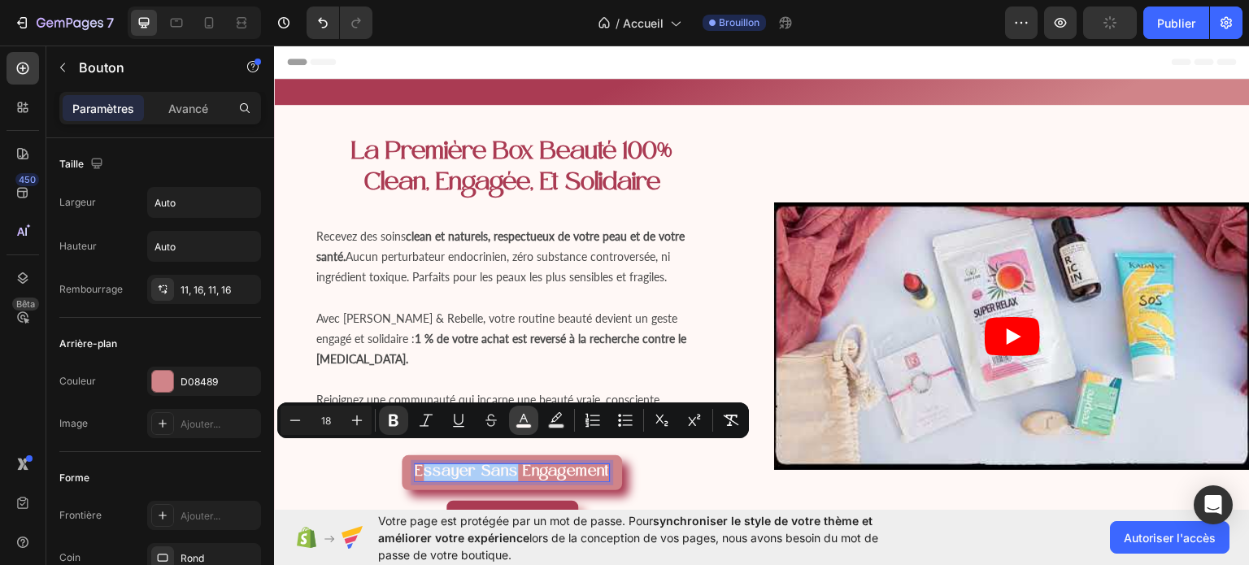
click at [524, 422] on icon "Editor contextual toolbar" at bounding box center [524, 420] width 16 height 16
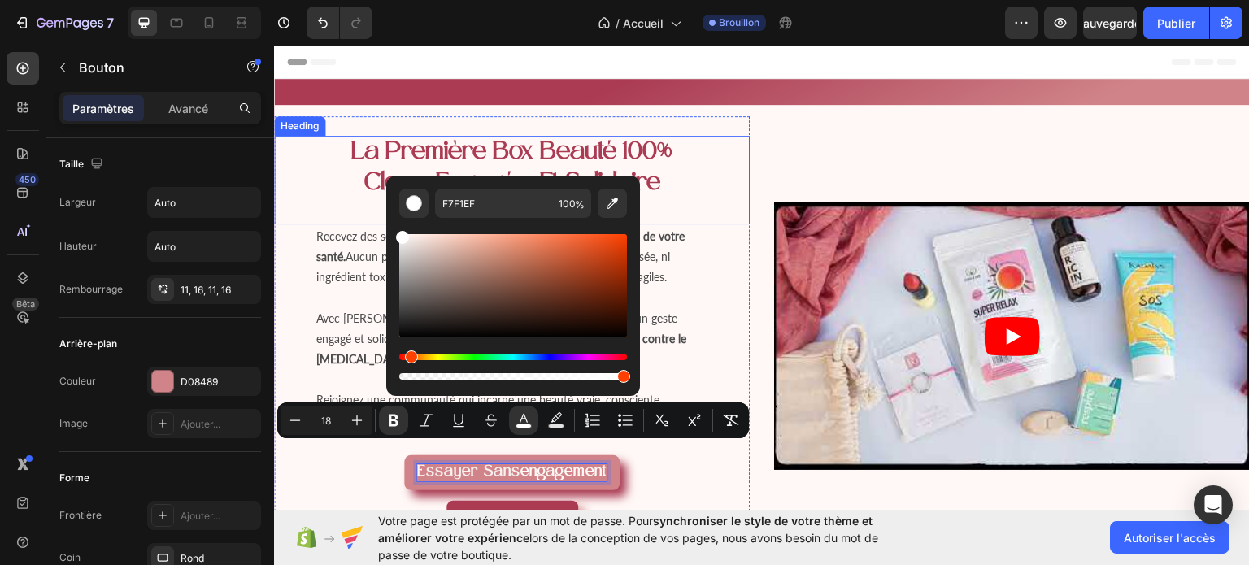
type input "FFFFFF"
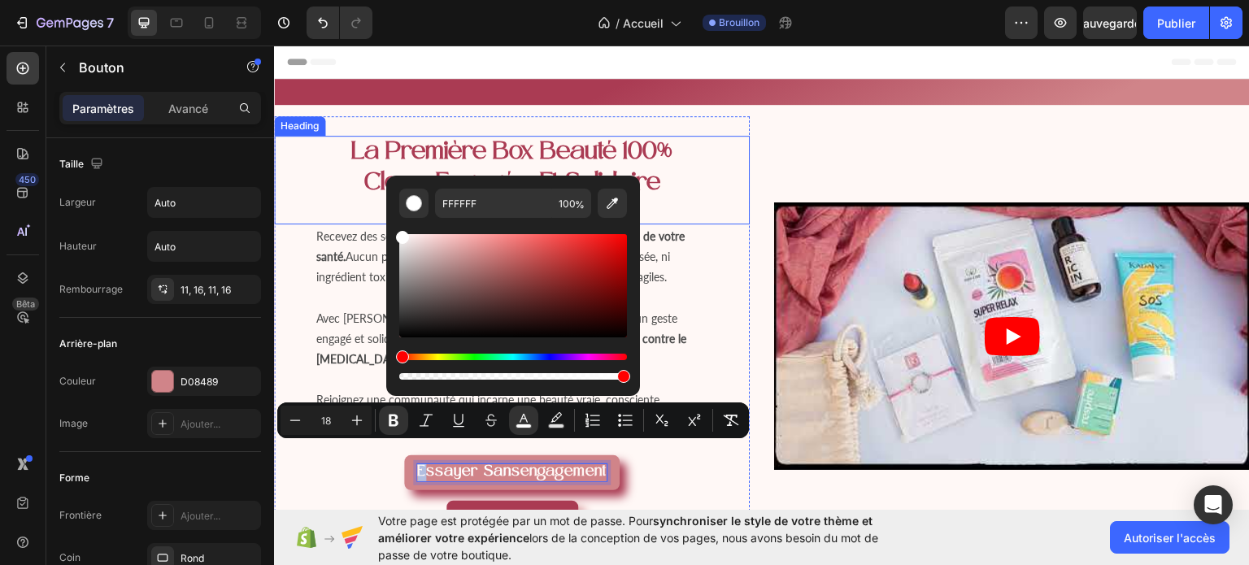
drag, startPoint x: 682, startPoint y: 281, endPoint x: 325, endPoint y: 220, distance: 362.3
click at [553, 509] on strong "Offrir une box" at bounding box center [513, 517] width 106 height 16
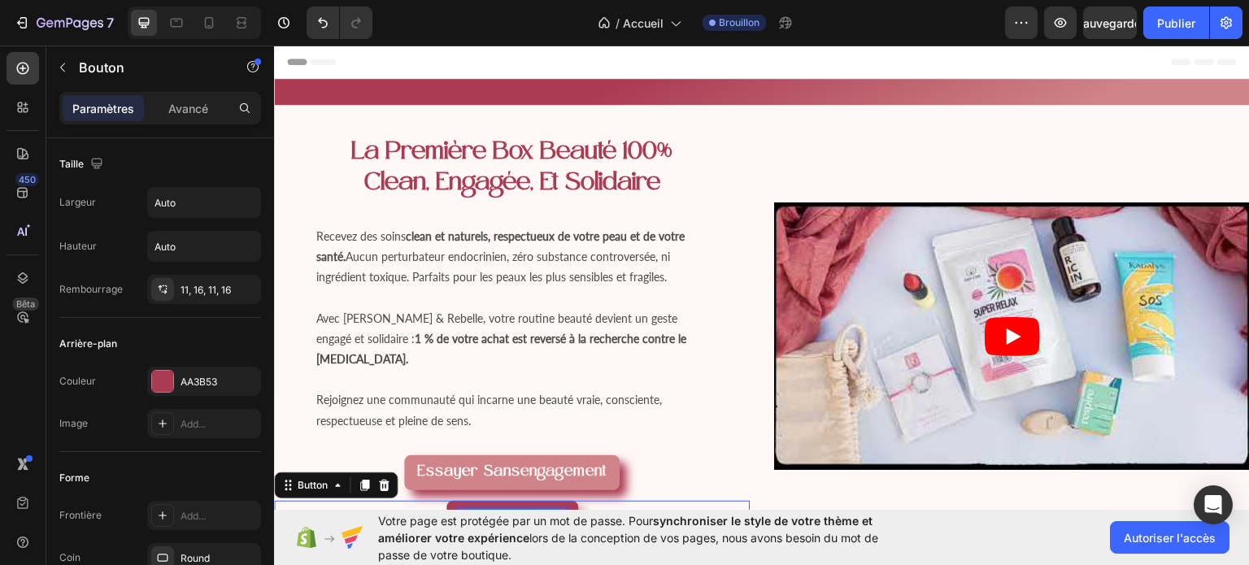
scroll to position [368, 0]
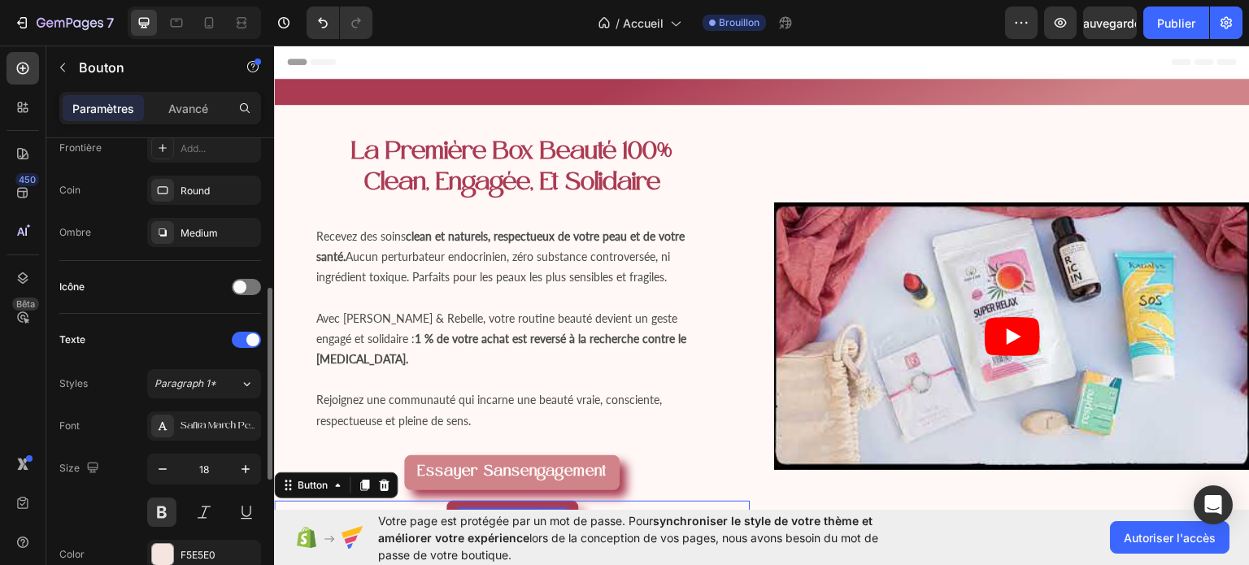
click at [553, 509] on strong "Offrir une box" at bounding box center [513, 517] width 106 height 16
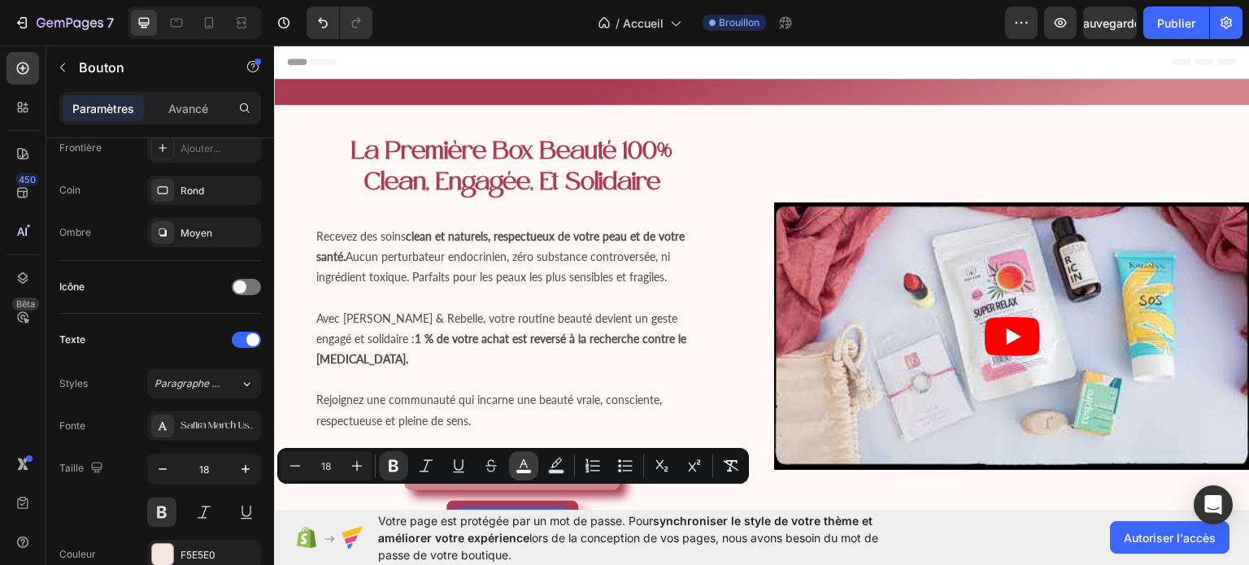
click at [525, 462] on icon "Editor contextual toolbar" at bounding box center [524, 464] width 8 height 9
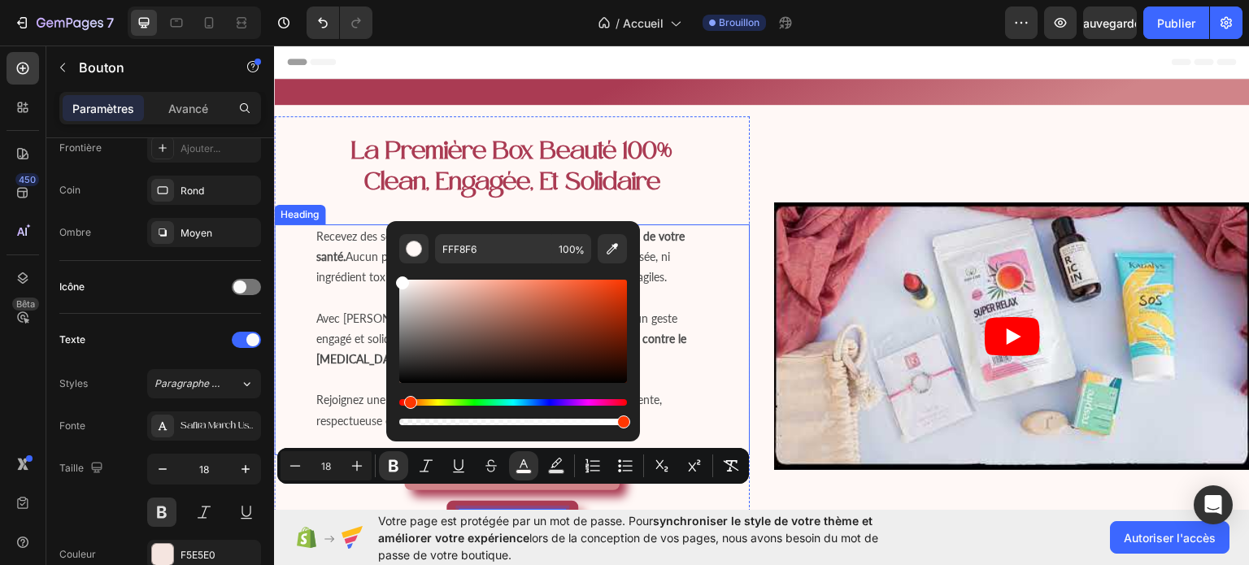
type input "FFFFFF"
drag, startPoint x: 684, startPoint y: 324, endPoint x: 368, endPoint y: 266, distance: 321.6
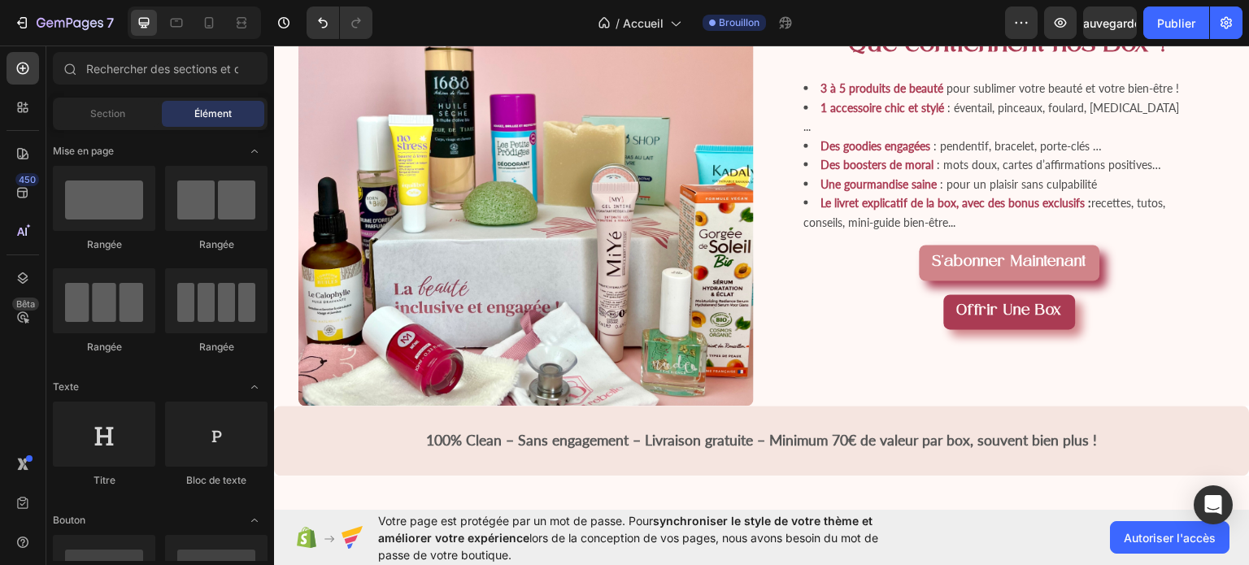
scroll to position [1219, 0]
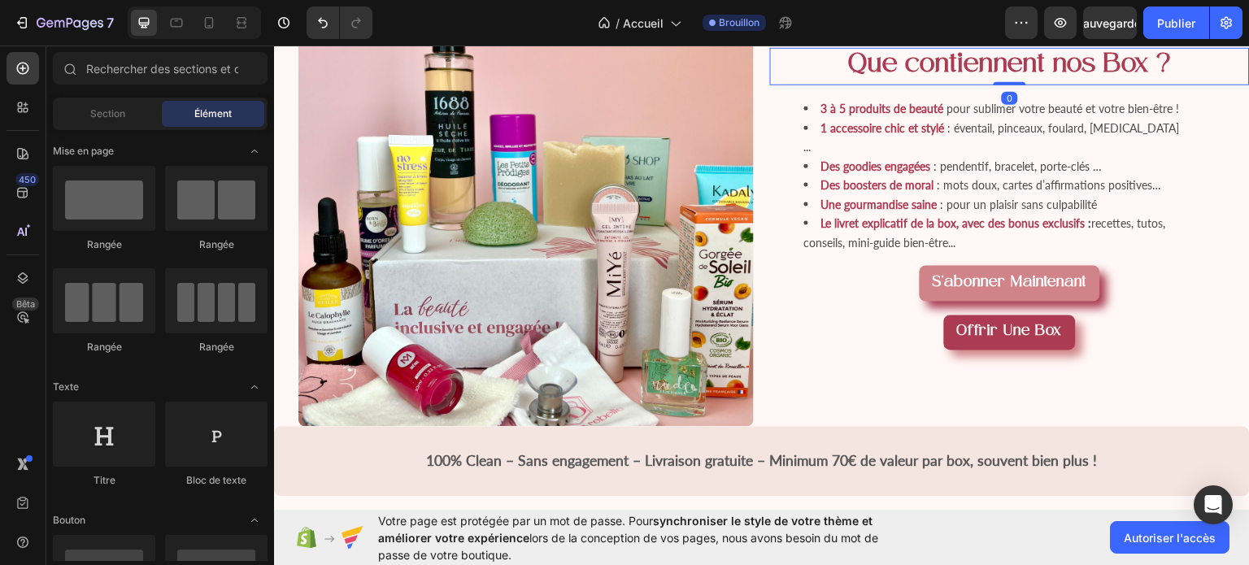
click at [1012, 85] on h2 "Que contiennent nos Box ?" at bounding box center [1010, 65] width 480 height 37
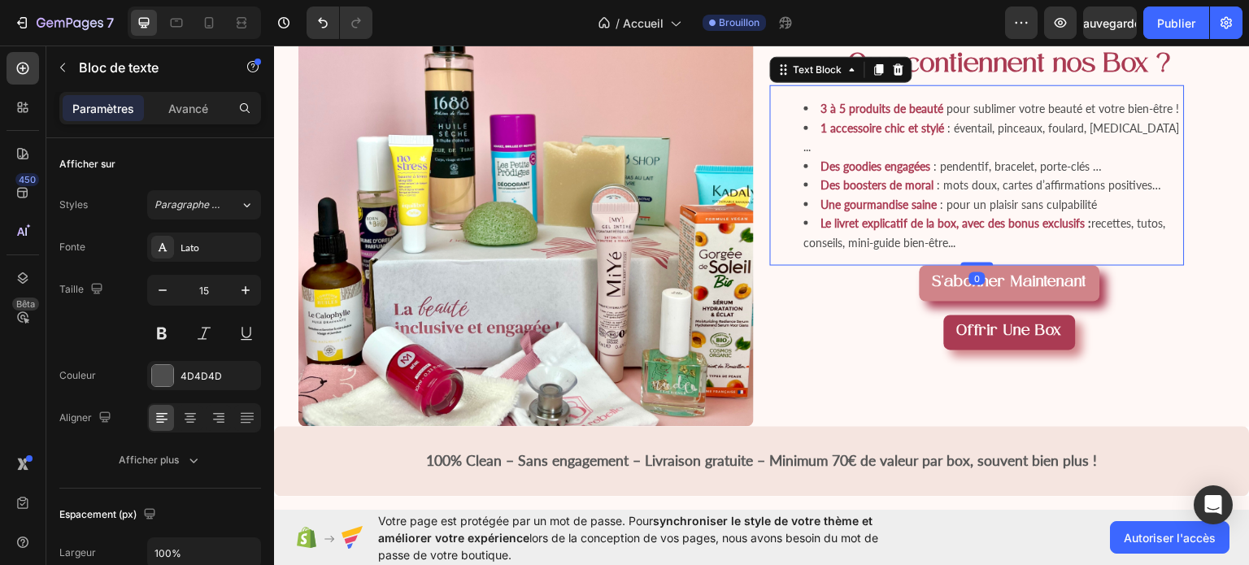
click at [817, 185] on div "Que contiennent nos Box ? Heading 3 à 5 produits de beauté pour sublimer votre …" at bounding box center [1010, 199] width 480 height 456
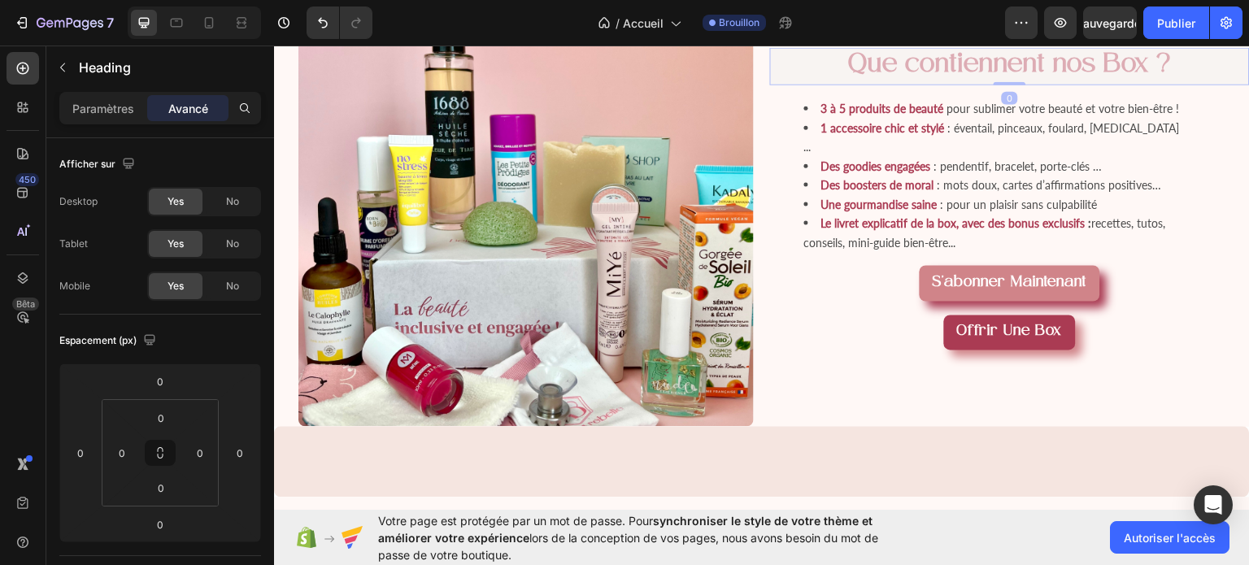
scroll to position [1139, 0]
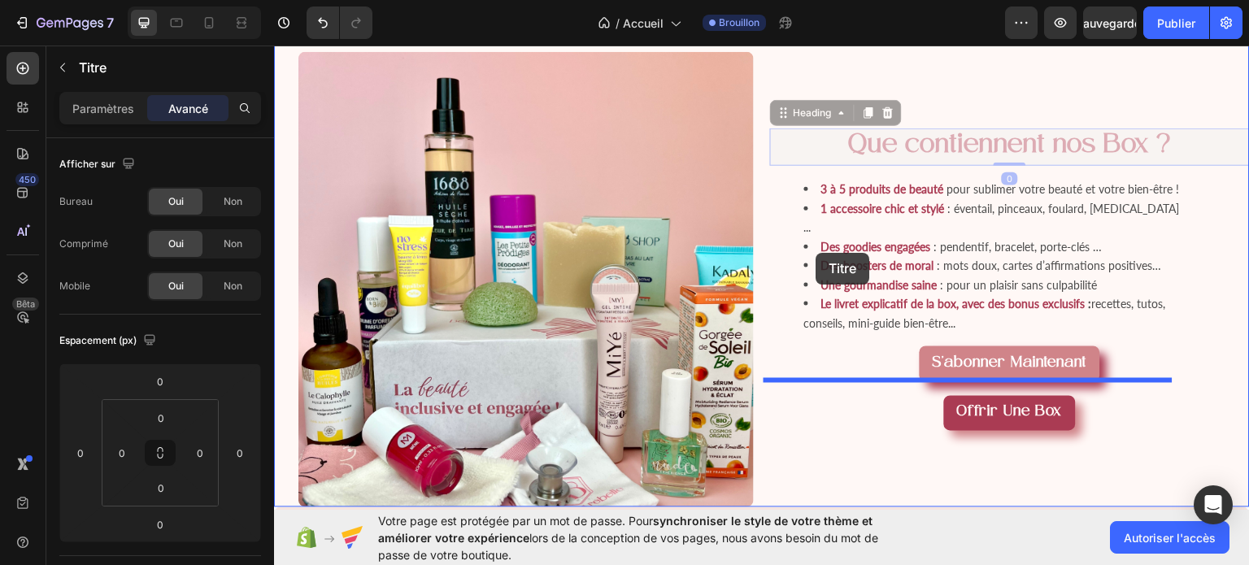
drag, startPoint x: 817, startPoint y: 185, endPoint x: 817, endPoint y: 252, distance: 67.5
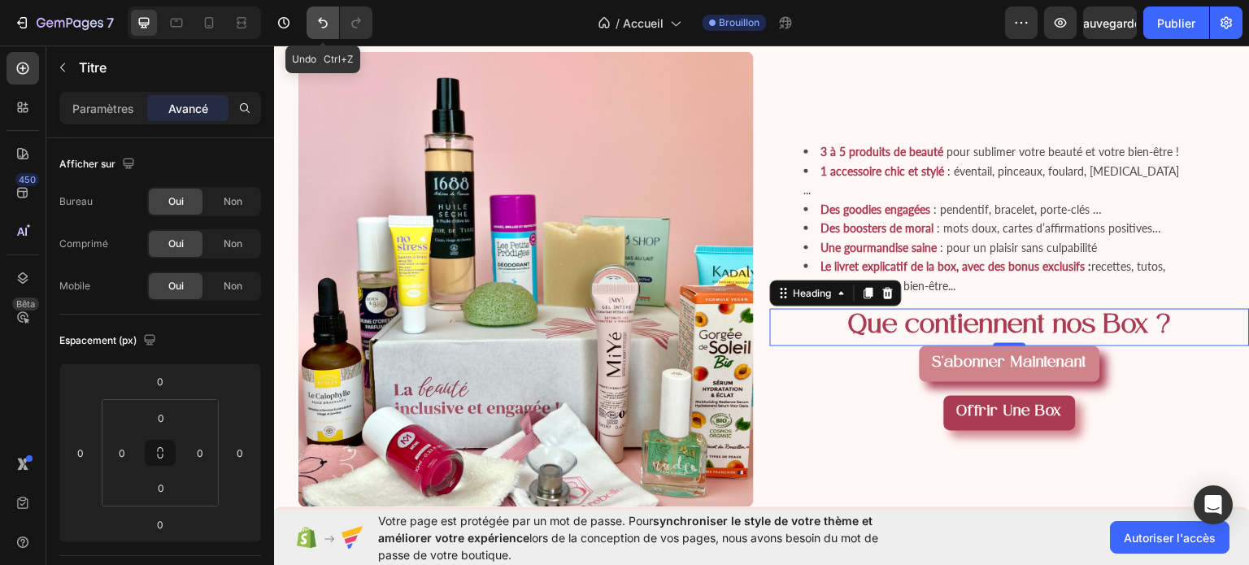
click at [312, 13] on button "Annuler/Rétablir" at bounding box center [323, 23] width 33 height 33
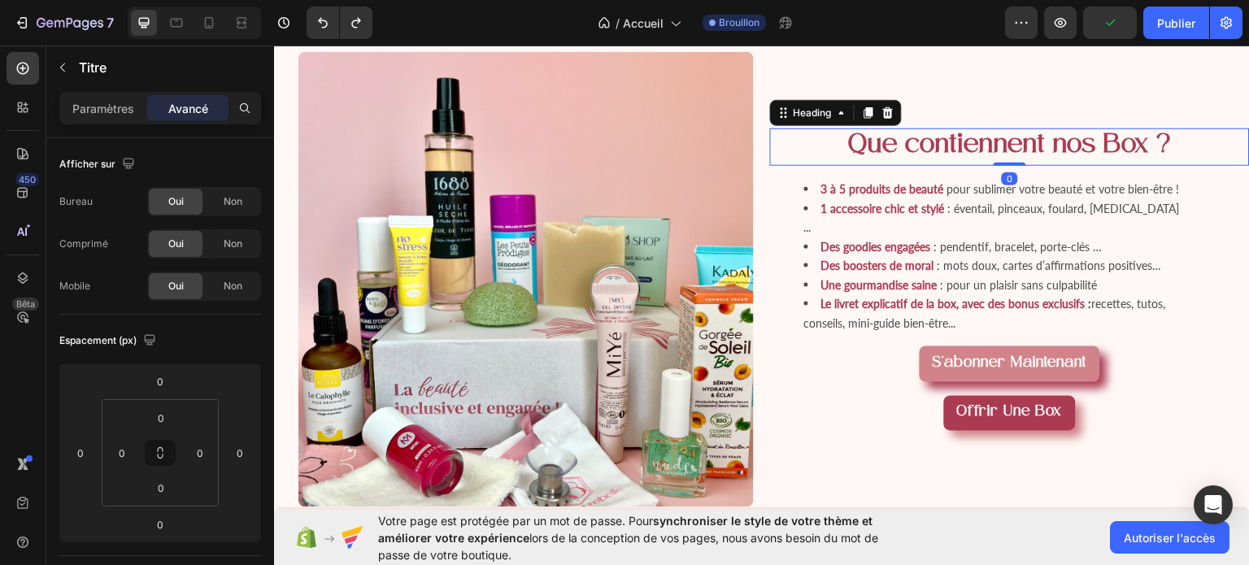
drag, startPoint x: 1003, startPoint y: 216, endPoint x: 1006, endPoint y: 200, distance: 15.8
click at [1006, 165] on div "Que contiennent nos Box ? Heading 0" at bounding box center [1010, 146] width 480 height 37
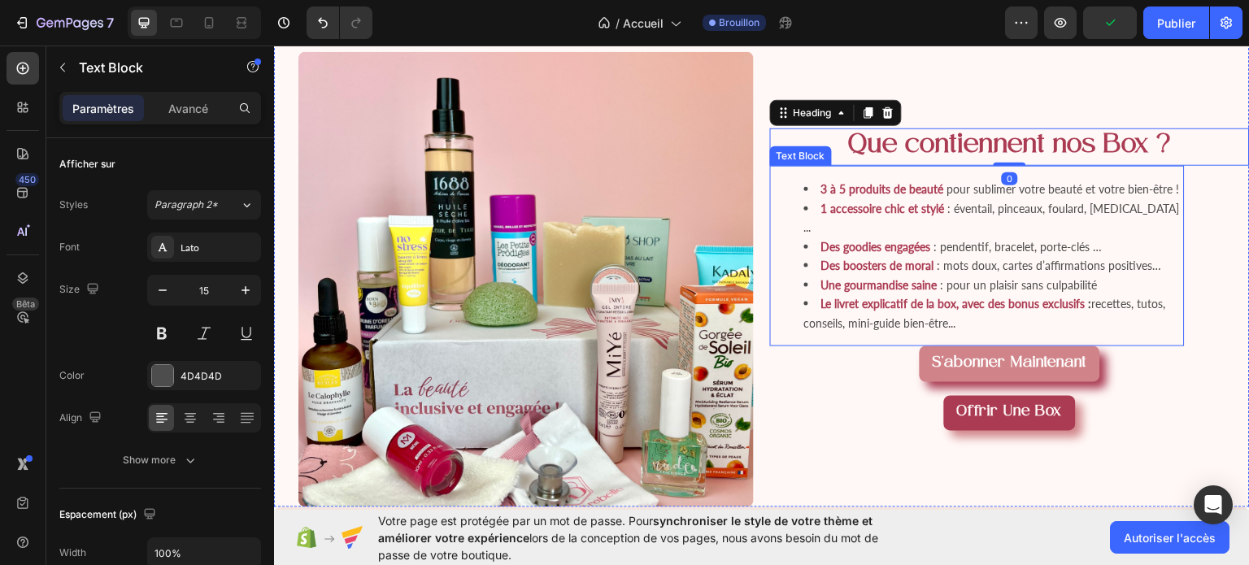
click at [900, 195] on strong "3 à 5 produits de beauté" at bounding box center [883, 188] width 123 height 14
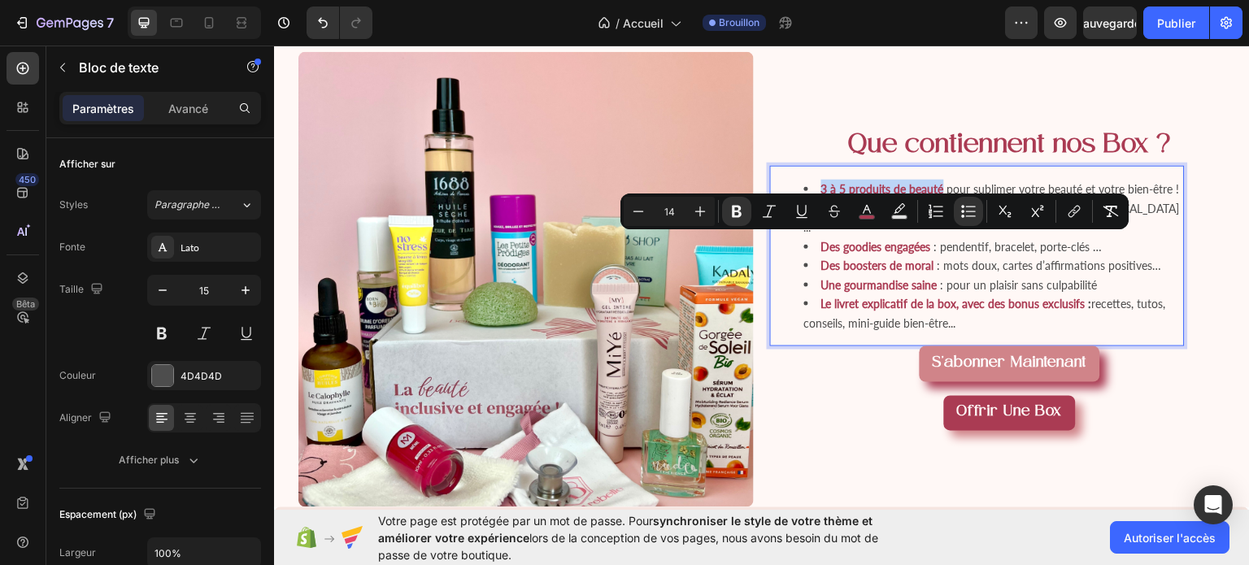
drag, startPoint x: 936, startPoint y: 242, endPoint x: 814, endPoint y: 245, distance: 122.0
click at [814, 198] on li "3 à 5 produits de beauté pour sublimer votre beauté et votre bien-être !" at bounding box center [993, 189] width 379 height 20
click at [863, 211] on icon "Editor contextual toolbar" at bounding box center [867, 211] width 16 height 16
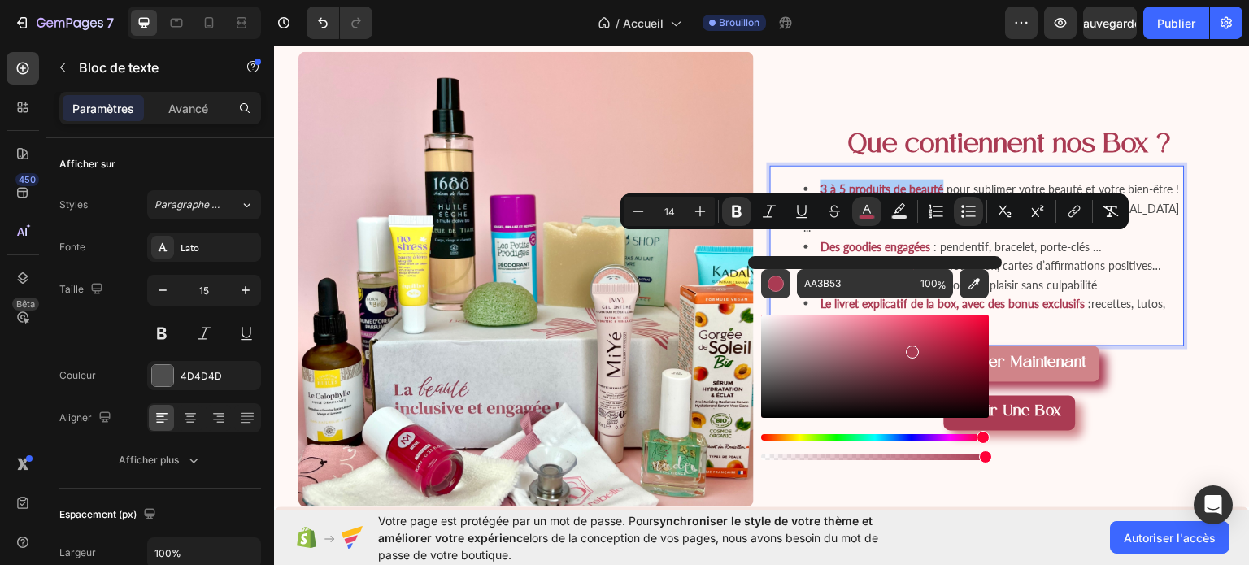
click at [771, 277] on div "Editor contextual toolbar" at bounding box center [776, 284] width 16 height 16
click at [978, 278] on icon "Editor contextual toolbar" at bounding box center [974, 283] width 11 height 11
type input "D08489"
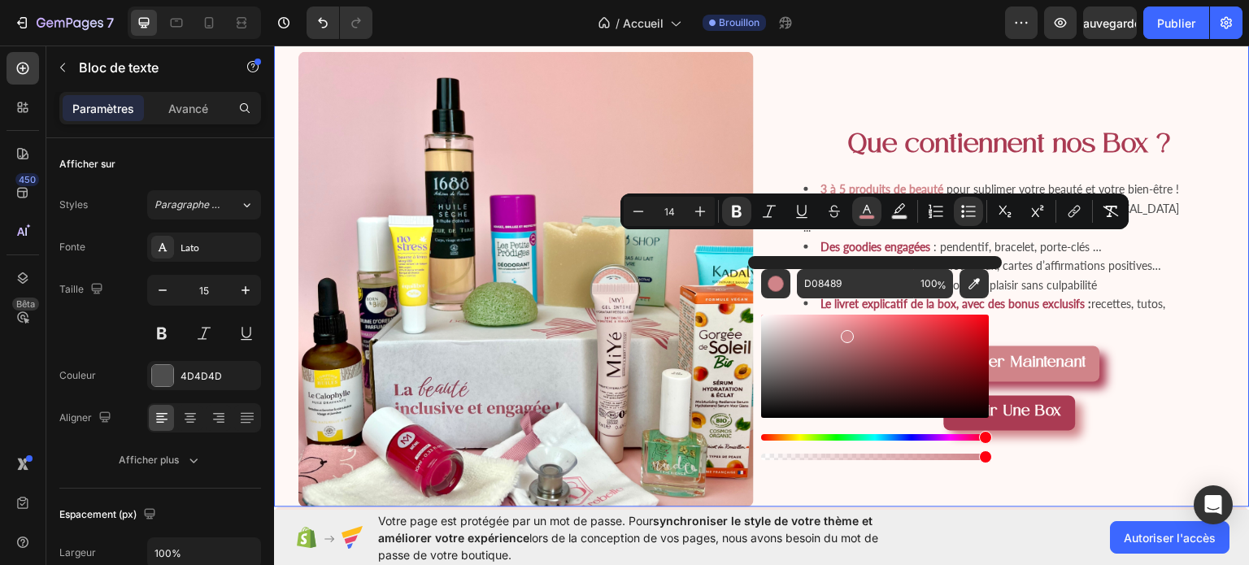
click at [1181, 129] on div "Que contiennent nos Box ? Heading 3 à 5 produits de beauté pour sublimer votre …" at bounding box center [1010, 279] width 480 height 456
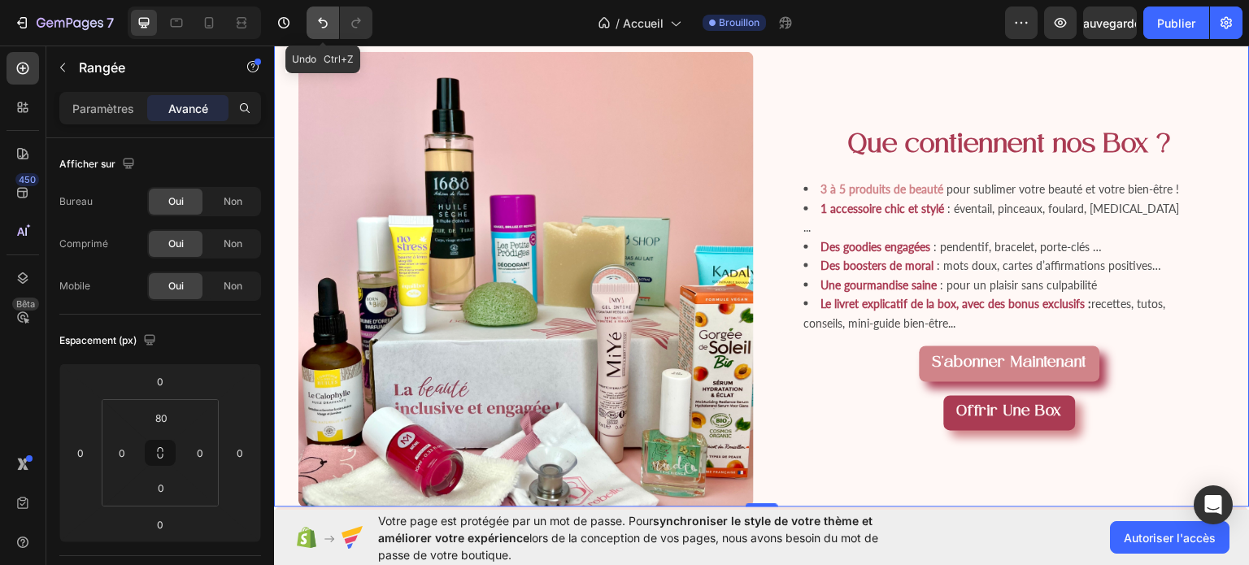
click at [316, 19] on icon "Annuler/Rétablir" at bounding box center [323, 23] width 16 height 16
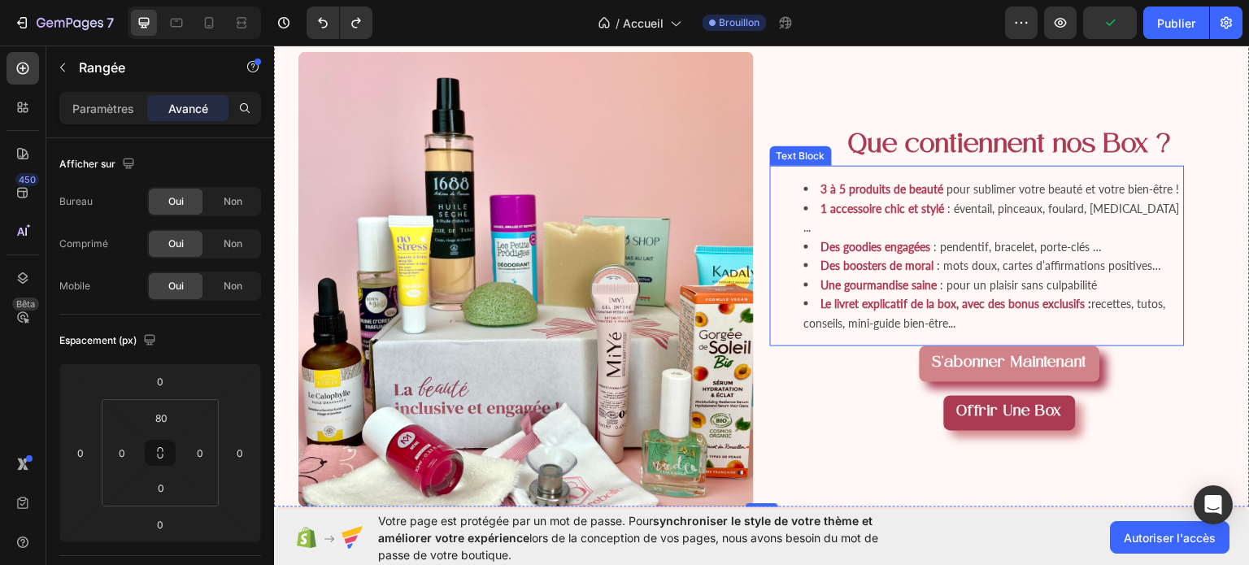
click at [861, 310] on strong "Le livret explicatif de la box, avec des bonus exclusifs" at bounding box center [954, 303] width 264 height 14
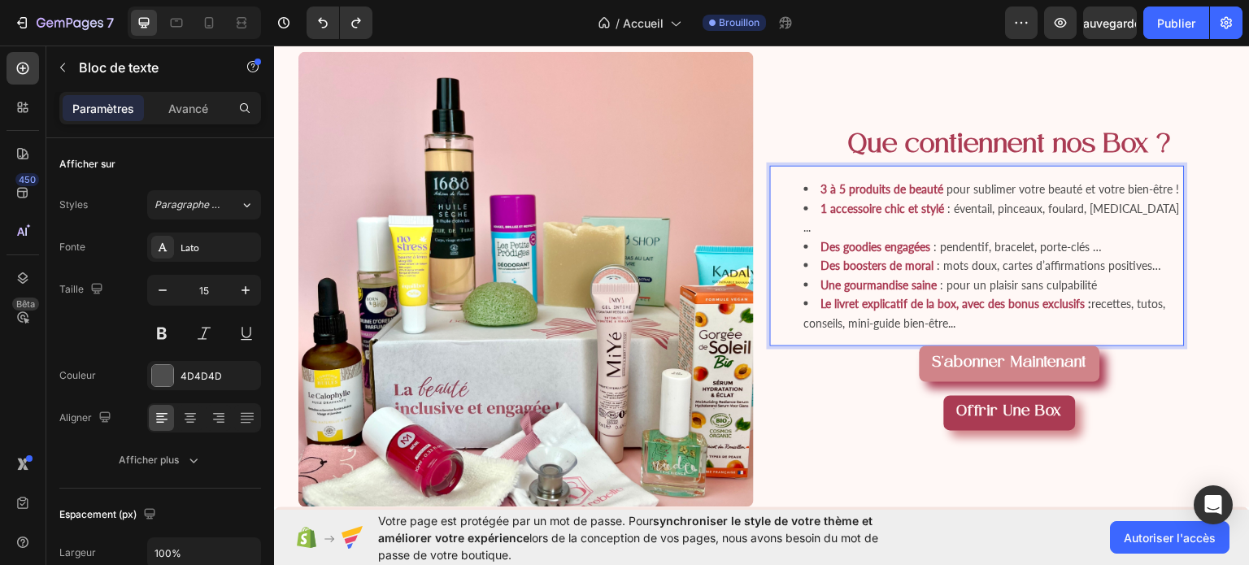
click at [965, 332] on li "Le livret explicatif de la box, avec des bonus exclusifs : recettes, tutos, con…" at bounding box center [993, 313] width 379 height 38
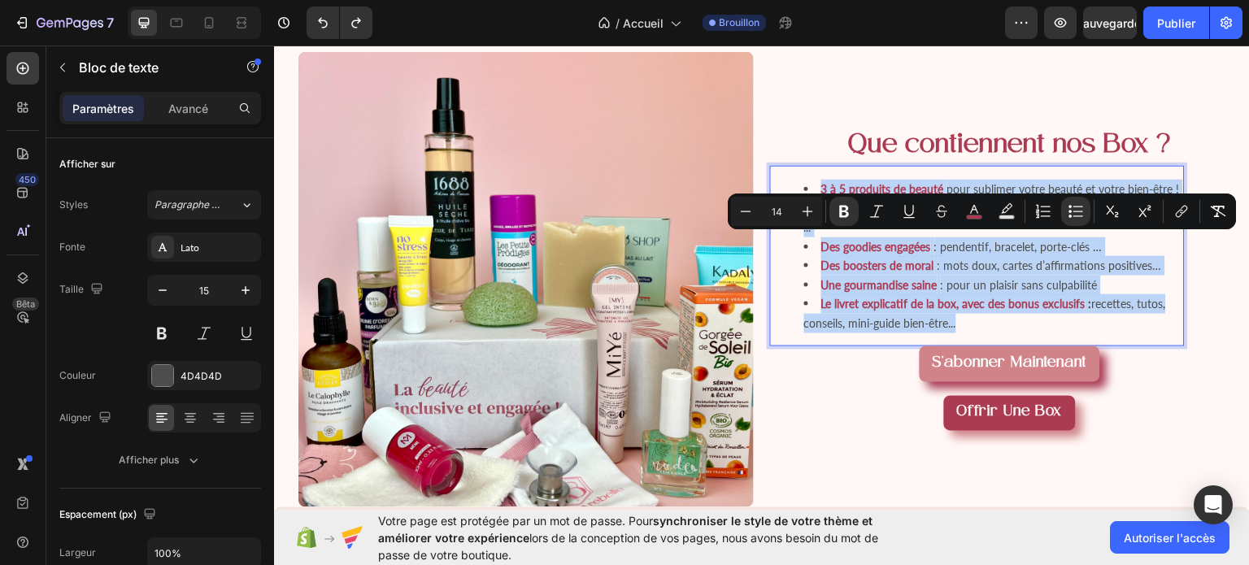
drag, startPoint x: 965, startPoint y: 359, endPoint x: 802, endPoint y: 234, distance: 205.5
click at [802, 234] on ul "3 à 5 produits de beauté pour sublimer votre beauté et votre bien-être ! 1 acce…" at bounding box center [978, 255] width 412 height 153
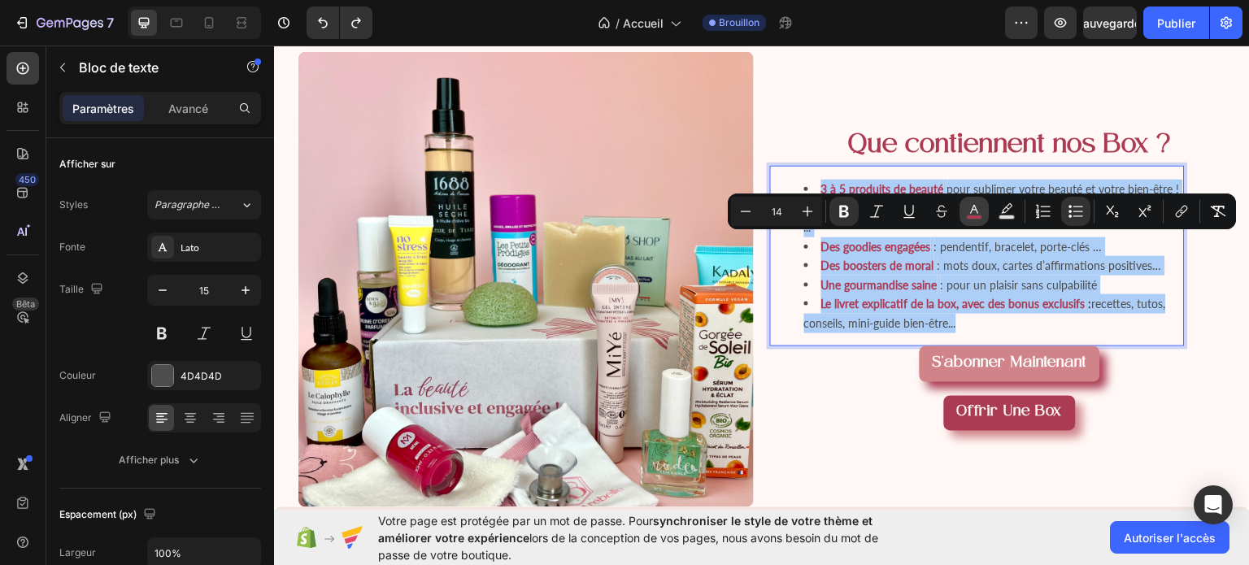
click at [976, 217] on rect "Editor contextual toolbar" at bounding box center [974, 218] width 15 height 4
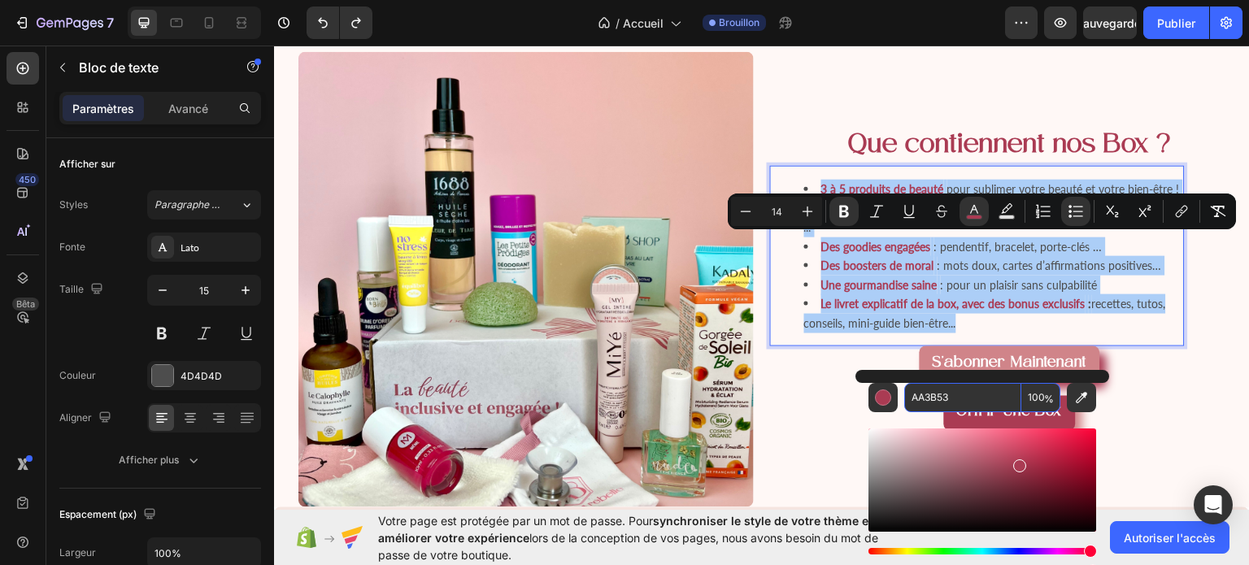
click at [960, 397] on input "AA3B53" at bounding box center [962, 397] width 117 height 29
type input "4D4D4D"
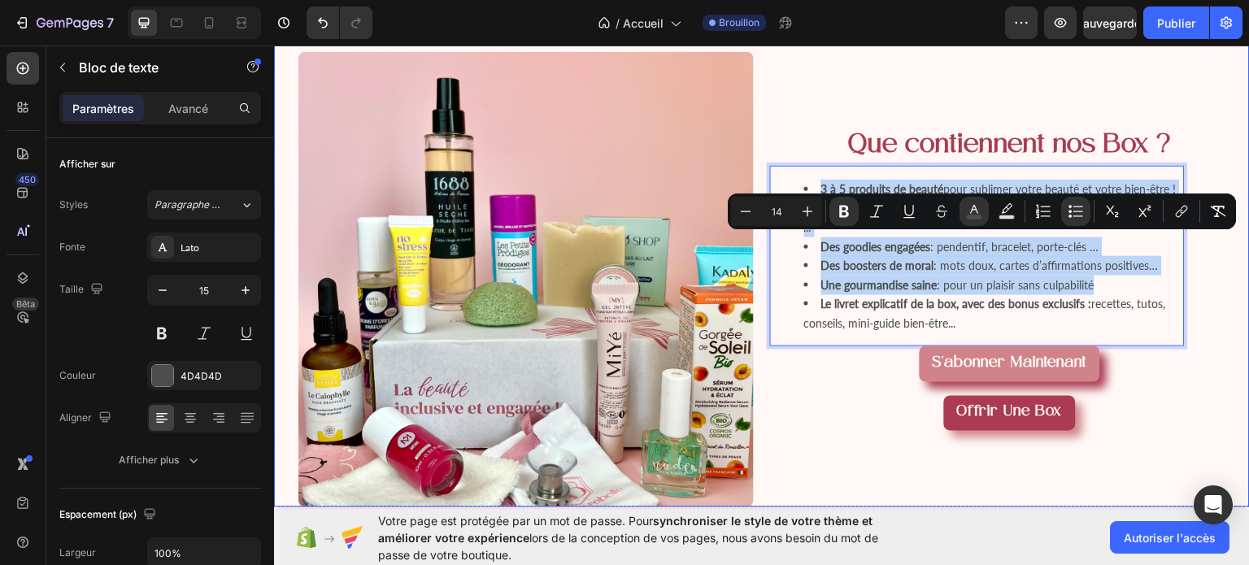
click at [975, 111] on div "Que contiennent nos Box ? Heading 3 à 5 produits de beauté pour sublimer votre …" at bounding box center [1010, 279] width 480 height 456
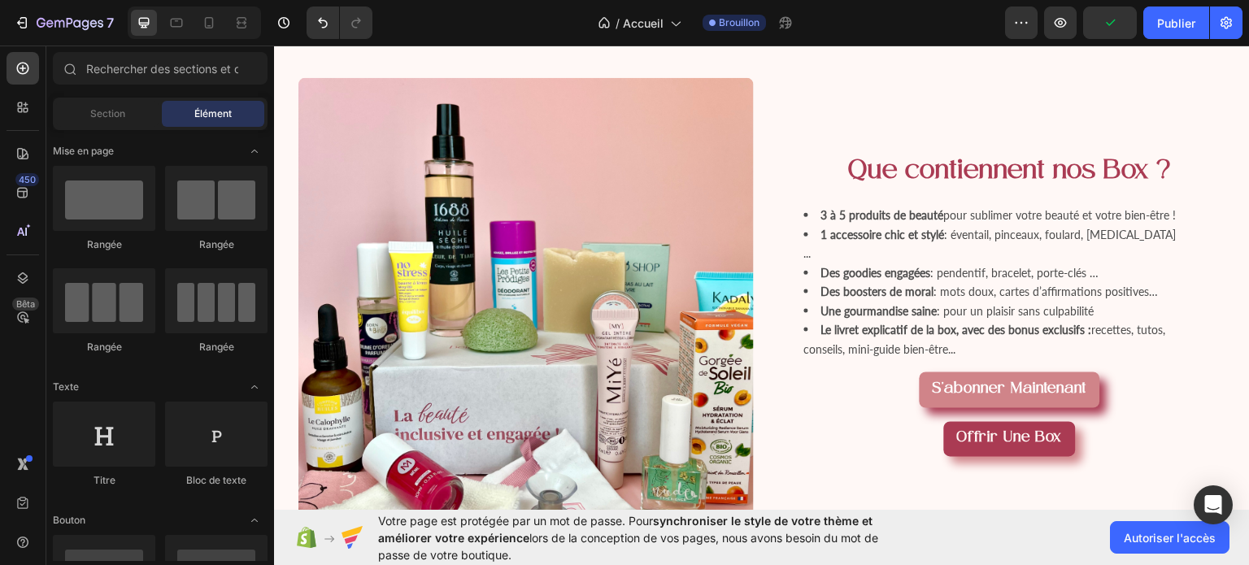
scroll to position [1323, 0]
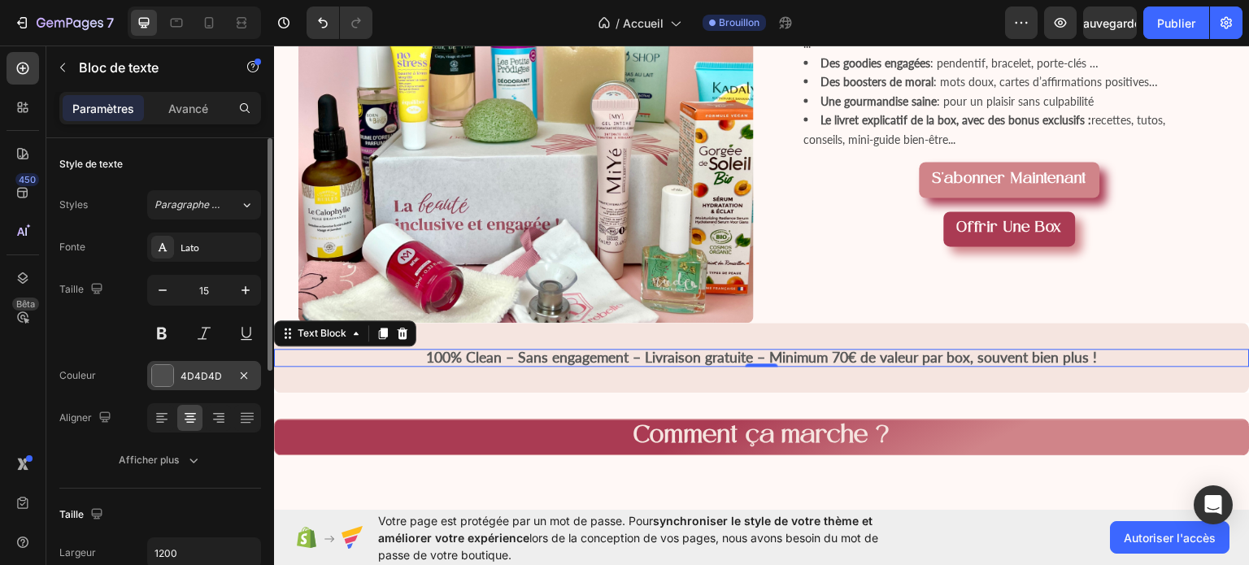
click at [222, 381] on div "4D4D4D" at bounding box center [204, 376] width 47 height 15
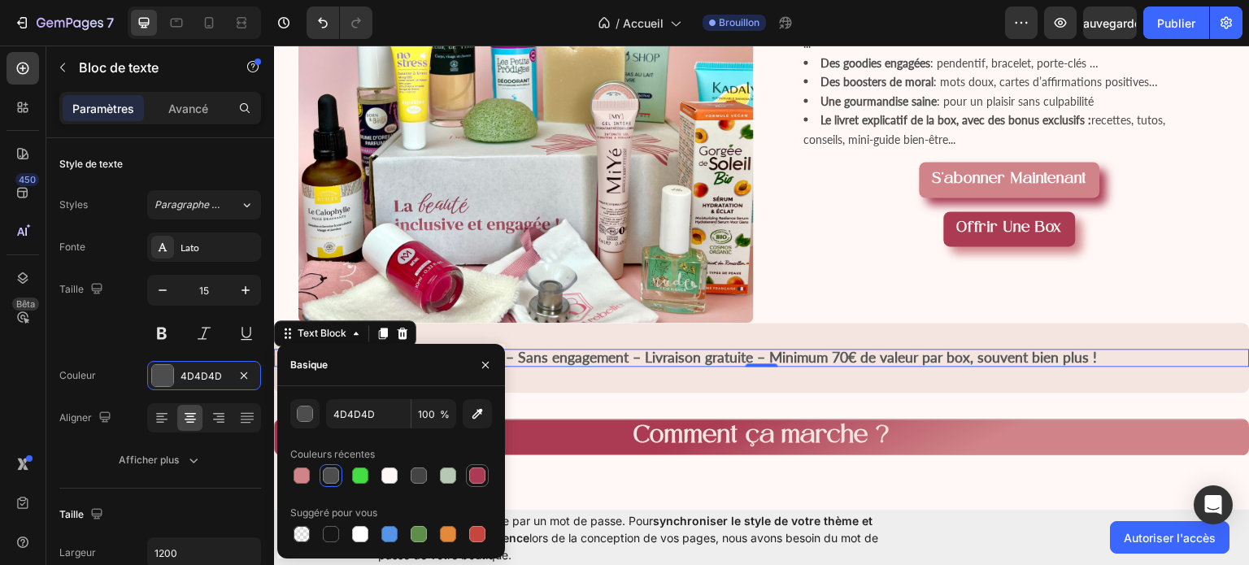
click at [485, 481] on div at bounding box center [477, 476] width 16 height 16
type input "AA3B53"
click at [1103, 364] on p "100% Clean – Sans engagement – Livraison gratuite – Minimum 70€ de valeur par b…" at bounding box center [762, 357] width 973 height 15
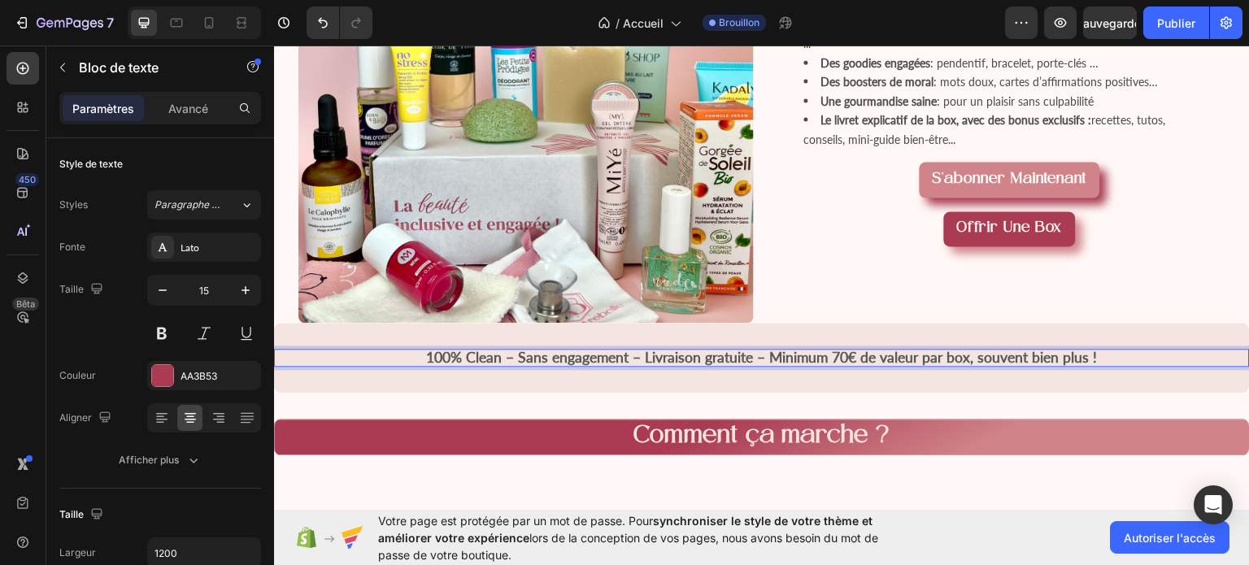
click at [1103, 364] on p "100% Clean – Sans engagement – Livraison gratuite – Minimum 70€ de valeur par b…" at bounding box center [762, 357] width 973 height 15
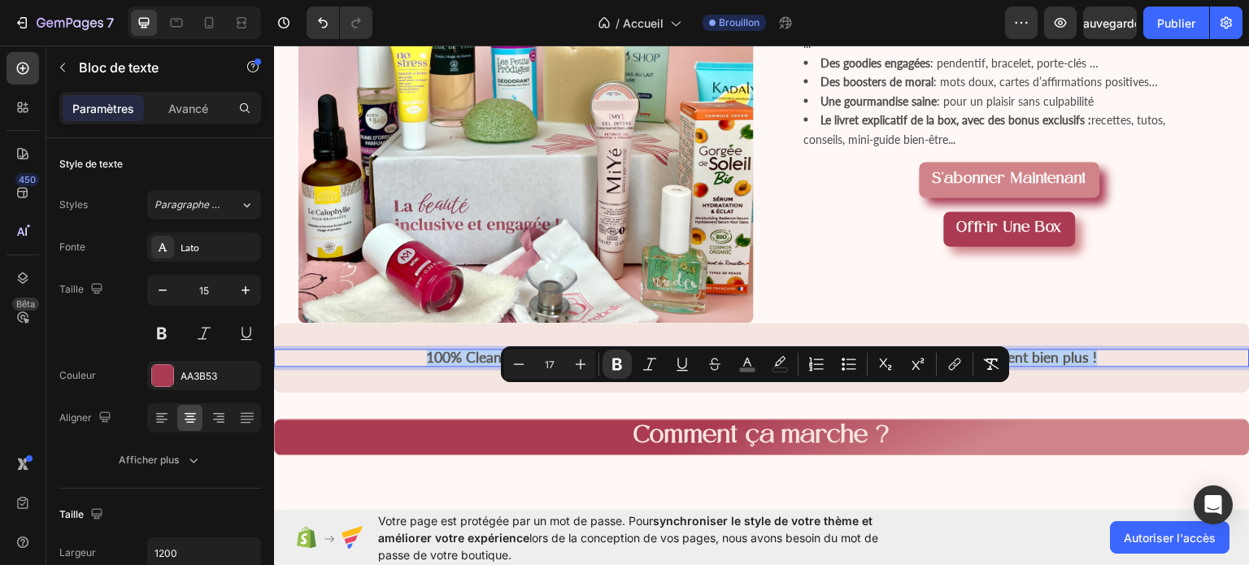
drag, startPoint x: 1103, startPoint y: 398, endPoint x: 421, endPoint y: 396, distance: 682.4
click at [421, 364] on p "100% Clean – Sans engagement – Livraison gratuite – Minimum 70€ de valeur par b…" at bounding box center [762, 357] width 973 height 15
click at [752, 364] on icon "Editor contextual toolbar" at bounding box center [747, 364] width 16 height 16
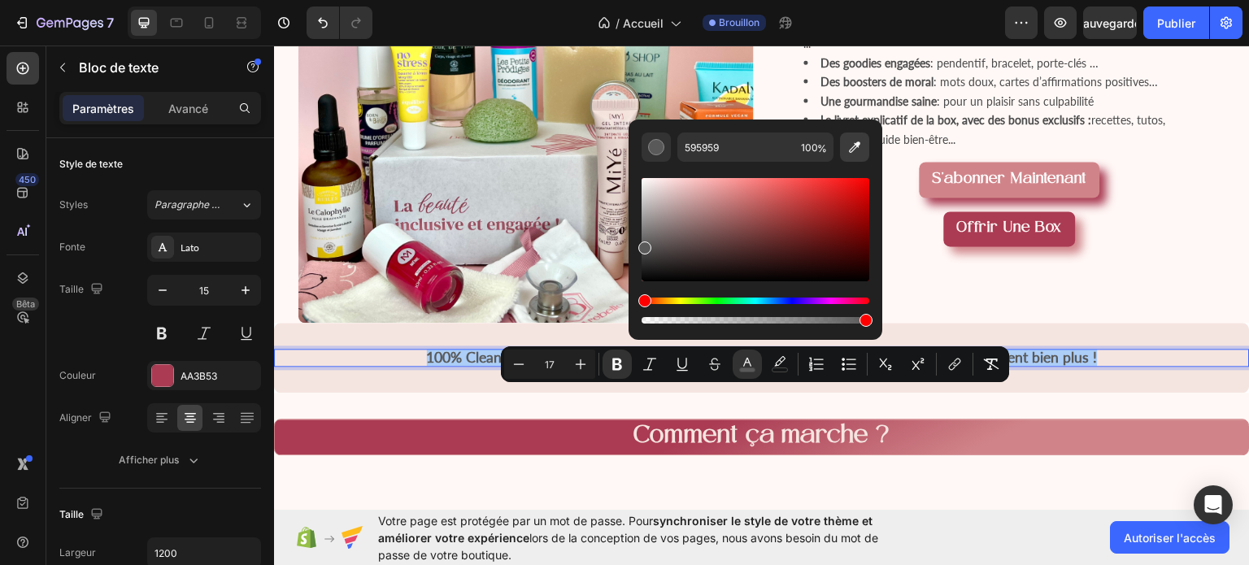
click at [853, 144] on icon "Editor contextual toolbar" at bounding box center [855, 147] width 16 height 16
type input "AA3B53"
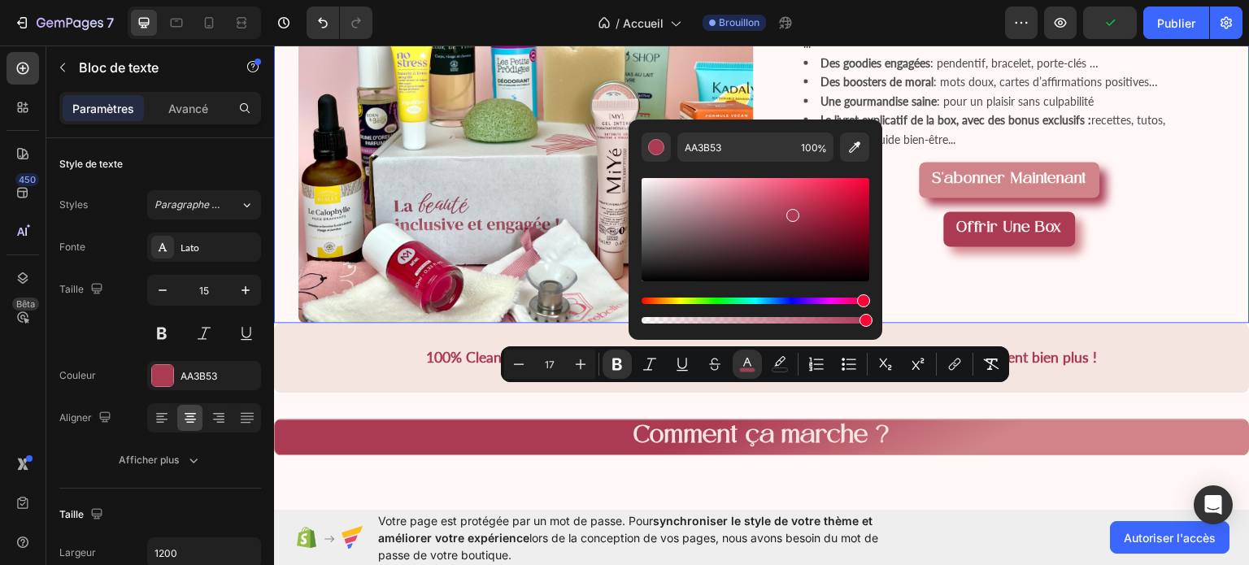
click at [1147, 322] on div "Que contiennent nos Box ? Heading 3 à 5 produits de beauté pour sublimer votre …" at bounding box center [1010, 95] width 480 height 456
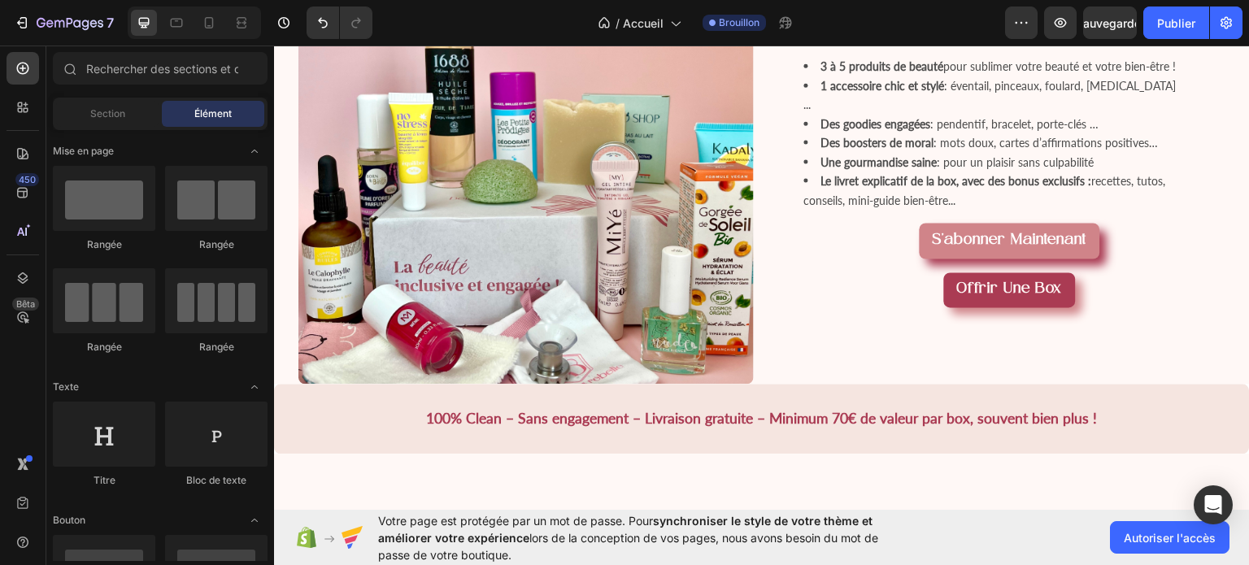
scroll to position [1199, 0]
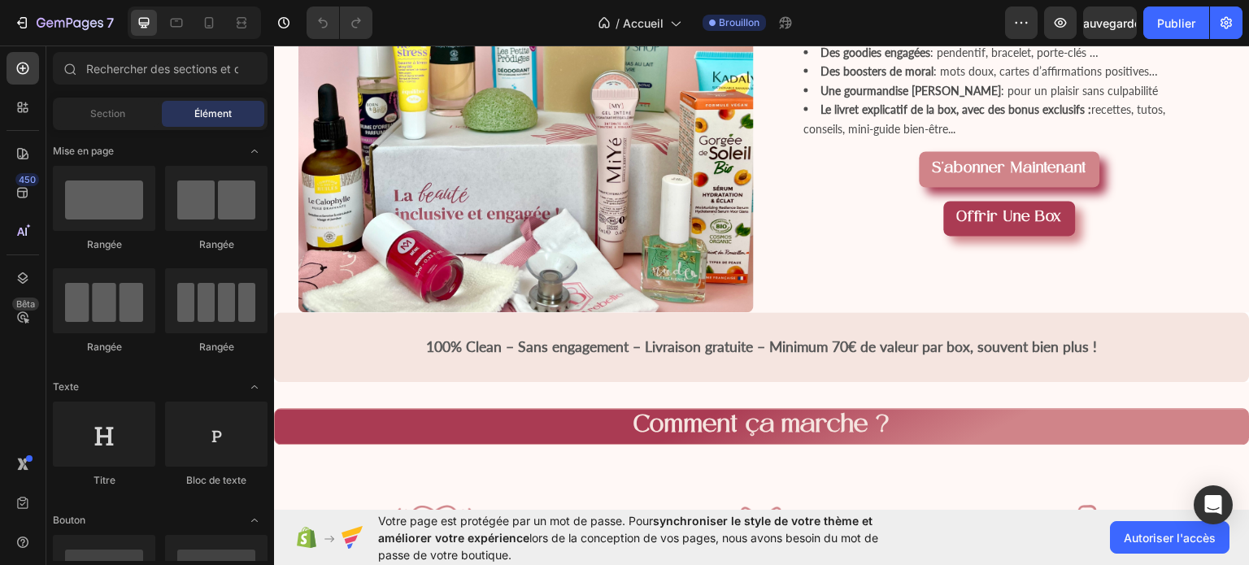
scroll to position [1386, 0]
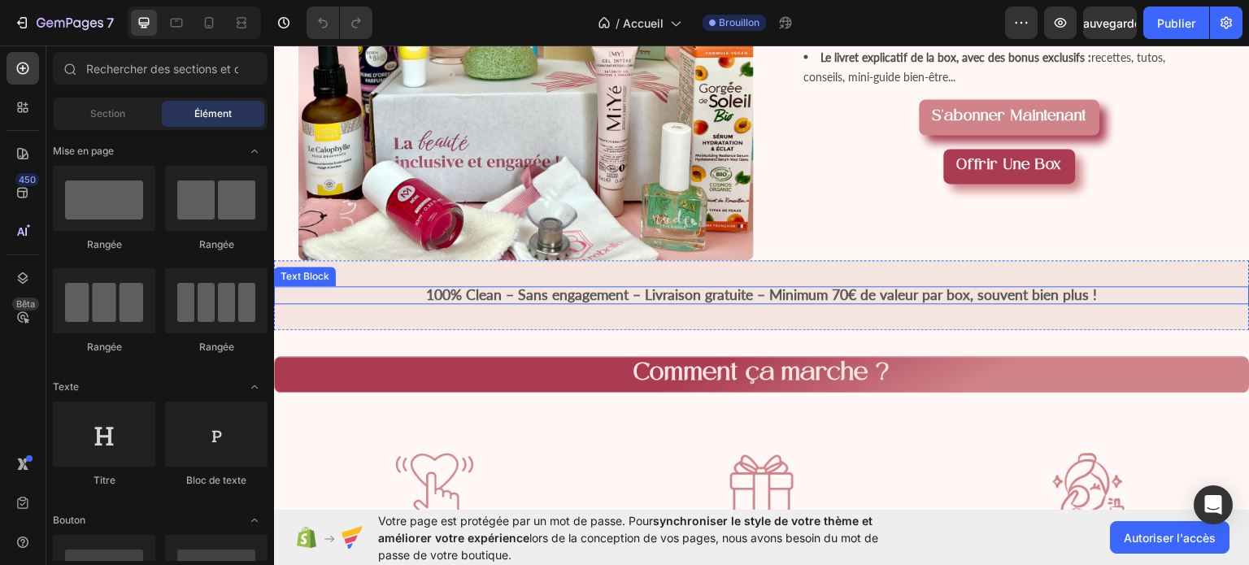
click at [804, 303] on strong "100% Clean – Sans engagement – Livraison gratuite – Minimum 70€ de valeur par b…" at bounding box center [762, 294] width 671 height 17
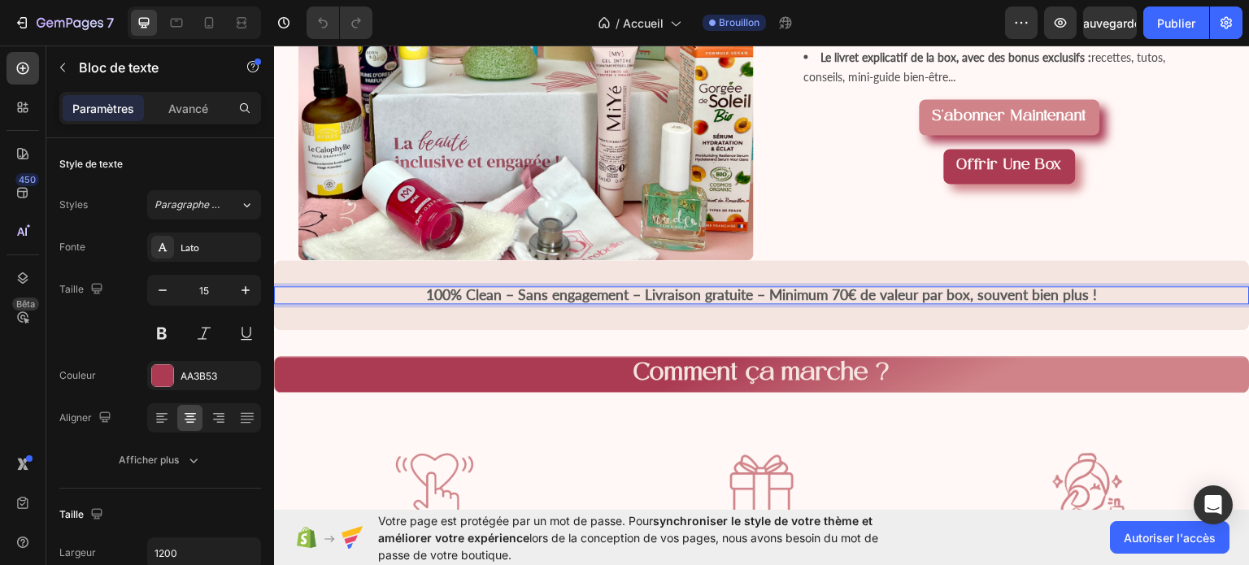
click at [1093, 302] on p "100% Clean – Sans engagement – Livraison gratuite – Minimum 70€ de valeur par b…" at bounding box center [762, 294] width 973 height 15
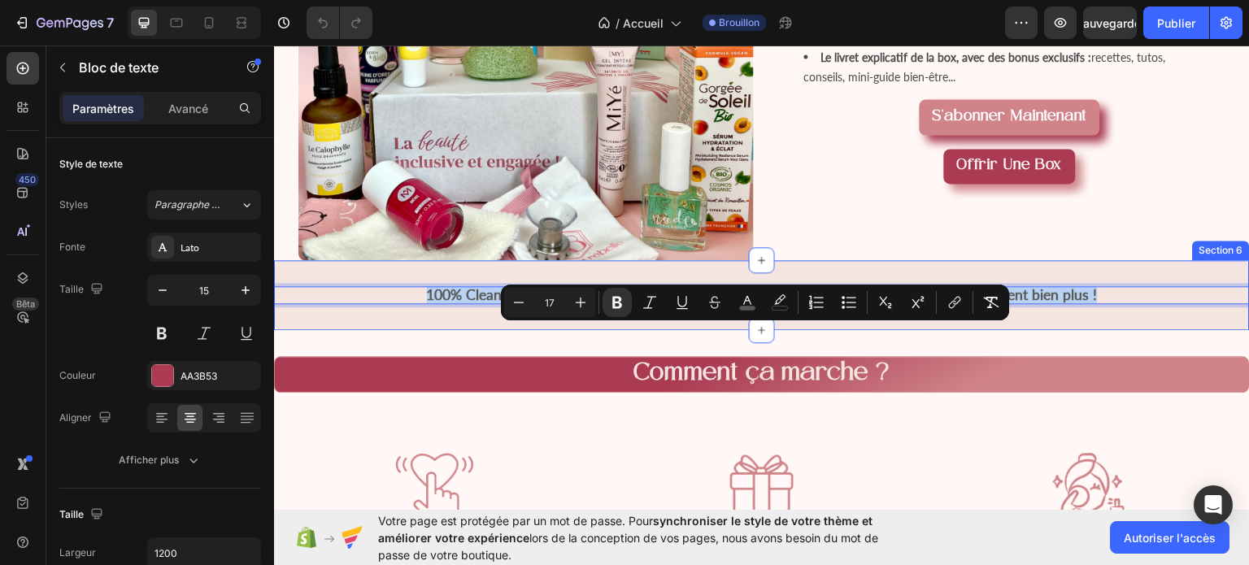
drag, startPoint x: 1093, startPoint y: 338, endPoint x: 406, endPoint y: 321, distance: 687.5
click at [406, 321] on div "100% Clean – Sans engagement – Livraison gratuite – Minimum 70€ de valeur par b…" at bounding box center [762, 294] width 976 height 70
click at [743, 303] on icon "Editor contextual toolbar" at bounding box center [747, 302] width 16 height 16
type input "595959"
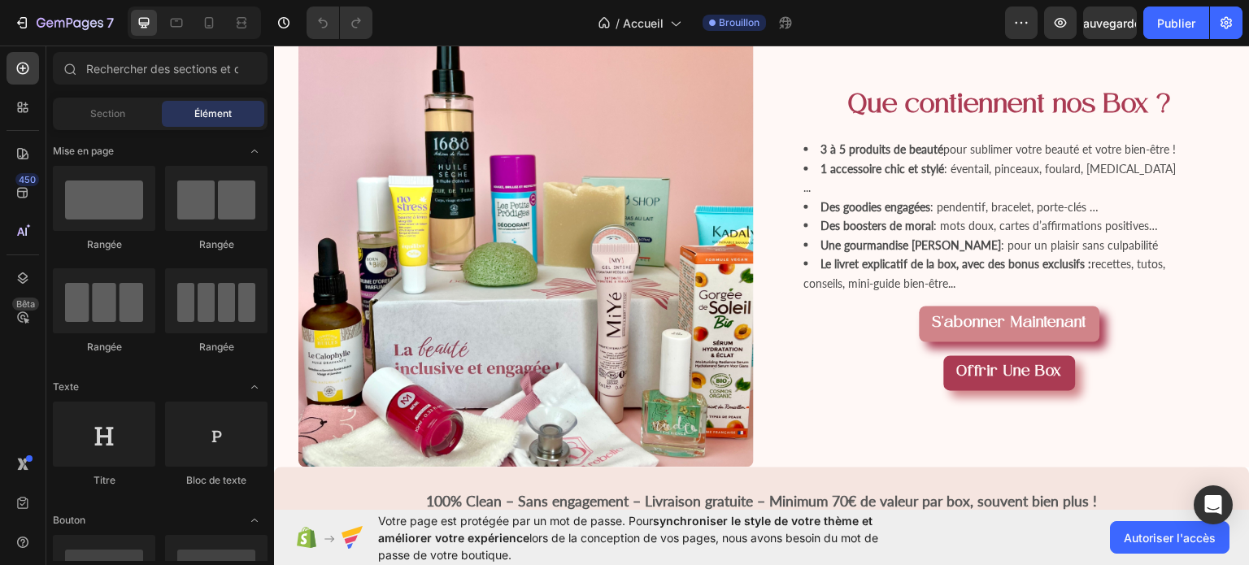
scroll to position [1185, 0]
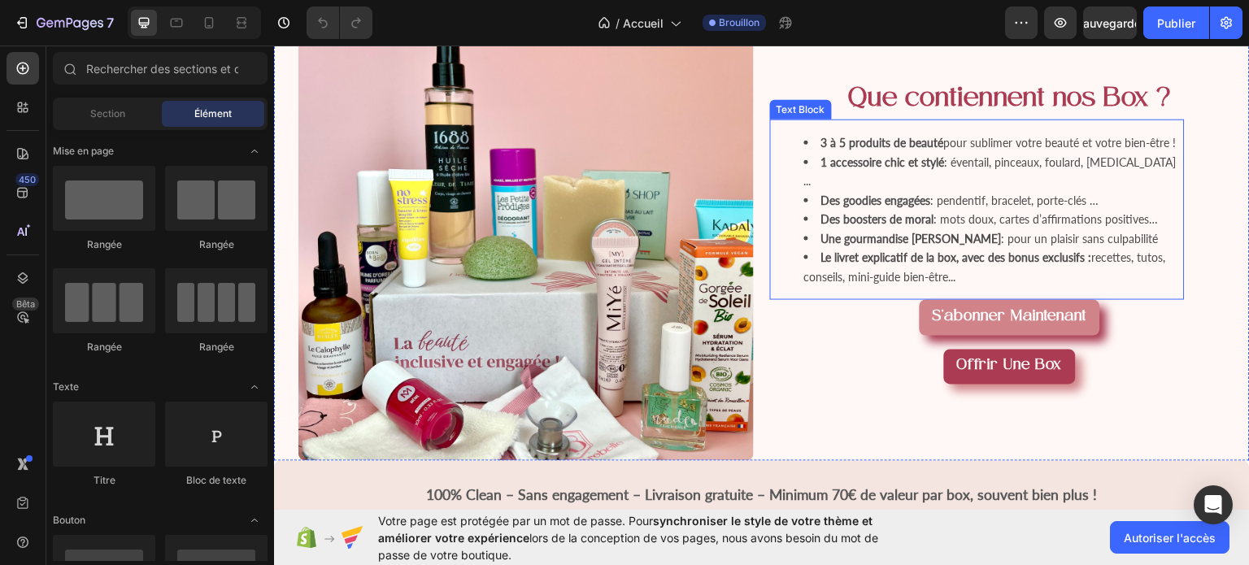
click at [923, 168] on strong "1 accessoire chic et stylé" at bounding box center [884, 162] width 124 height 14
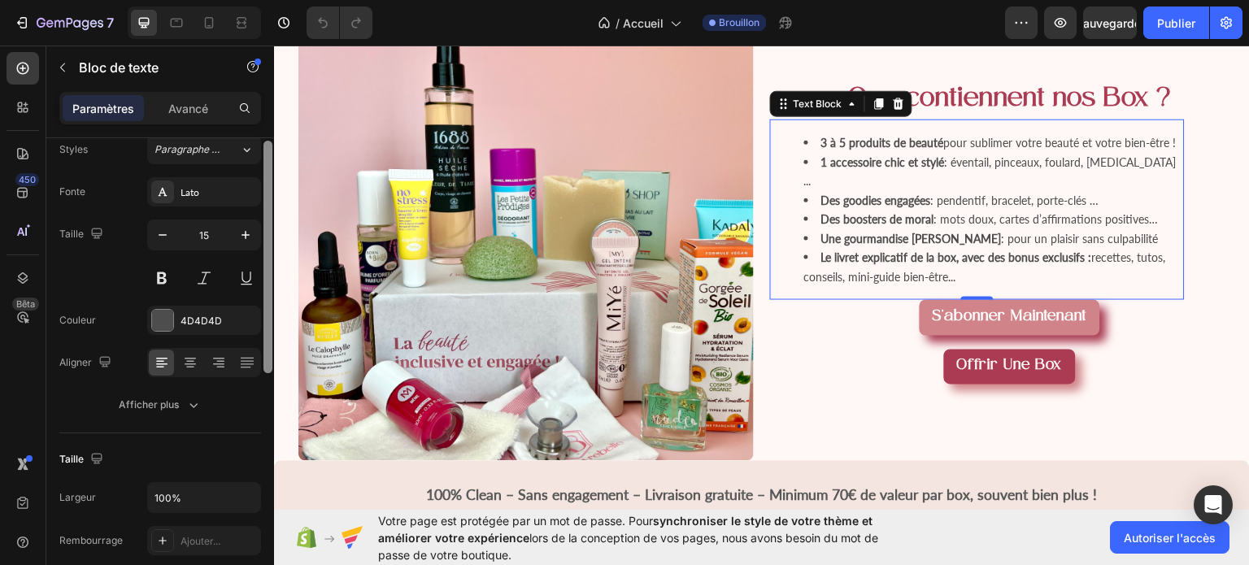
drag, startPoint x: 268, startPoint y: 266, endPoint x: 268, endPoint y: 306, distance: 39.9
click at [268, 306] on div at bounding box center [268, 257] width 9 height 233
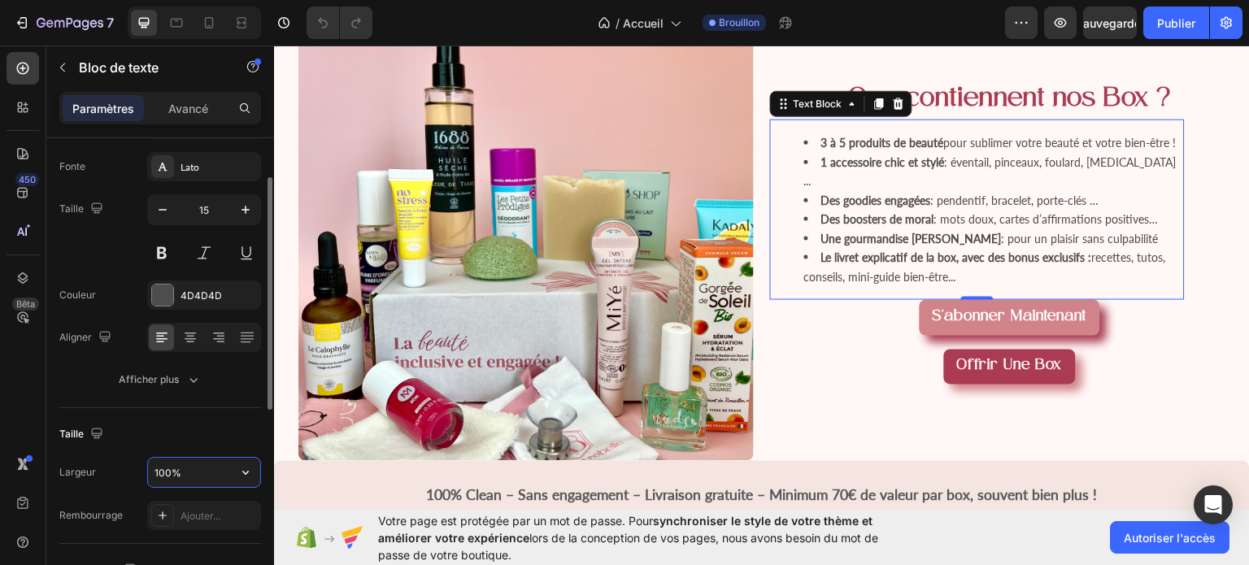
click at [187, 469] on input "100%" at bounding box center [204, 472] width 112 height 29
click at [246, 467] on icon "button" at bounding box center [246, 472] width 16 height 16
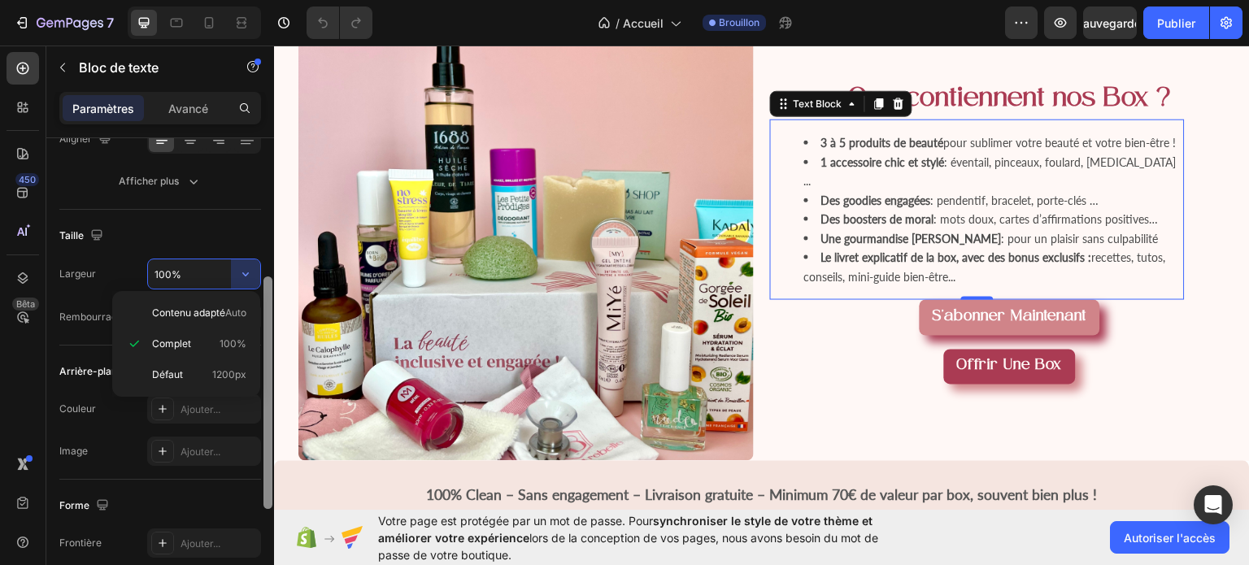
scroll to position [280, 0]
drag, startPoint x: 267, startPoint y: 286, endPoint x: 270, endPoint y: 384, distance: 98.5
click at [270, 384] on div at bounding box center [268, 392] width 9 height 233
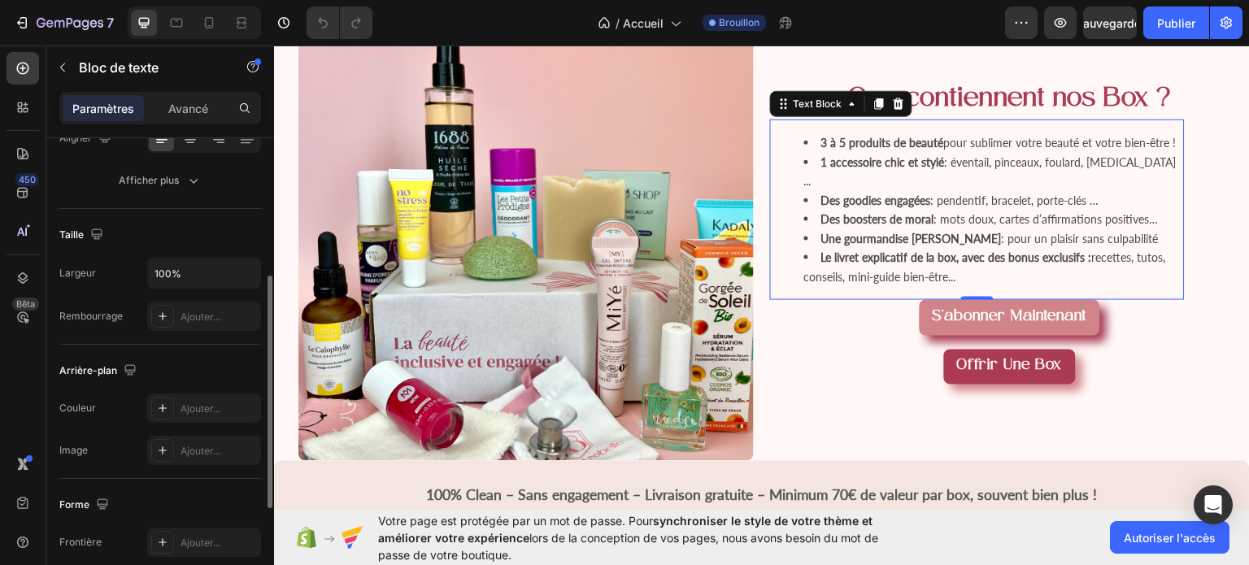
click at [198, 489] on div "Forme Frontière Ajouter... Coin Ajouter... Ombre Ajouter..." at bounding box center [160, 567] width 202 height 177
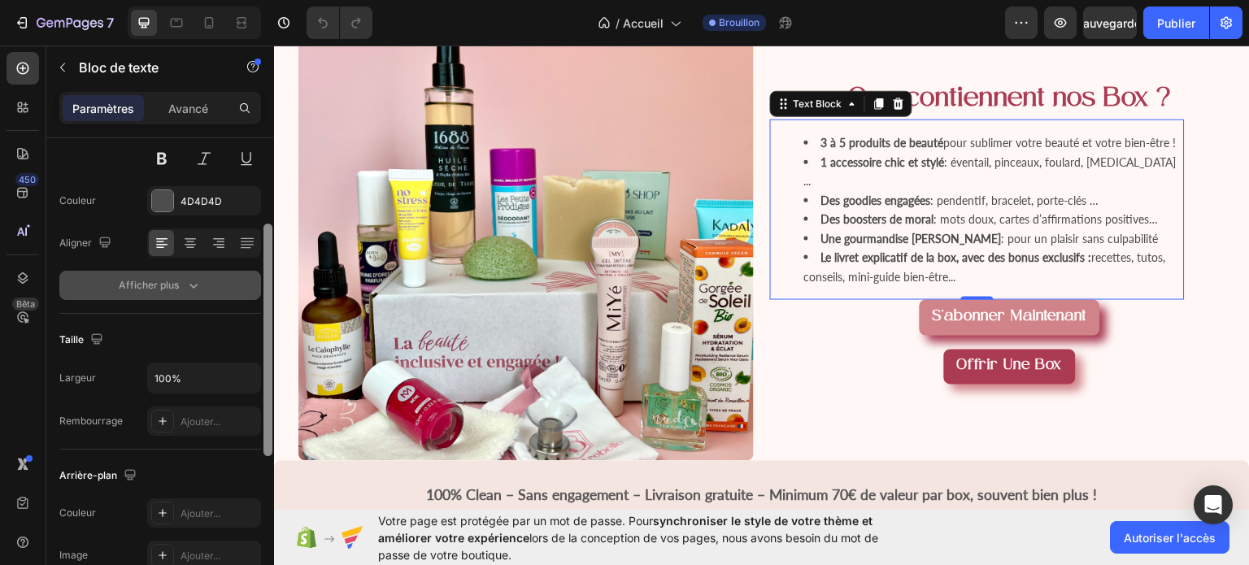
scroll to position [172, 0]
drag, startPoint x: 267, startPoint y: 332, endPoint x: 242, endPoint y: 279, distance: 58.2
click at [242, 279] on div "Style de texte Styles Paragraphe 2* Fonte Lato Taille 15 Couleur 4D4D4D Aligner…" at bounding box center [160, 374] width 228 height 473
click at [242, 279] on button "Afficher plus" at bounding box center [160, 287] width 202 height 29
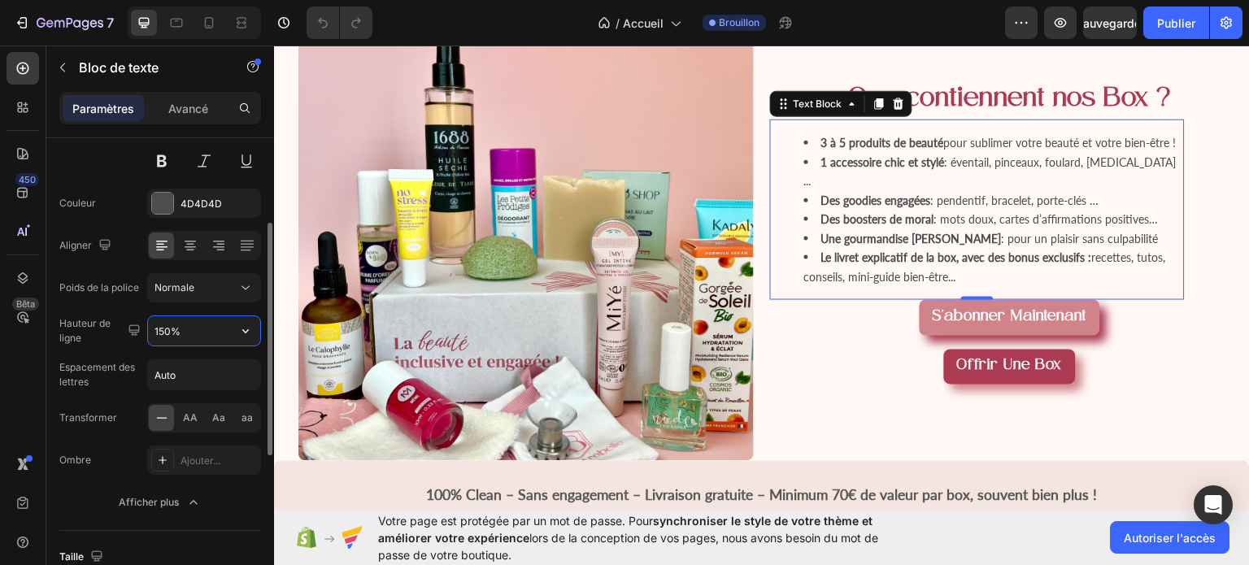
click at [215, 339] on input "150%" at bounding box center [204, 330] width 112 height 29
click at [246, 325] on icon "button" at bounding box center [246, 331] width 16 height 16
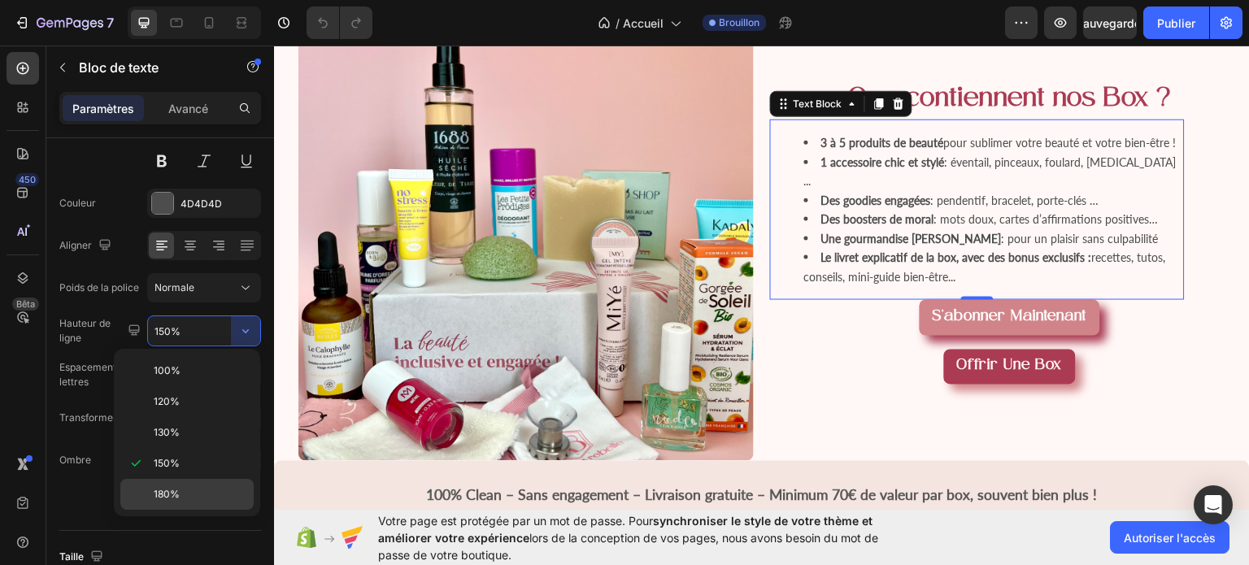
click at [189, 481] on div "180%" at bounding box center [186, 494] width 133 height 31
type input "180%"
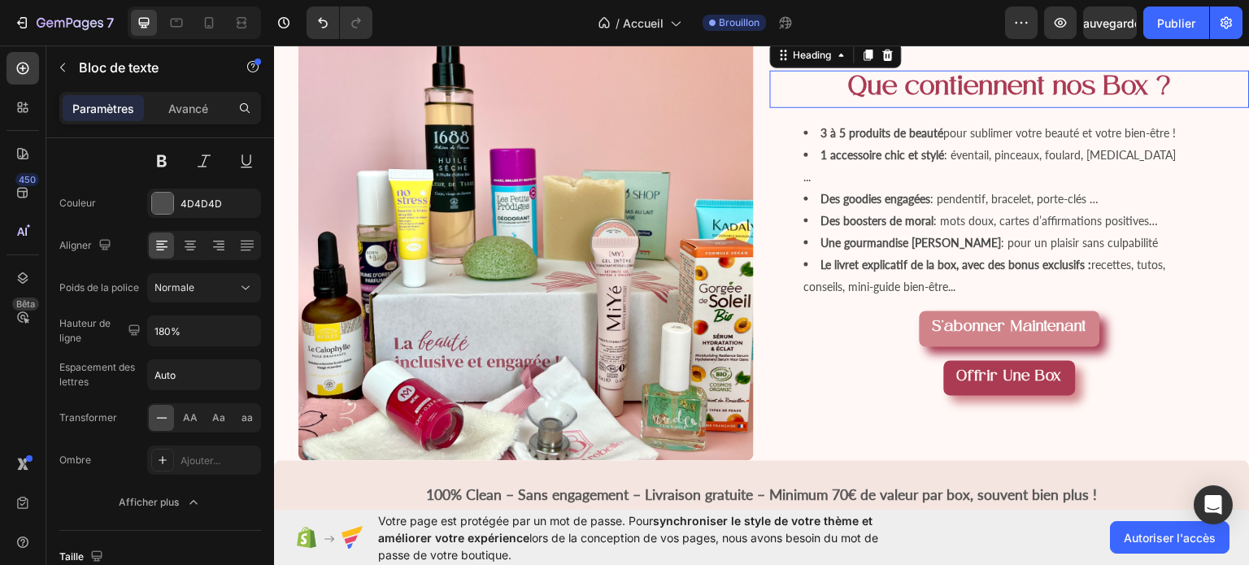
click at [1200, 107] on h2 "Que contiennent nos Box ?" at bounding box center [1010, 88] width 480 height 37
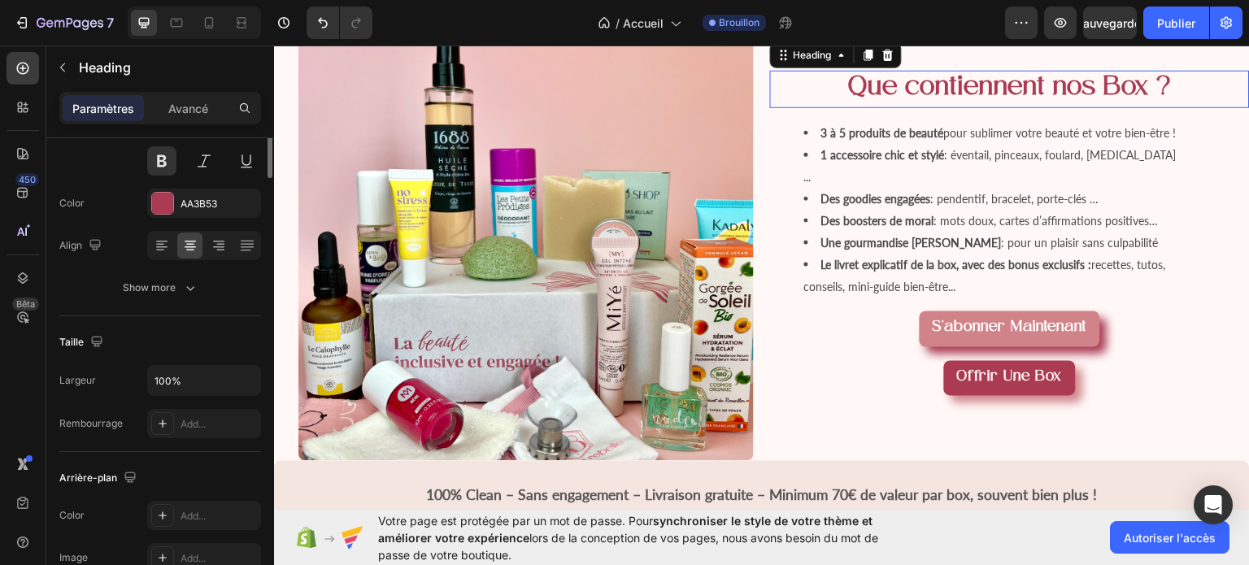
scroll to position [0, 0]
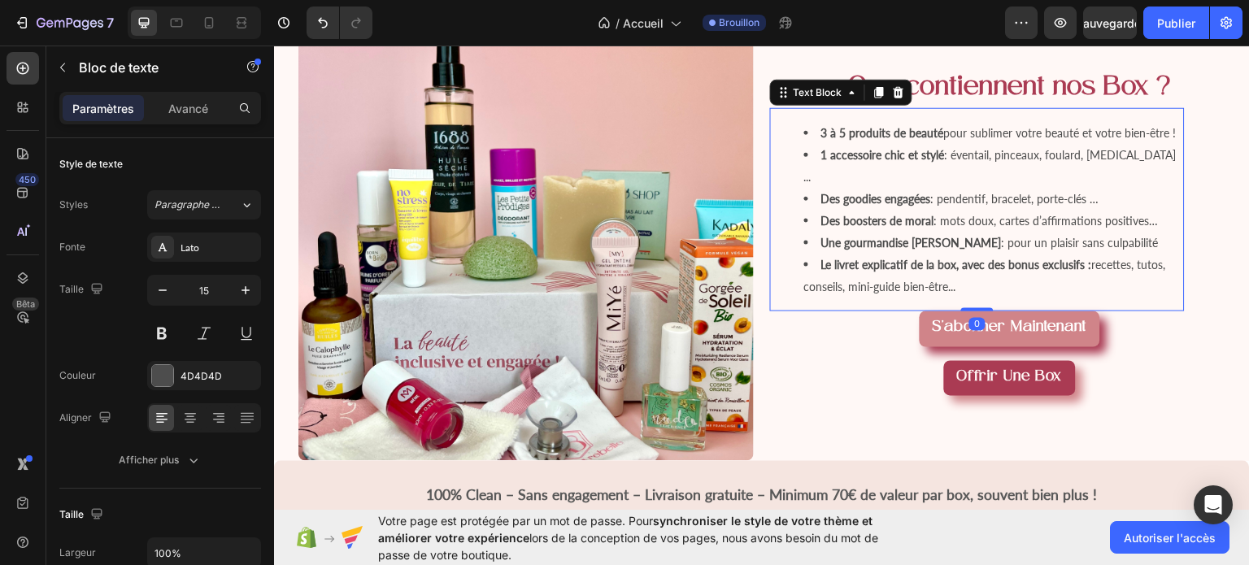
click at [1083, 271] on strong "Le livret explicatif de la box, avec des bonus exclusifs :" at bounding box center [957, 264] width 271 height 14
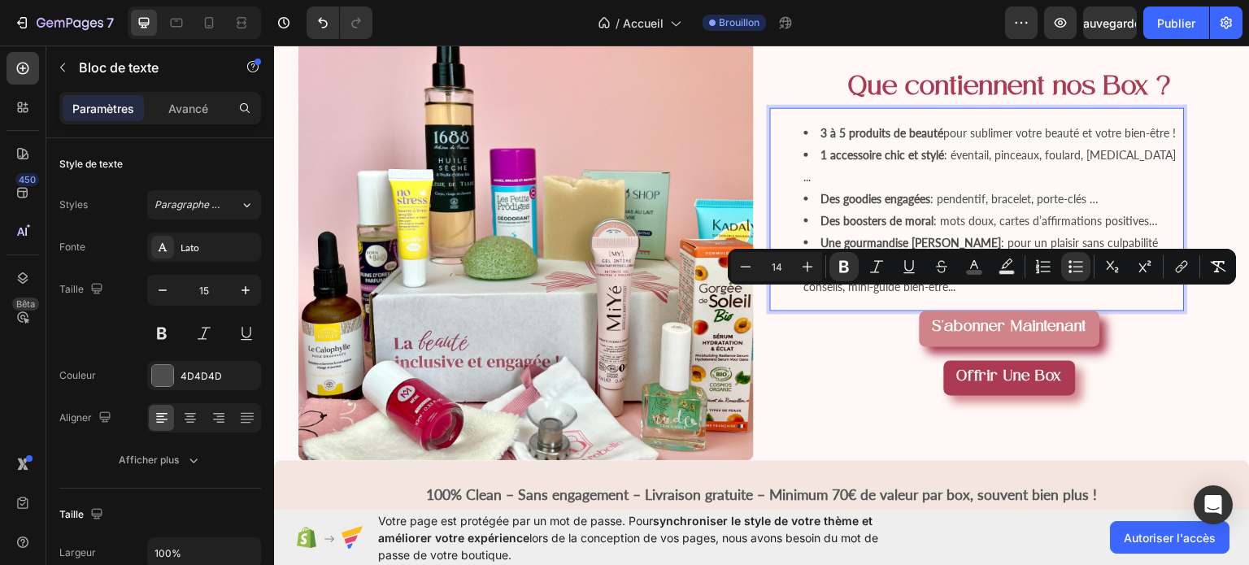
click at [1083, 271] on strong "Le livret explicatif de la box, avec des bonus exclusifs :" at bounding box center [957, 264] width 271 height 14
drag, startPoint x: 1083, startPoint y: 298, endPoint x: 814, endPoint y: 298, distance: 269.2
click at [822, 271] on strong "Le livret explicatif de la box, avec des bonus exclusifs :" at bounding box center [957, 264] width 271 height 14
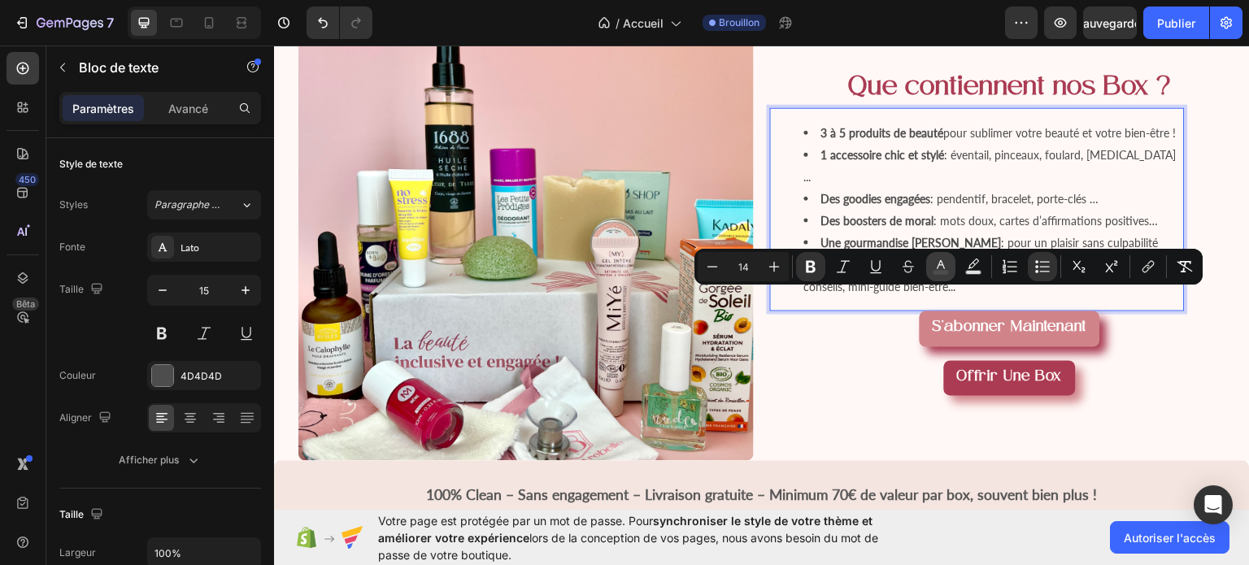
click at [943, 272] on rect "Editor contextual toolbar" at bounding box center [941, 273] width 15 height 4
type input "4D4D4D"
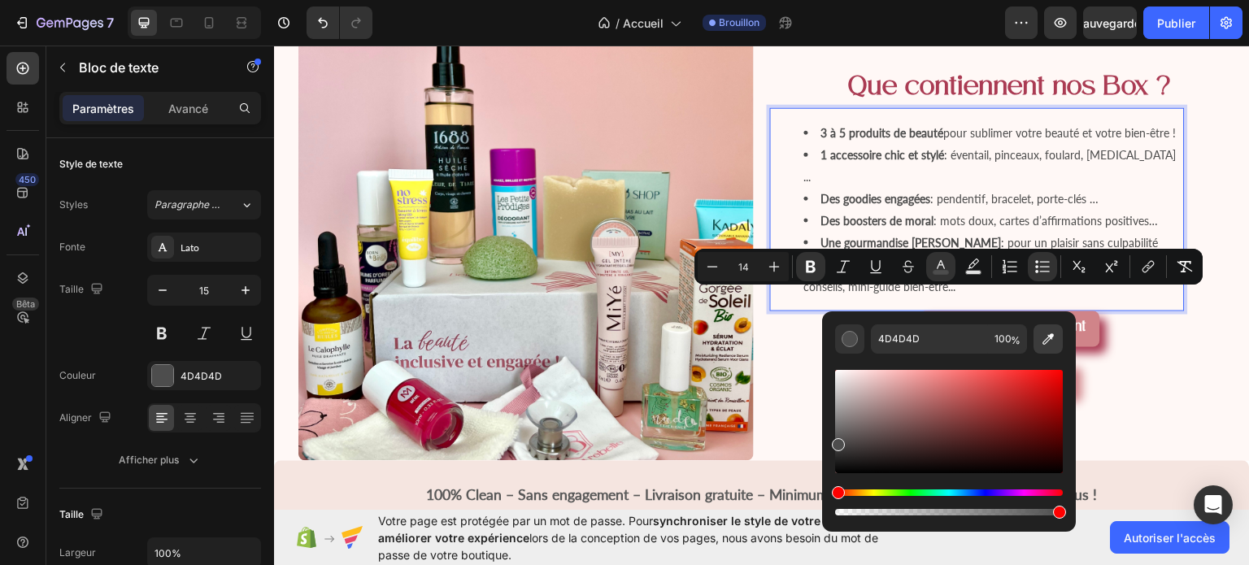
click at [1043, 338] on icon "Barre d'outils contextuelle de l'éditeur" at bounding box center [1048, 339] width 16 height 16
type input "D08489"
